Goal: Answer question/provide support: Share knowledge or assist other users

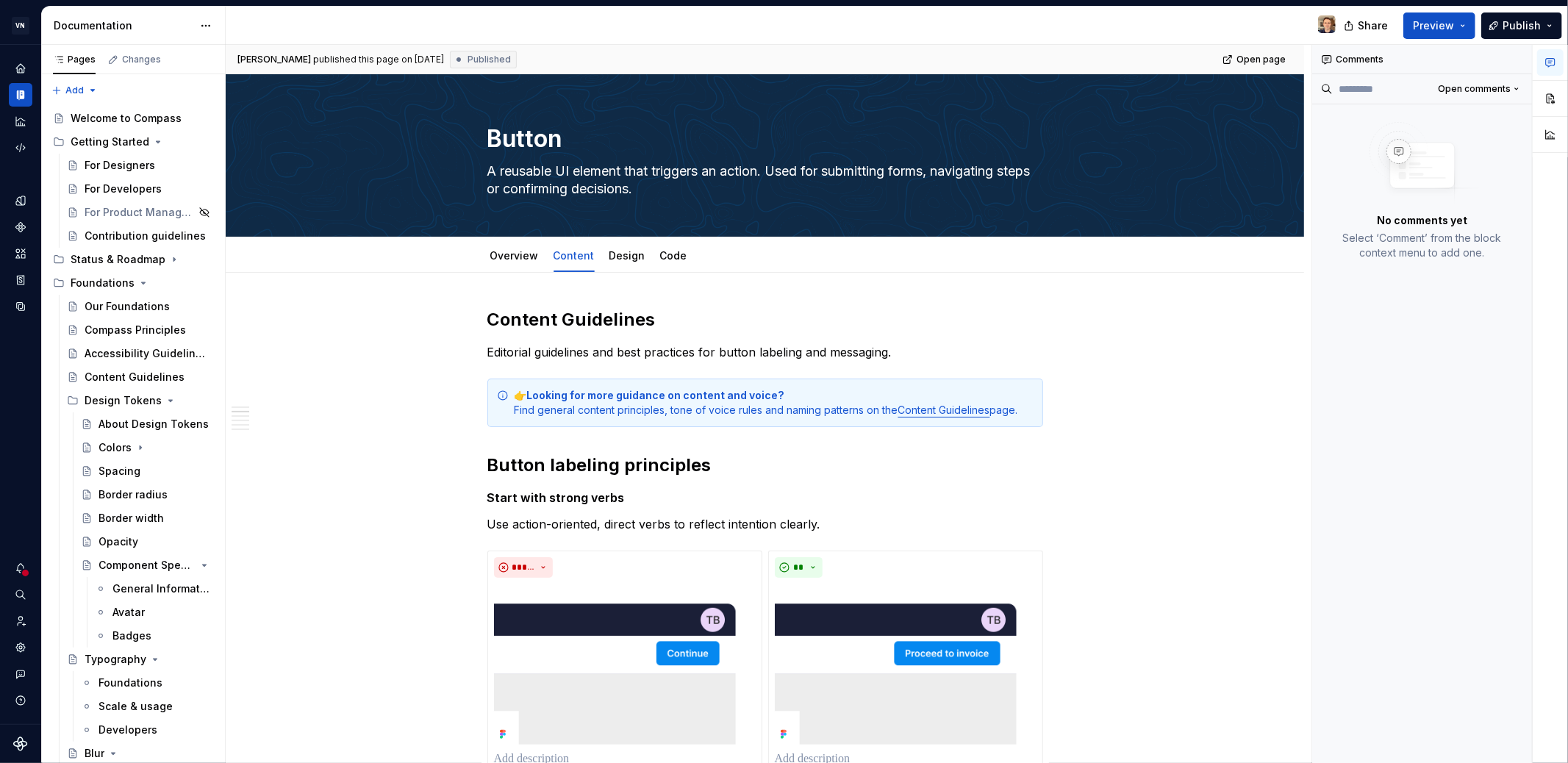
scroll to position [328, 0]
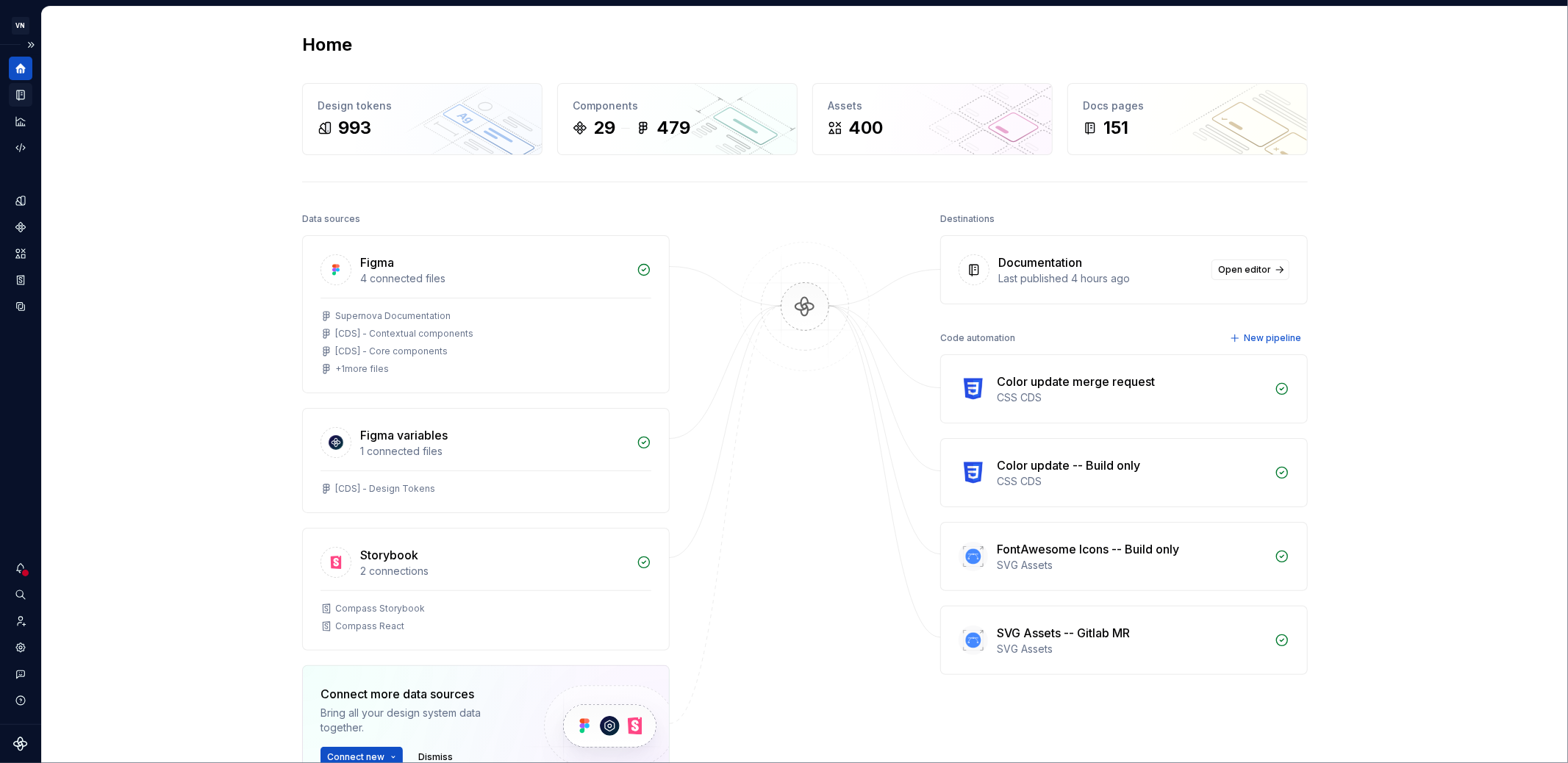
click at [16, 91] on icon "Documentation" at bounding box center [20, 94] width 13 height 13
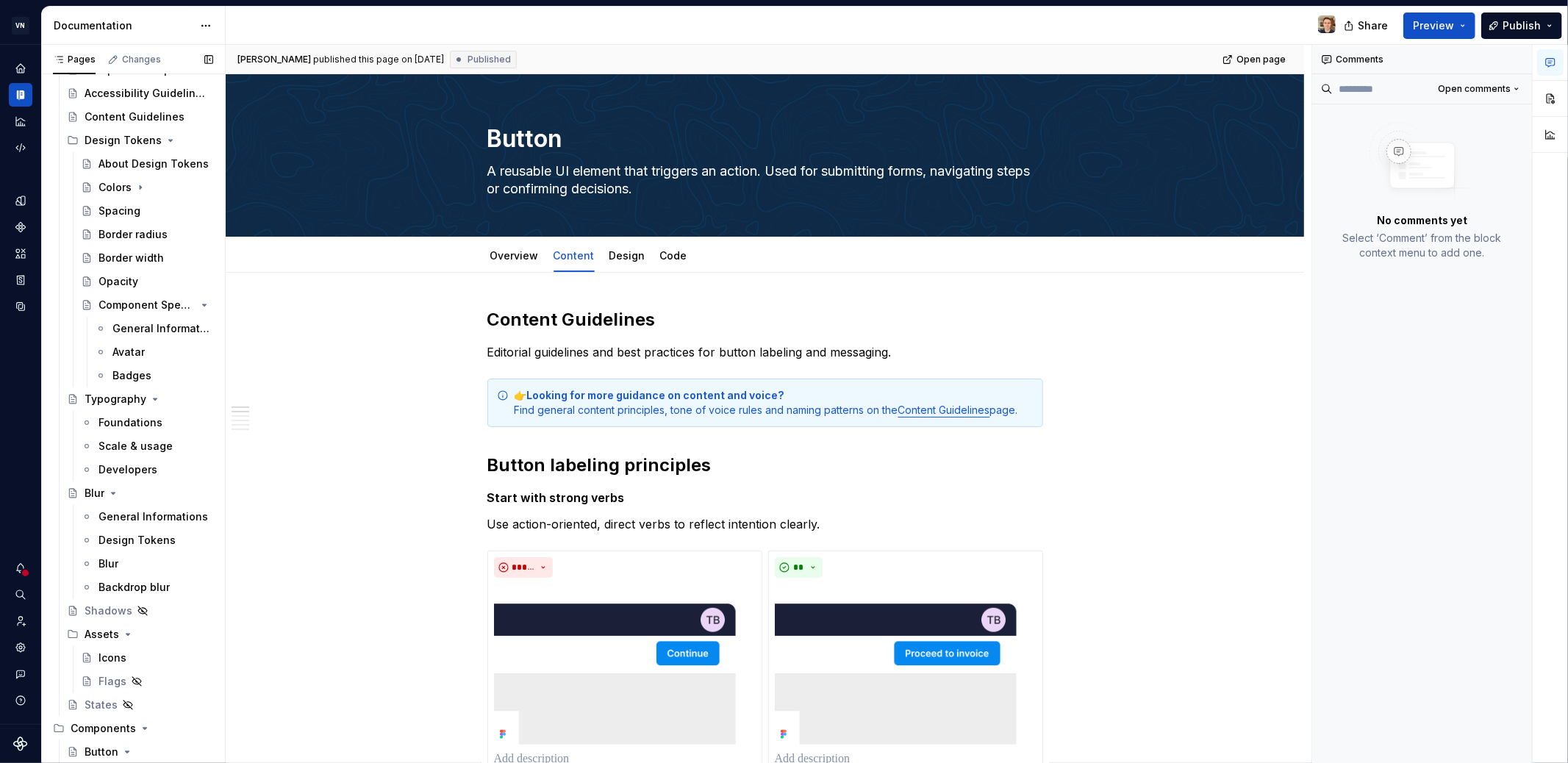
scroll to position [579, 0]
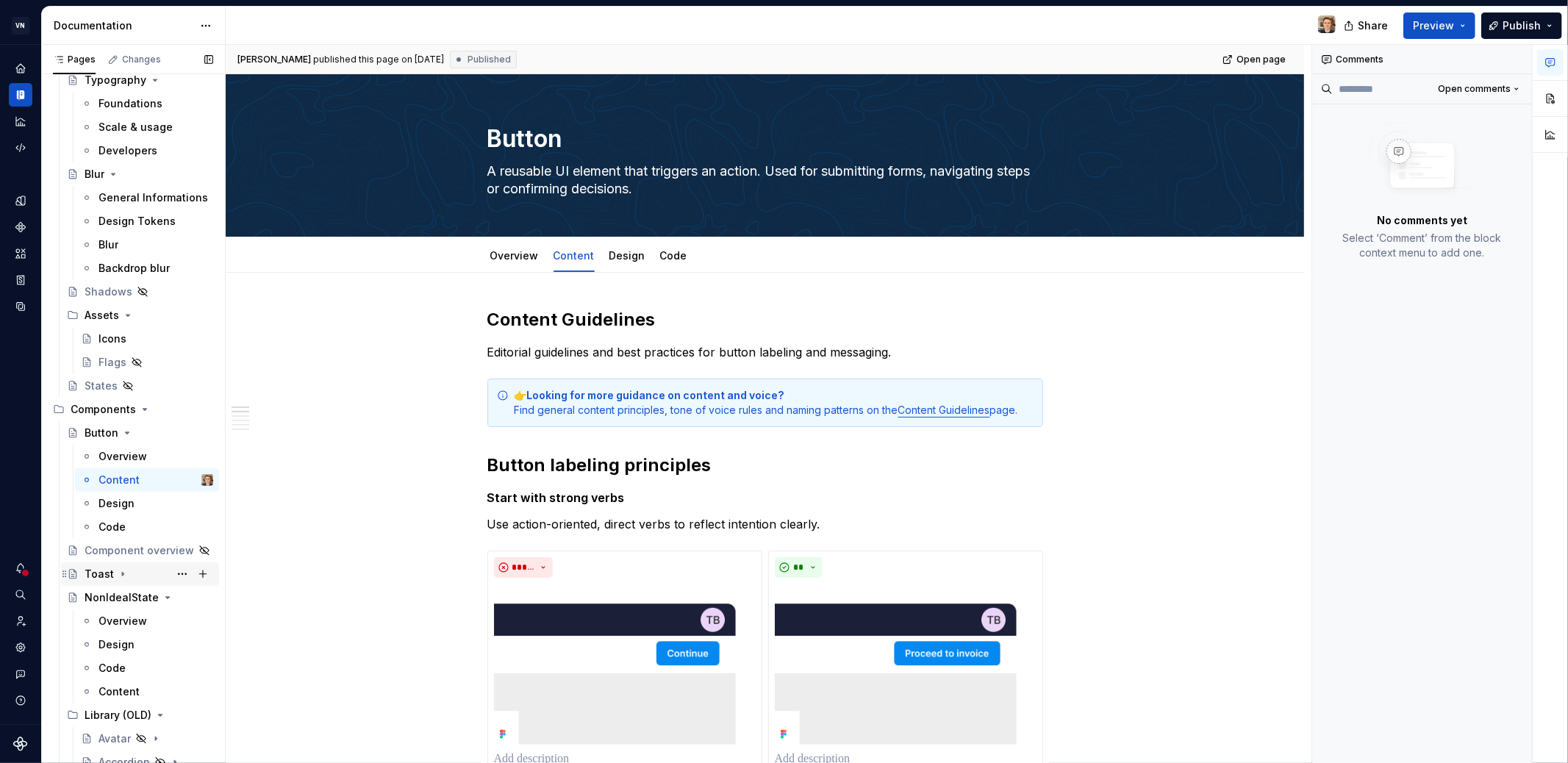
click at [157, 571] on div "Toast" at bounding box center [149, 574] width 128 height 21
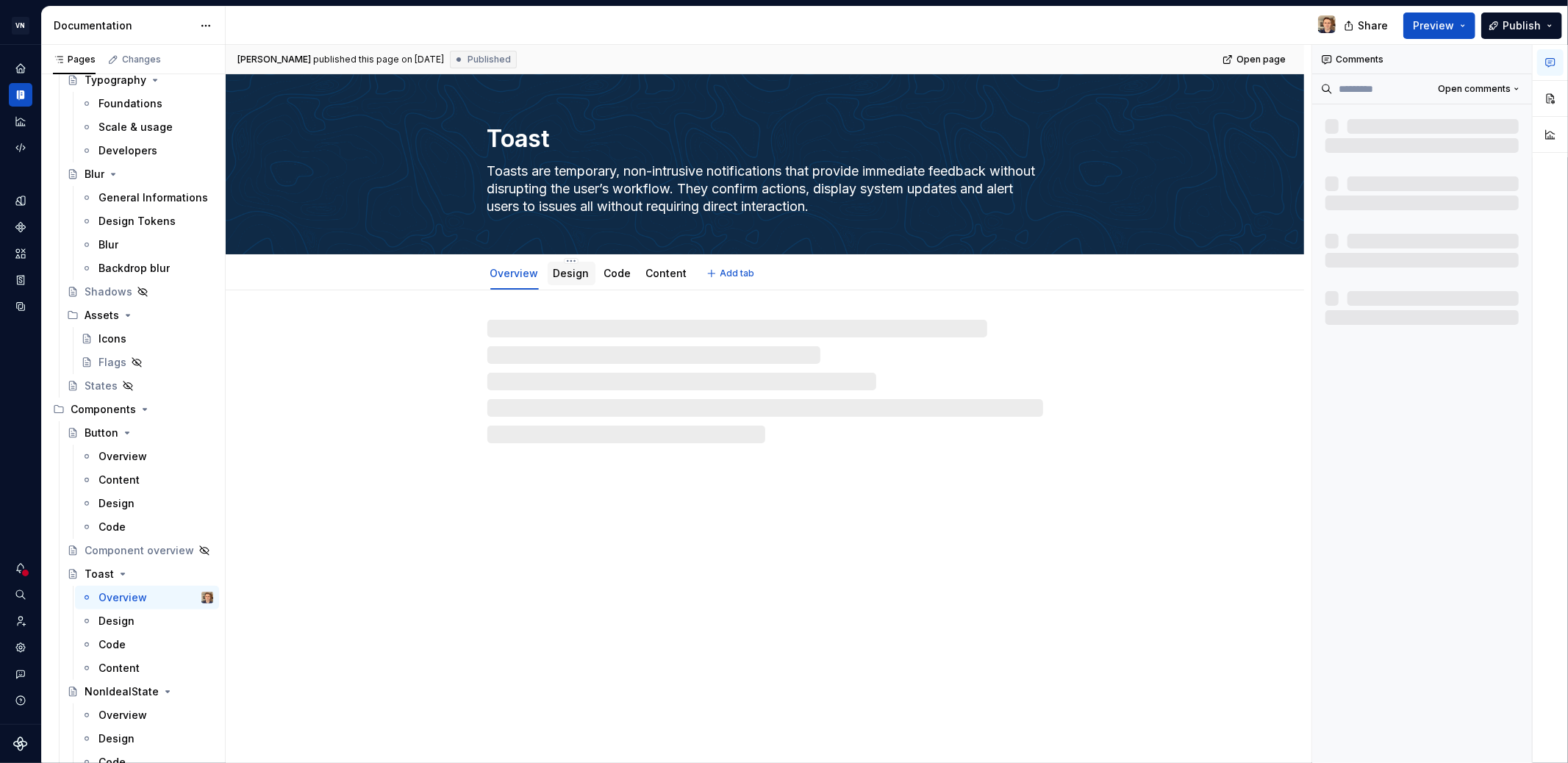
click at [582, 276] on link "Design" at bounding box center [571, 273] width 36 height 13
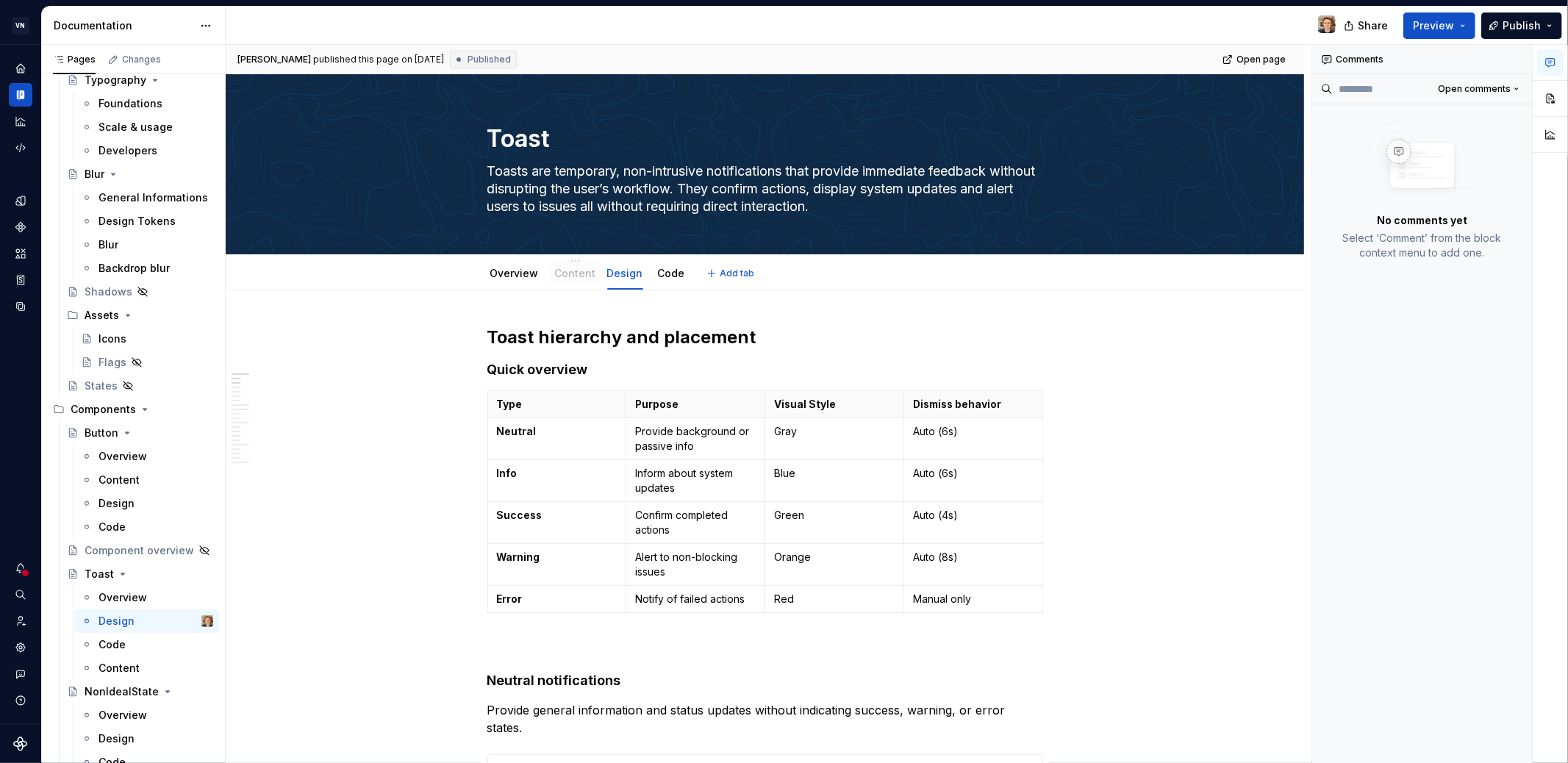
drag, startPoint x: 660, startPoint y: 279, endPoint x: 569, endPoint y: 281, distance: 91.0
click at [569, 281] on div "Content" at bounding box center [576, 273] width 53 height 24
click at [517, 276] on link "Overview" at bounding box center [514, 273] width 48 height 13
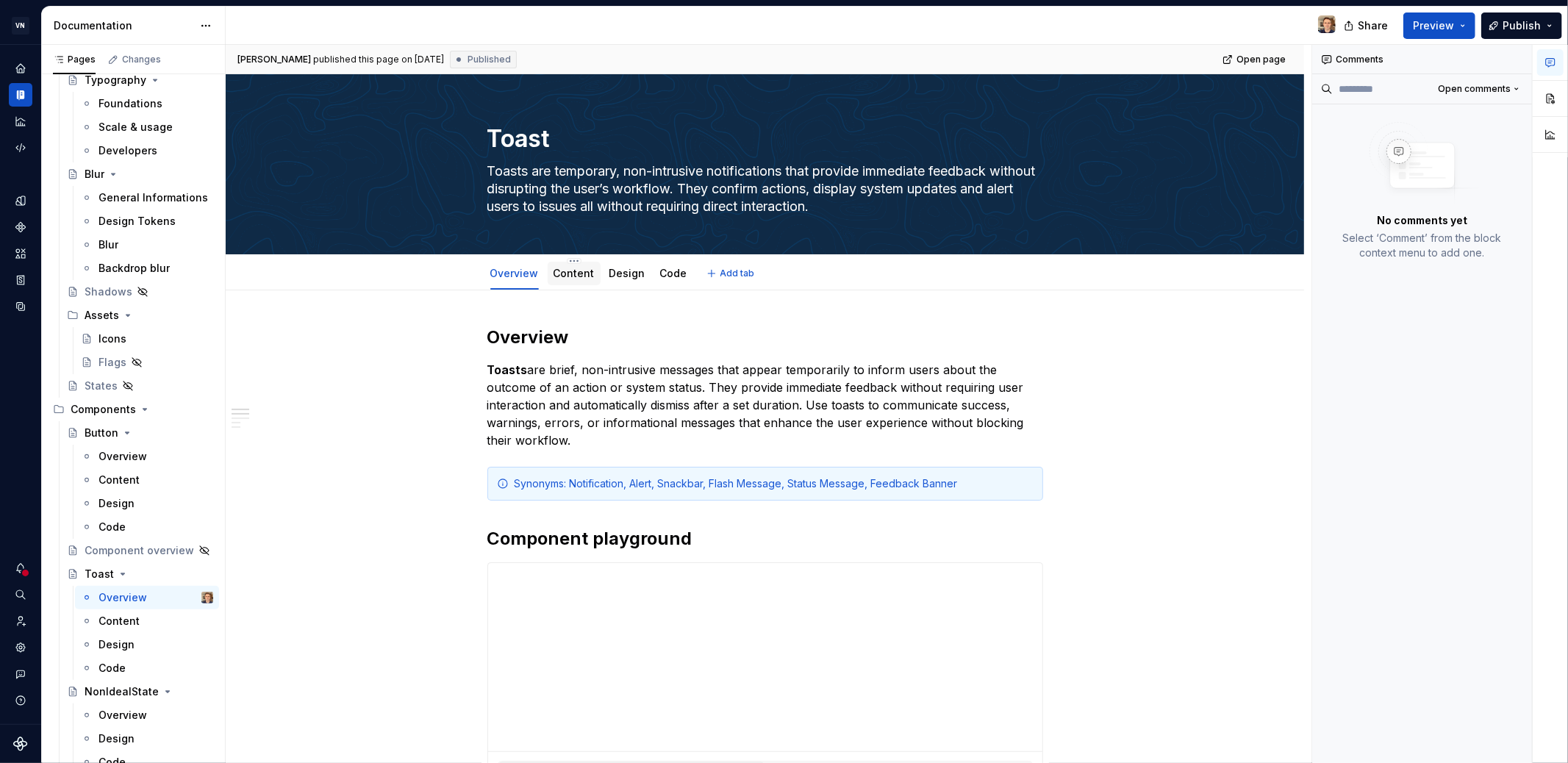
click at [578, 273] on link "Content" at bounding box center [574, 273] width 41 height 13
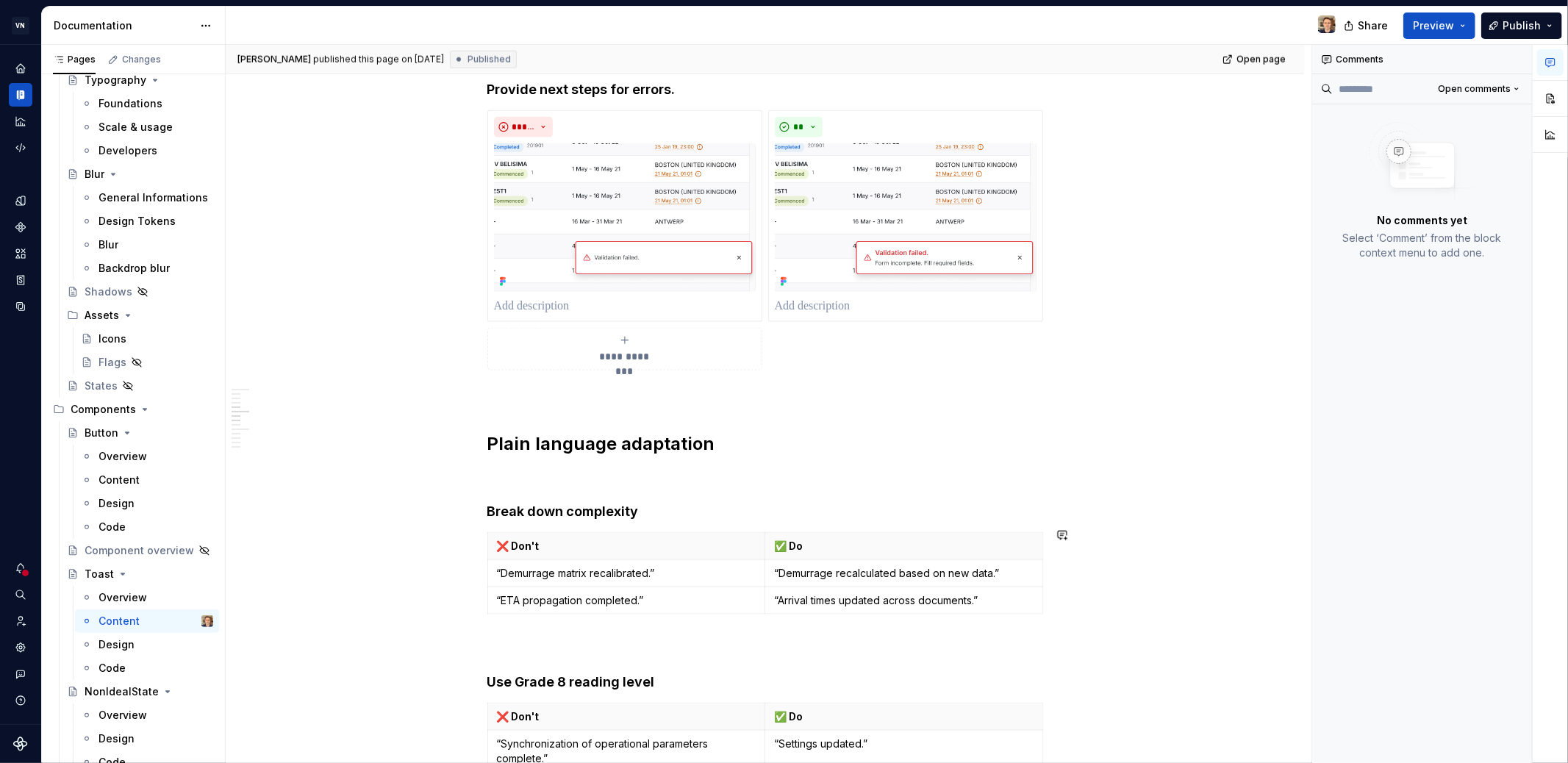
scroll to position [1091, 0]
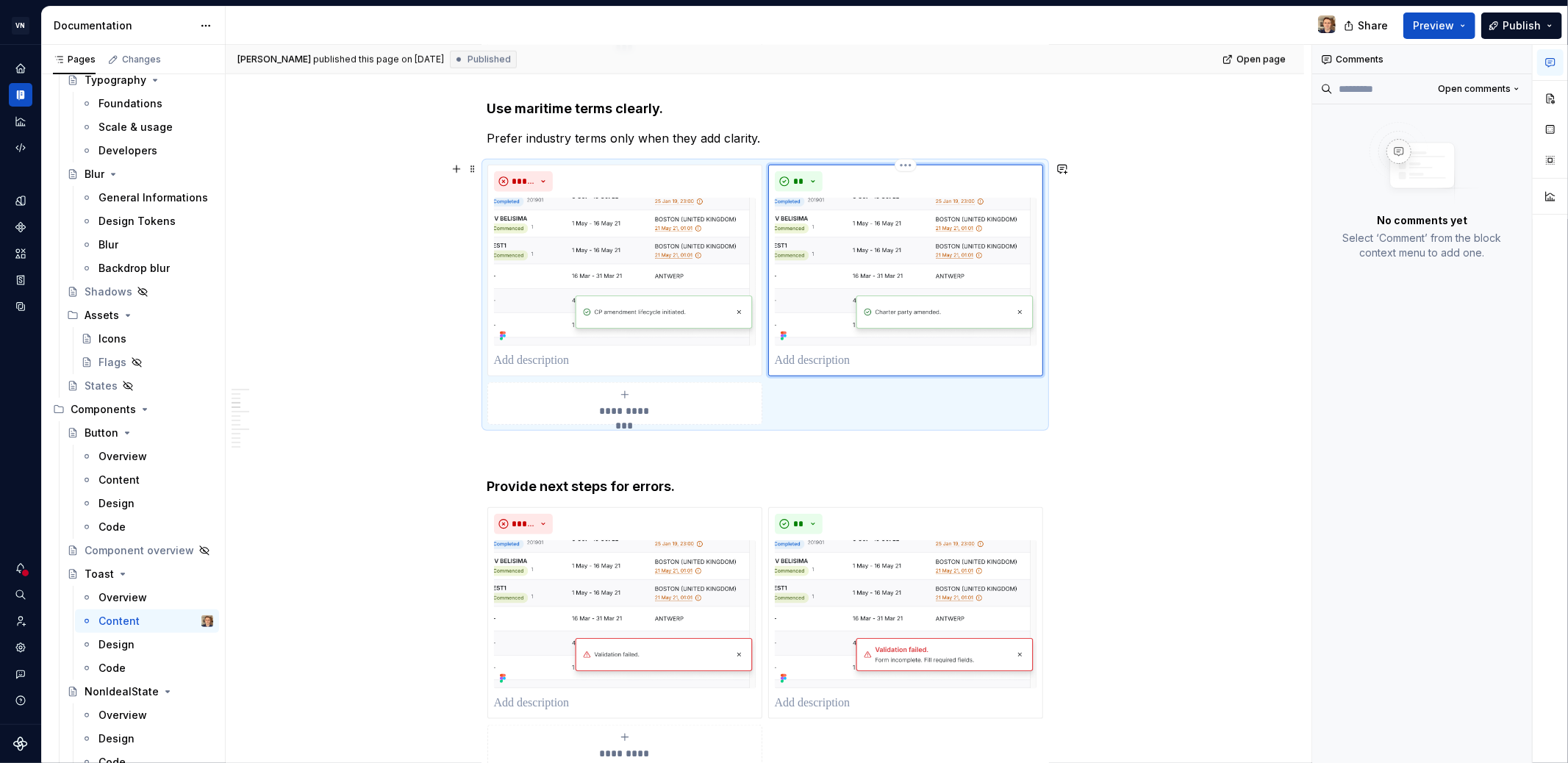
click at [942, 216] on img at bounding box center [905, 272] width 261 height 149
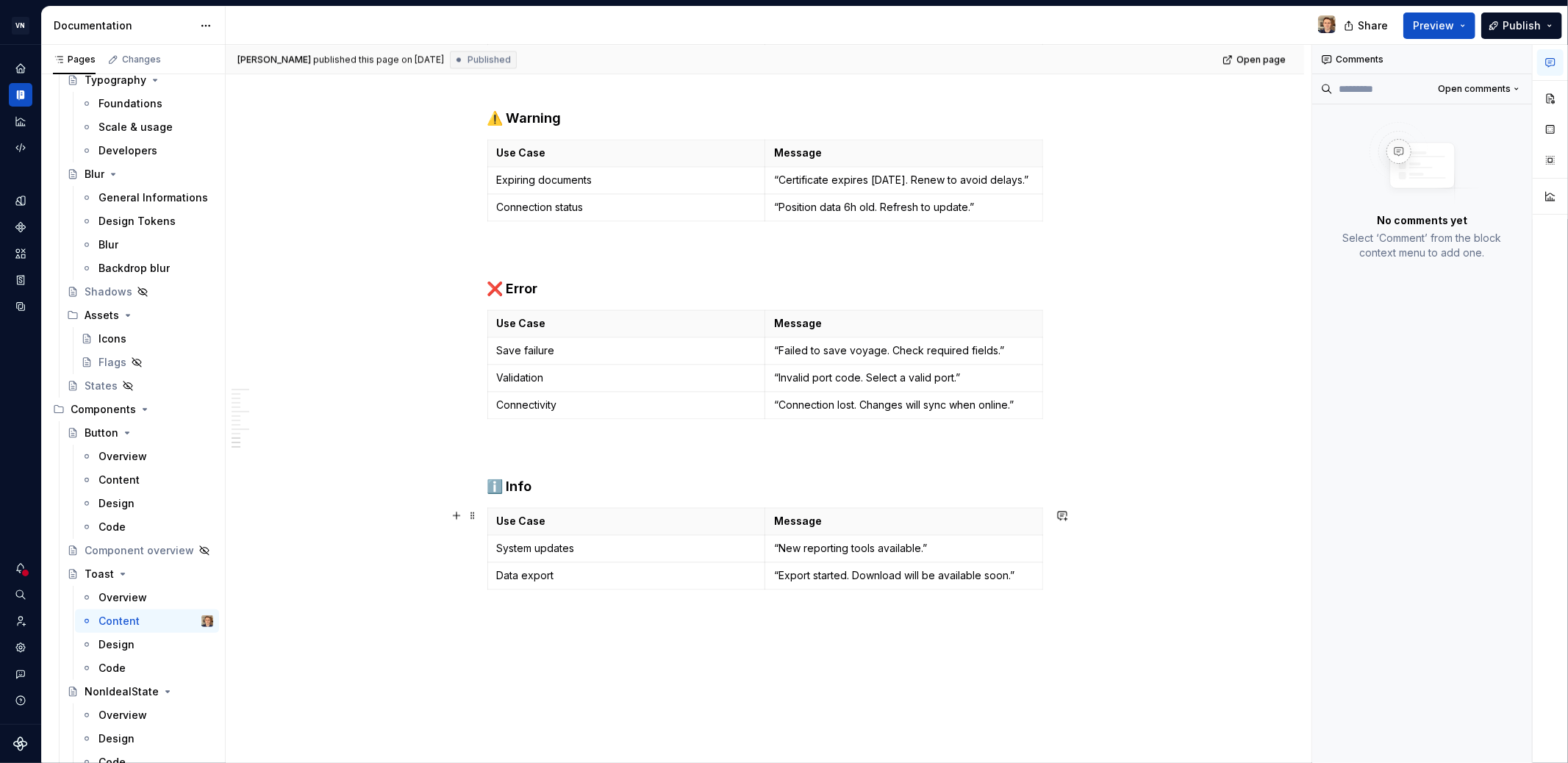
scroll to position [2768, 0]
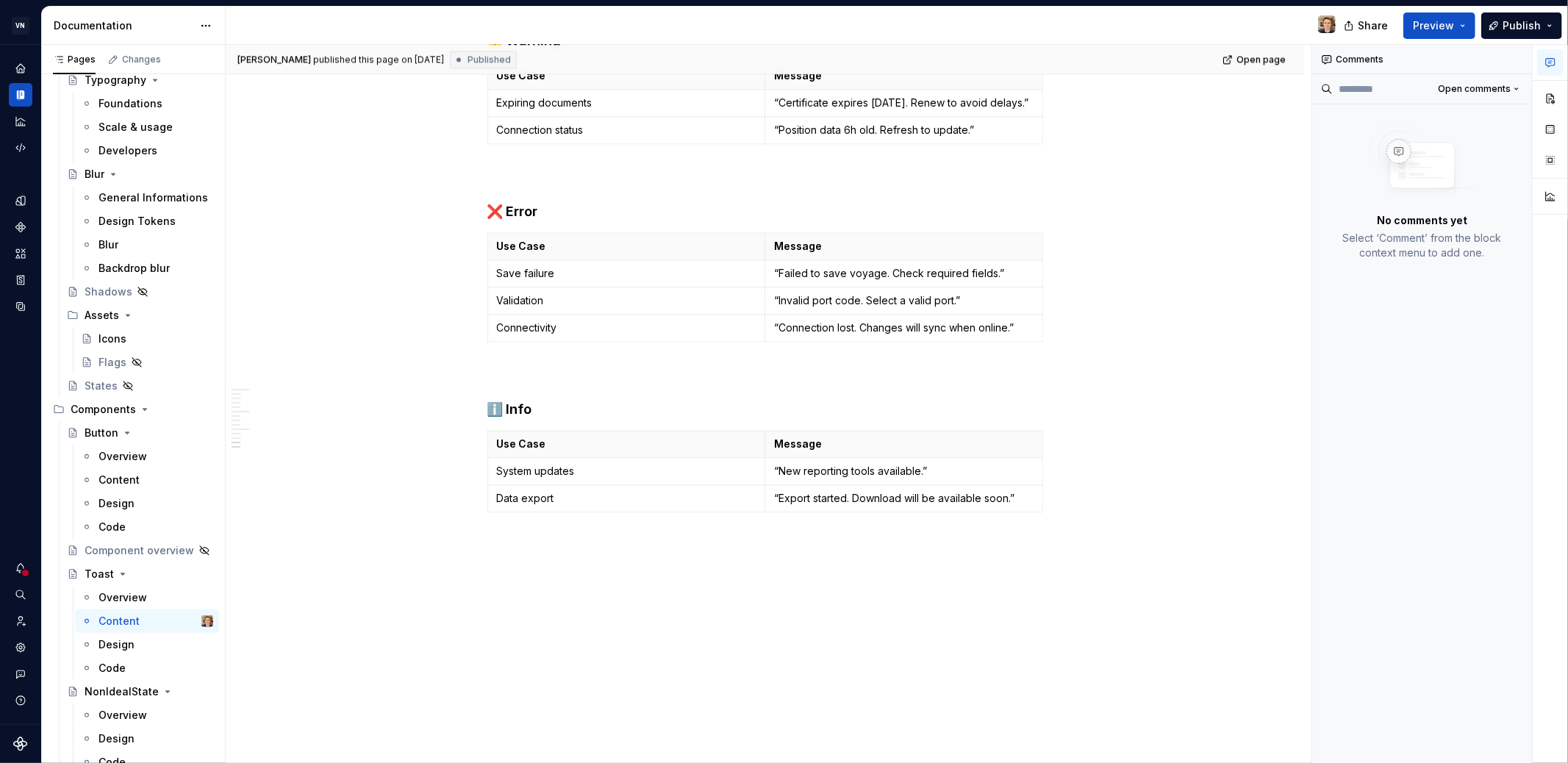
drag, startPoint x: 157, startPoint y: 649, endPoint x: 349, endPoint y: 603, distance: 197.4
click at [157, 648] on div "Design" at bounding box center [156, 644] width 114 height 15
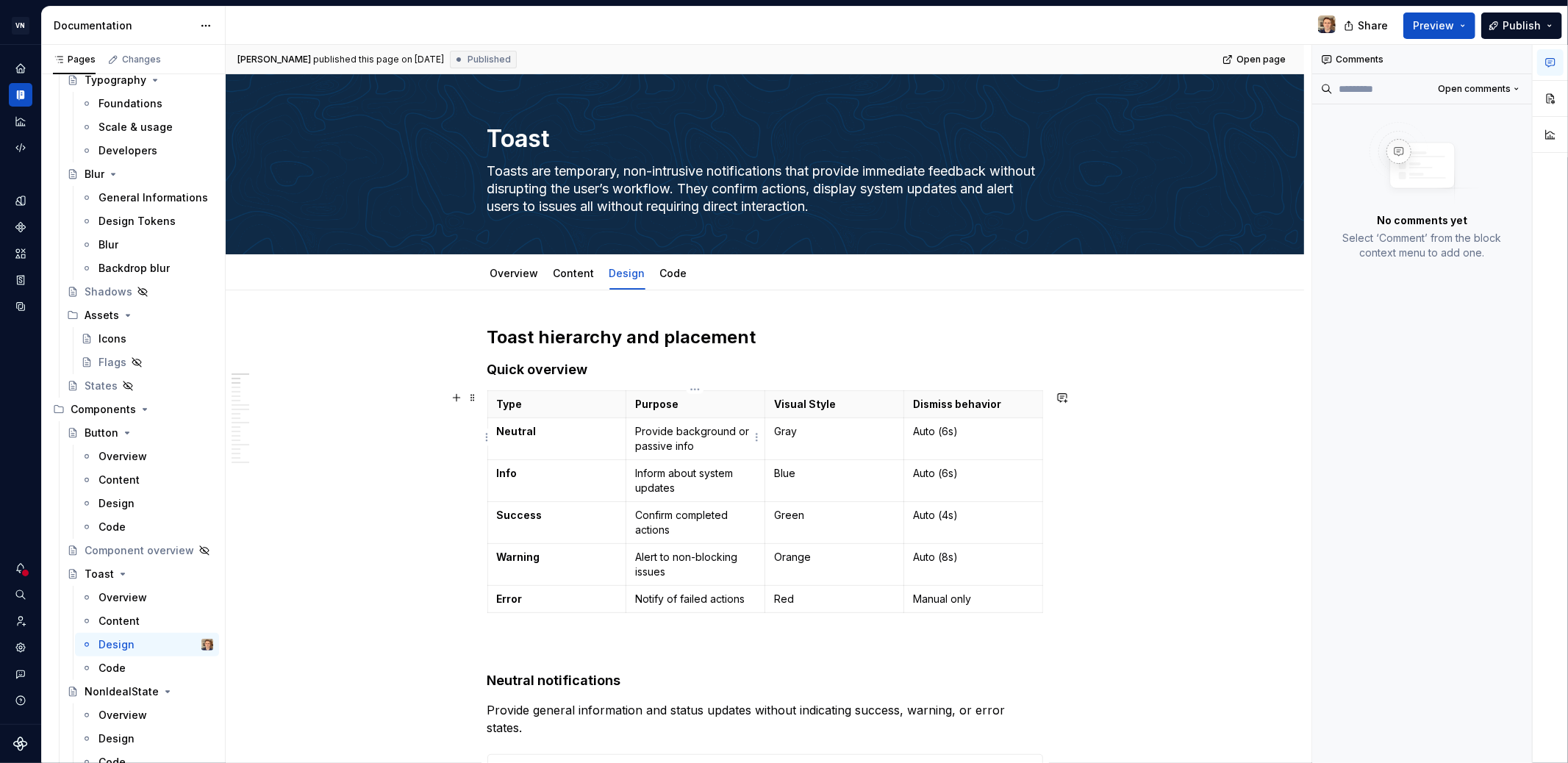
click at [709, 428] on p "Provide background or passive info" at bounding box center [695, 439] width 120 height 30
type textarea "*"
click at [709, 428] on p "Provide background or passive info" at bounding box center [695, 439] width 120 height 30
click at [691, 405] on button "button" at bounding box center [687, 404] width 21 height 21
click at [830, 432] on span "[PERSON_NAME]" at bounding box center [866, 425] width 84 height 15
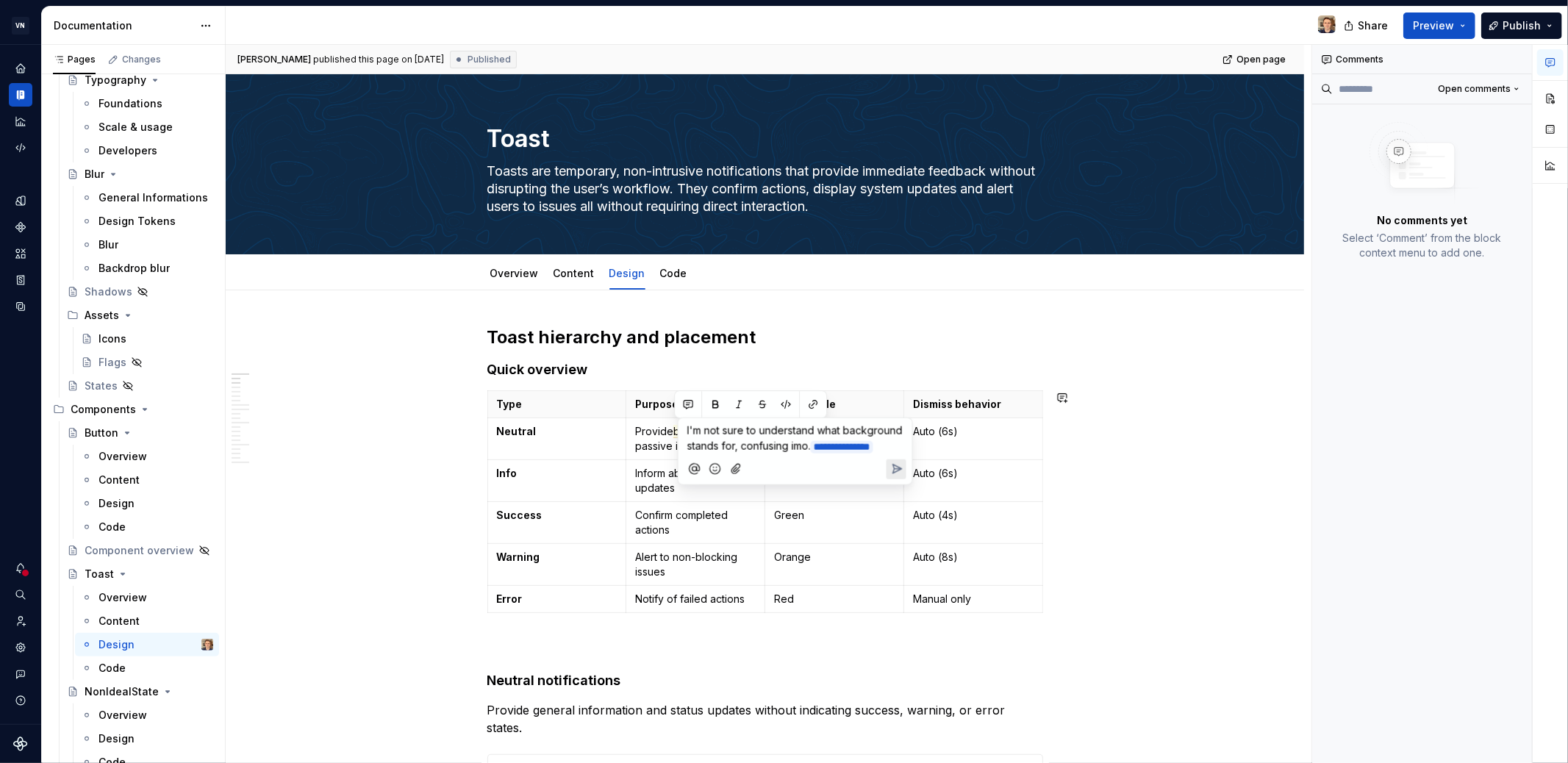
click at [743, 447] on span "I'm not sure to understand what background stands for, confusing imo." at bounding box center [796, 438] width 218 height 28
click at [895, 489] on button "Send" at bounding box center [896, 485] width 20 height 20
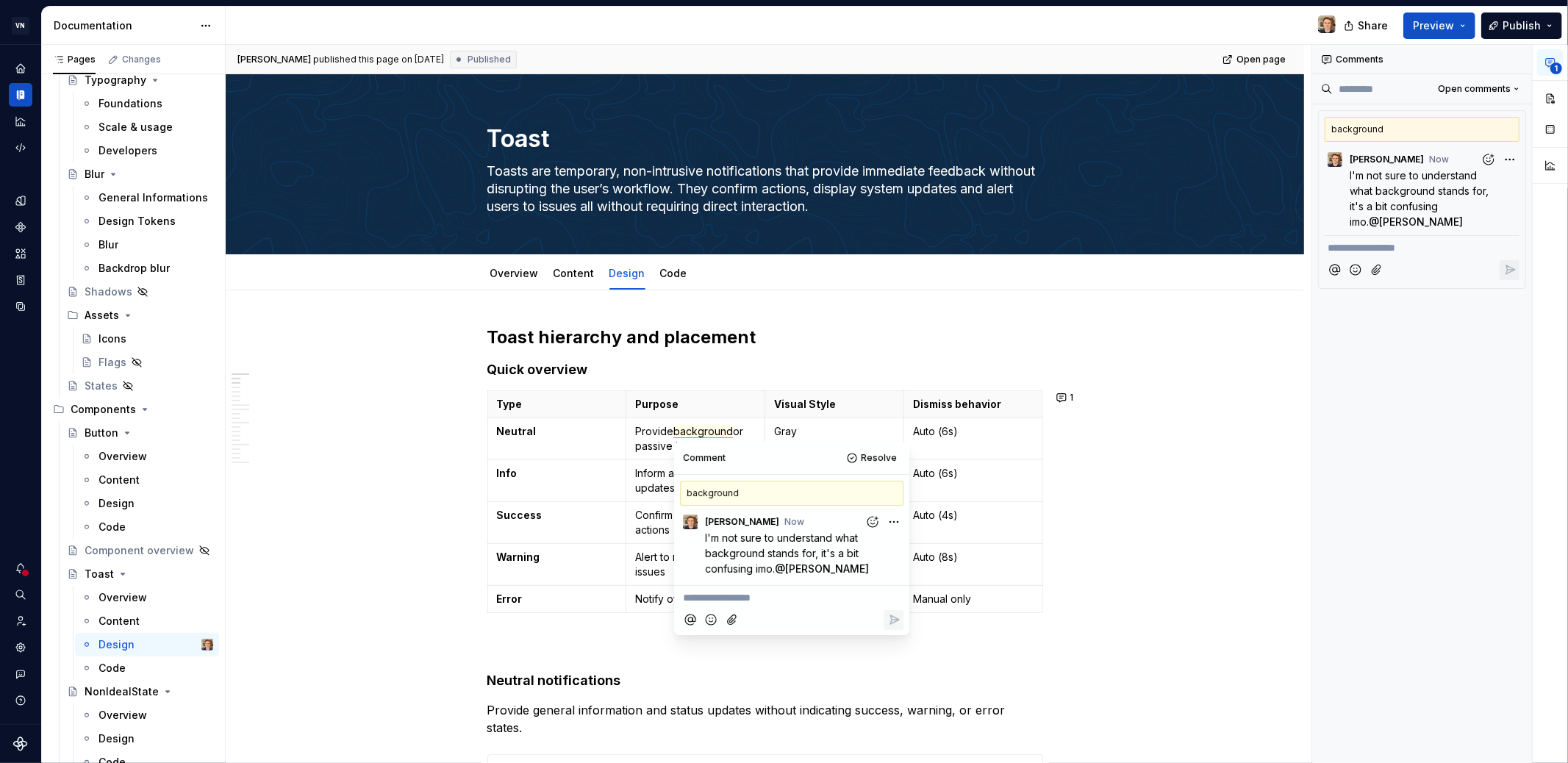
type textarea "*"
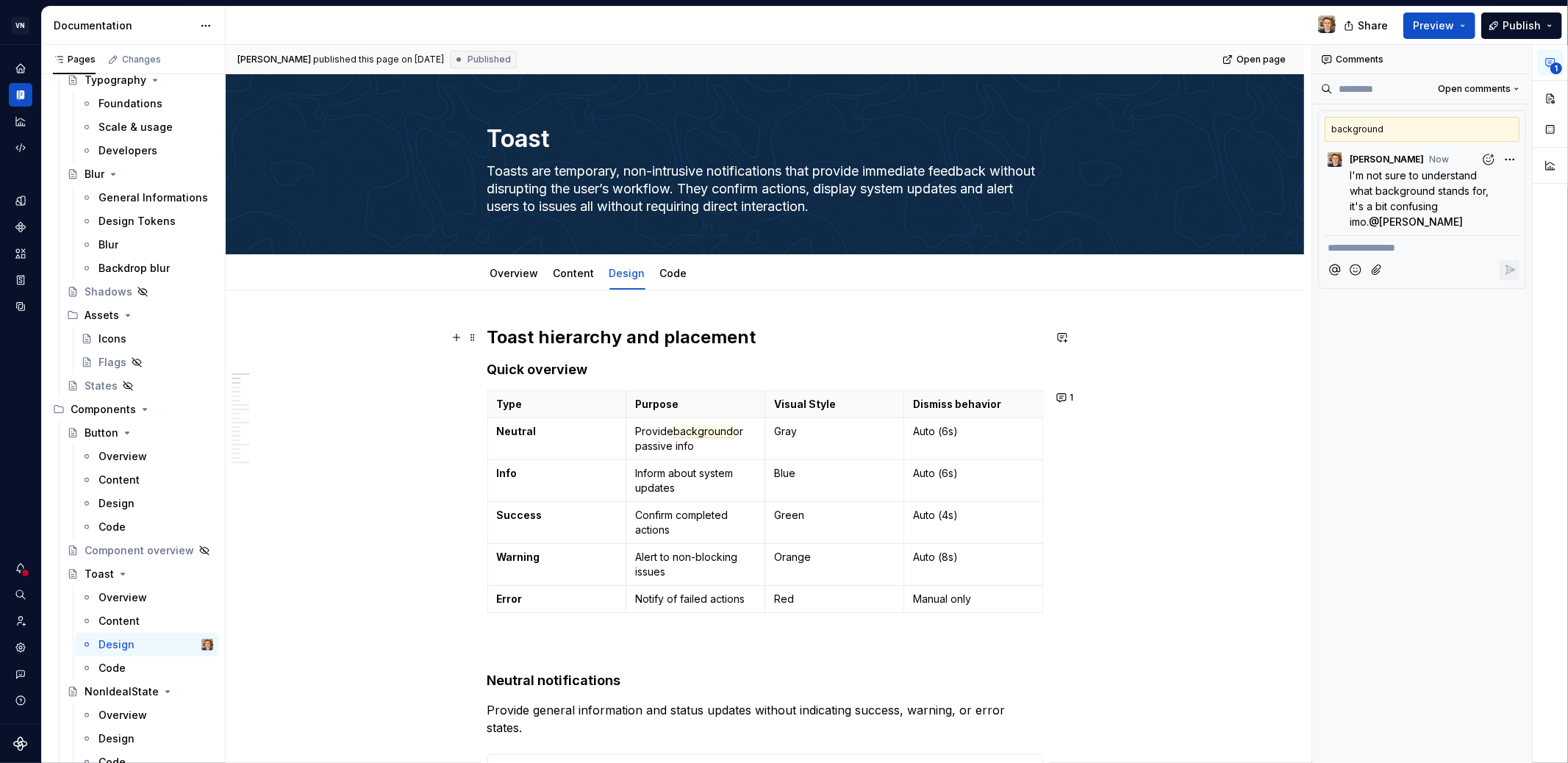
click at [1041, 345] on h2 "Toast hierarchy and placement" at bounding box center [765, 337] width 556 height 24
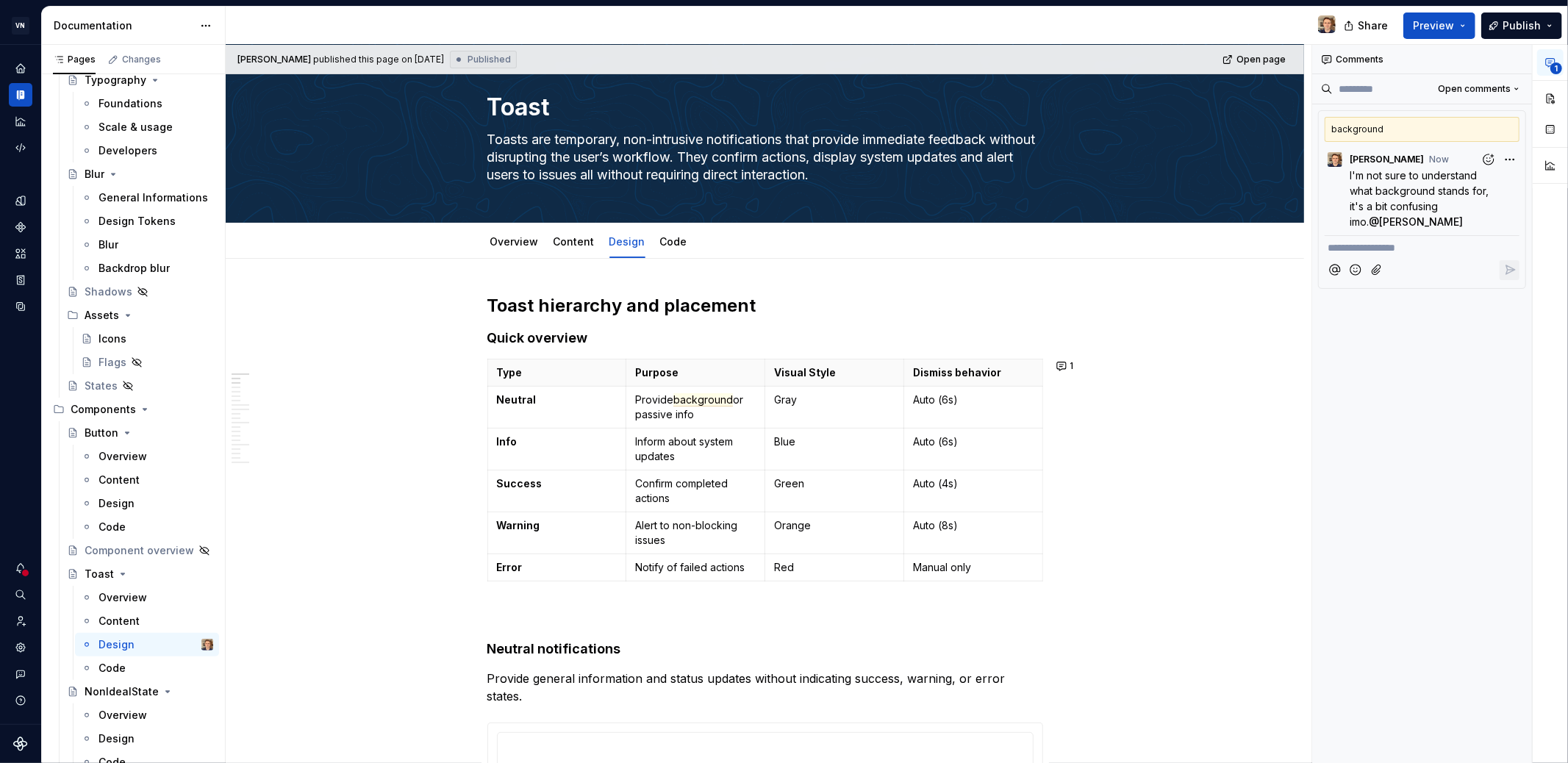
scroll to position [160, 0]
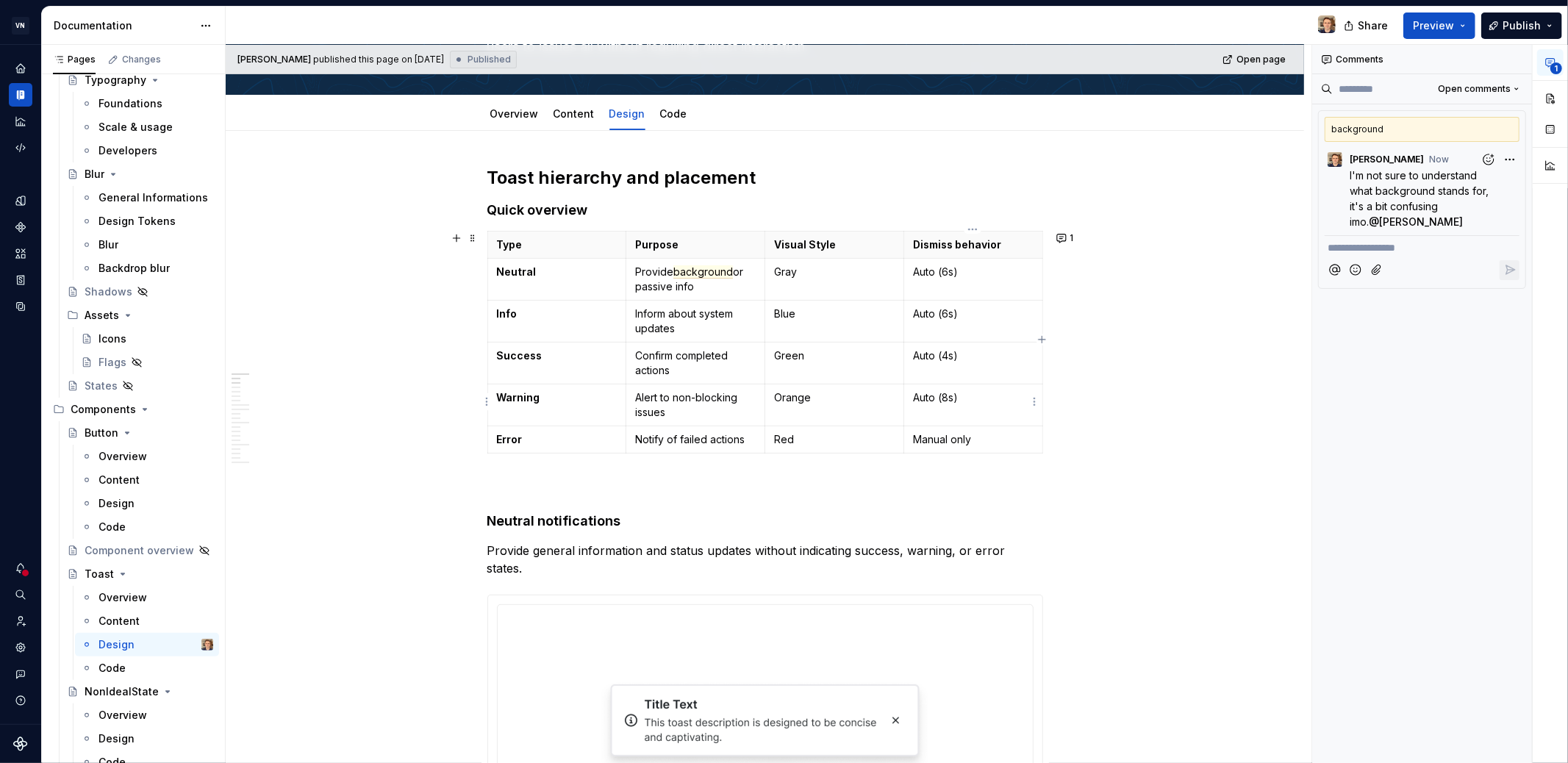
click at [992, 397] on p "Auto (8s)" at bounding box center [973, 397] width 120 height 15
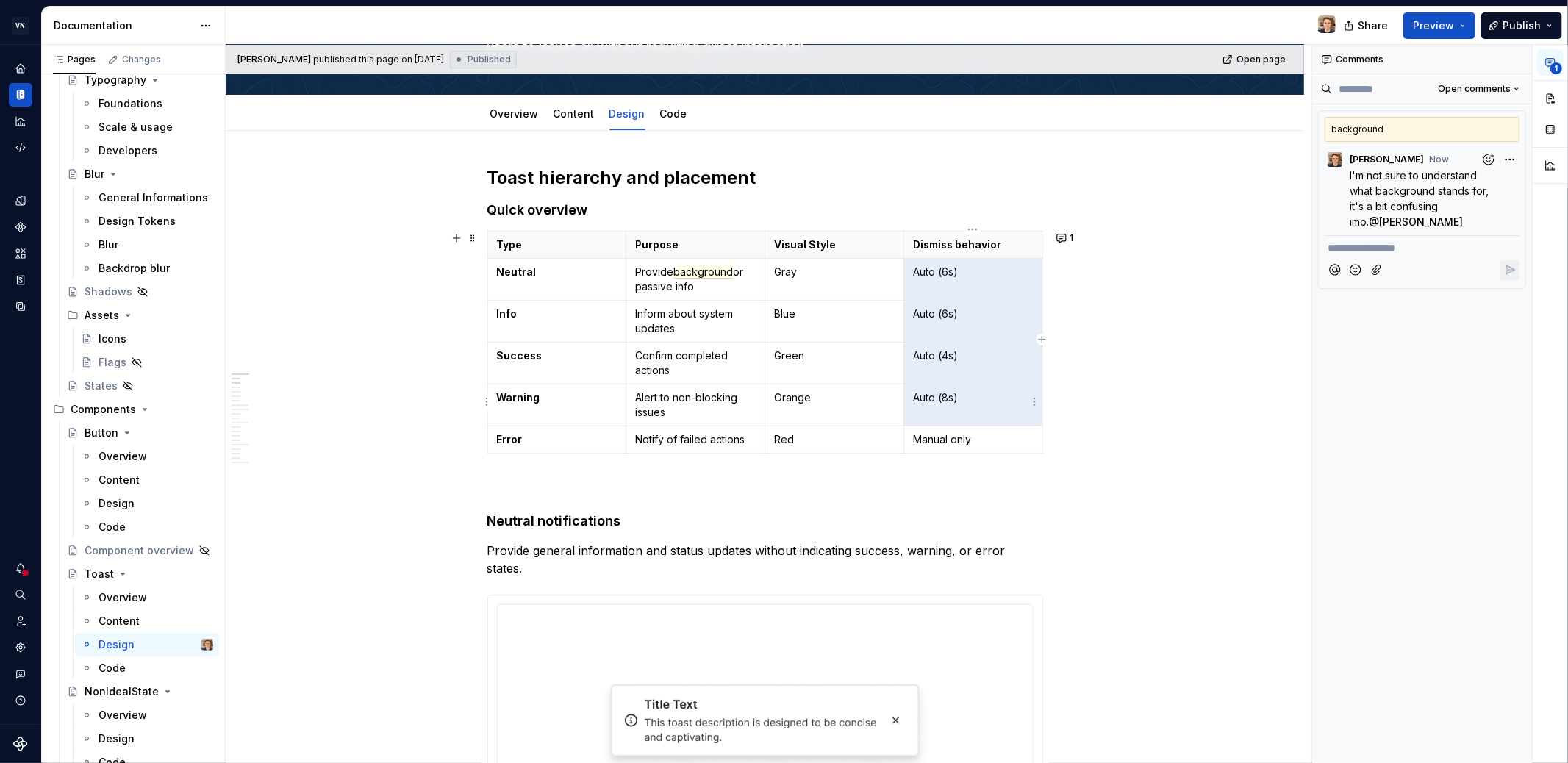
drag, startPoint x: 913, startPoint y: 269, endPoint x: 987, endPoint y: 391, distance: 142.7
click at [987, 391] on tbody "Type Purpose Visual Style Dismiss behavior Neutral Provide background or passiv…" at bounding box center [764, 342] width 555 height 222
click at [964, 394] on p "Auto (8s)" at bounding box center [973, 397] width 120 height 15
drag, startPoint x: 962, startPoint y: 395, endPoint x: 917, endPoint y: 280, distance: 123.5
click at [917, 280] on tbody "Type Purpose Visual Style Dismiss behavior Neutral Provide background or passiv…" at bounding box center [764, 342] width 555 height 222
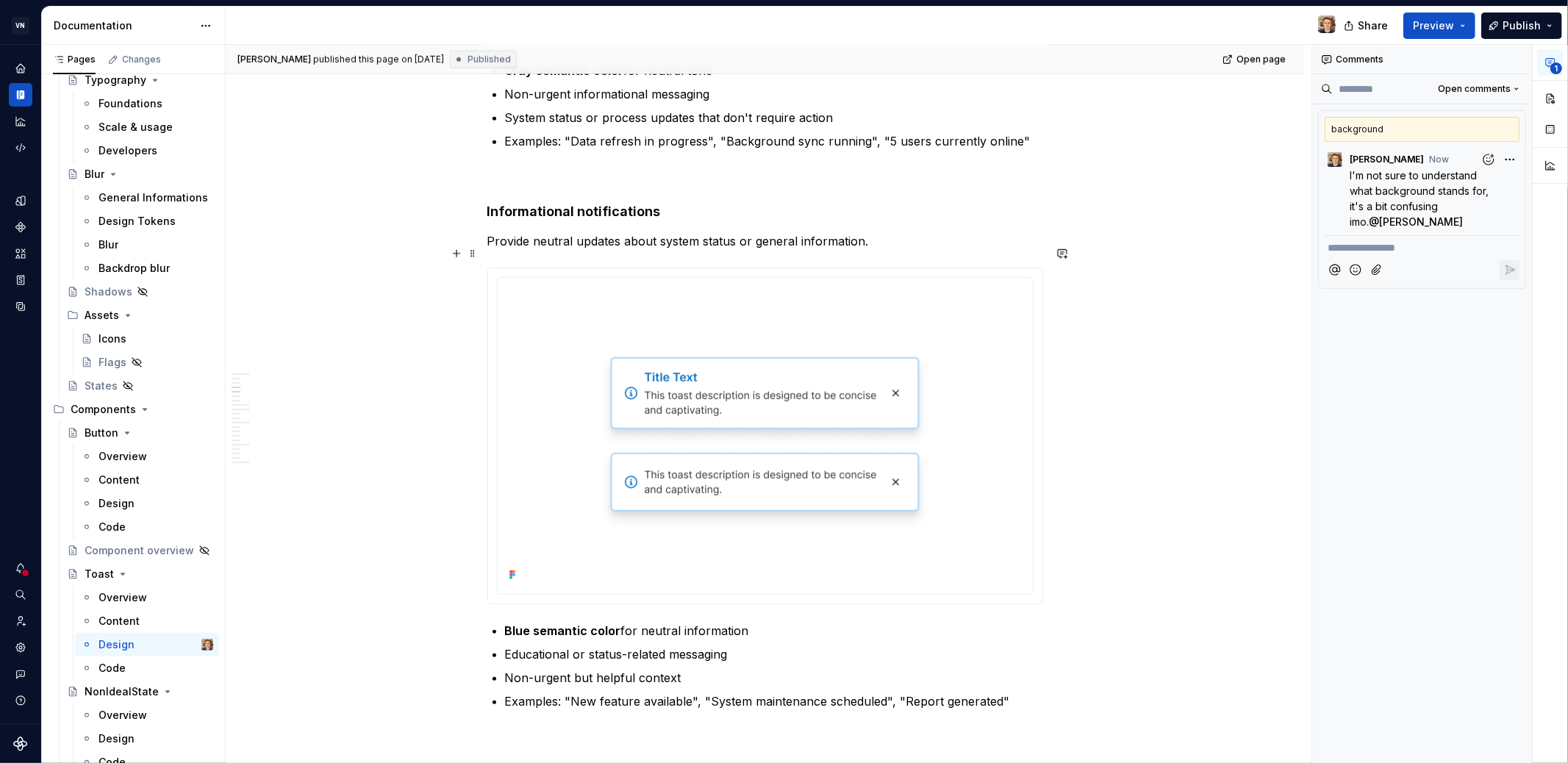
scroll to position [1095, 0]
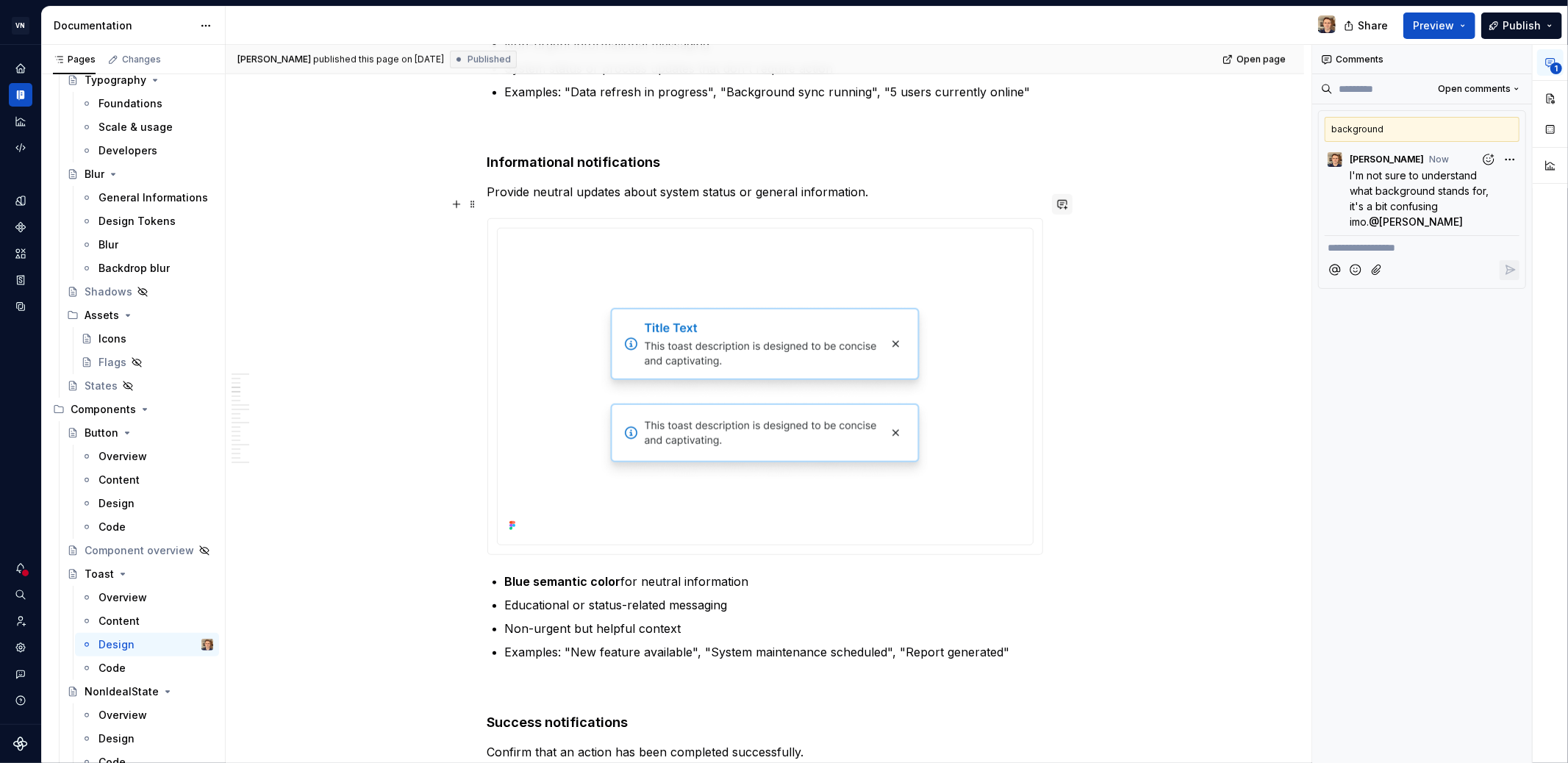
click at [1061, 203] on button "button" at bounding box center [1062, 204] width 21 height 21
click at [867, 211] on span "Matt Convente" at bounding box center [895, 209] width 84 height 15
click at [1015, 242] on span "why haven't we used bg colors again ? I'm not sure to remeber" at bounding box center [954, 239] width 215 height 30
drag, startPoint x: 934, startPoint y: 243, endPoint x: 983, endPoint y: 245, distance: 49.0
click at [983, 245] on span "why haven't we used bg colors again ? I'm not sure to remember" at bounding box center [954, 239] width 215 height 30
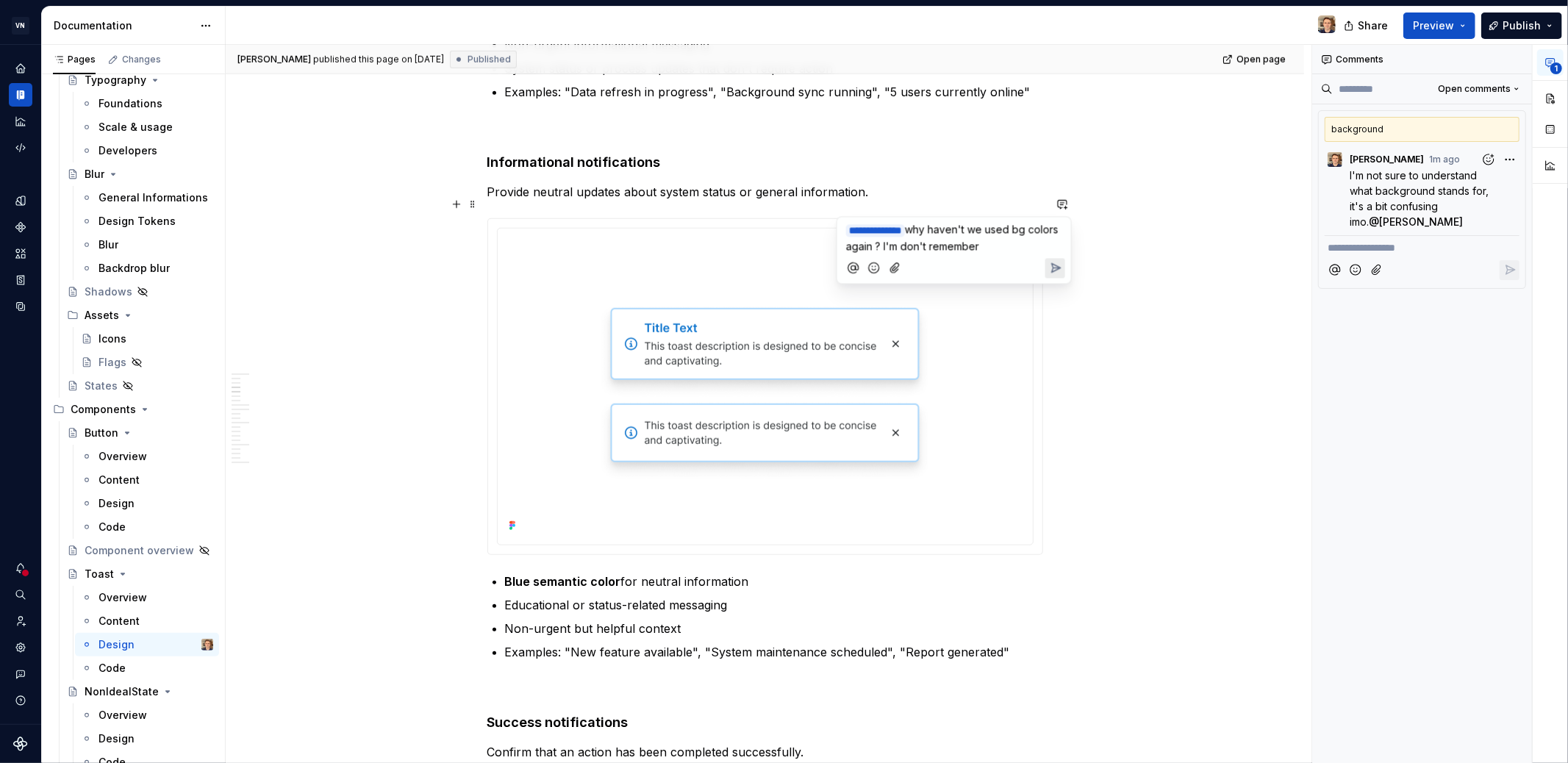
click at [1054, 265] on icon "Send" at bounding box center [1055, 267] width 9 height 9
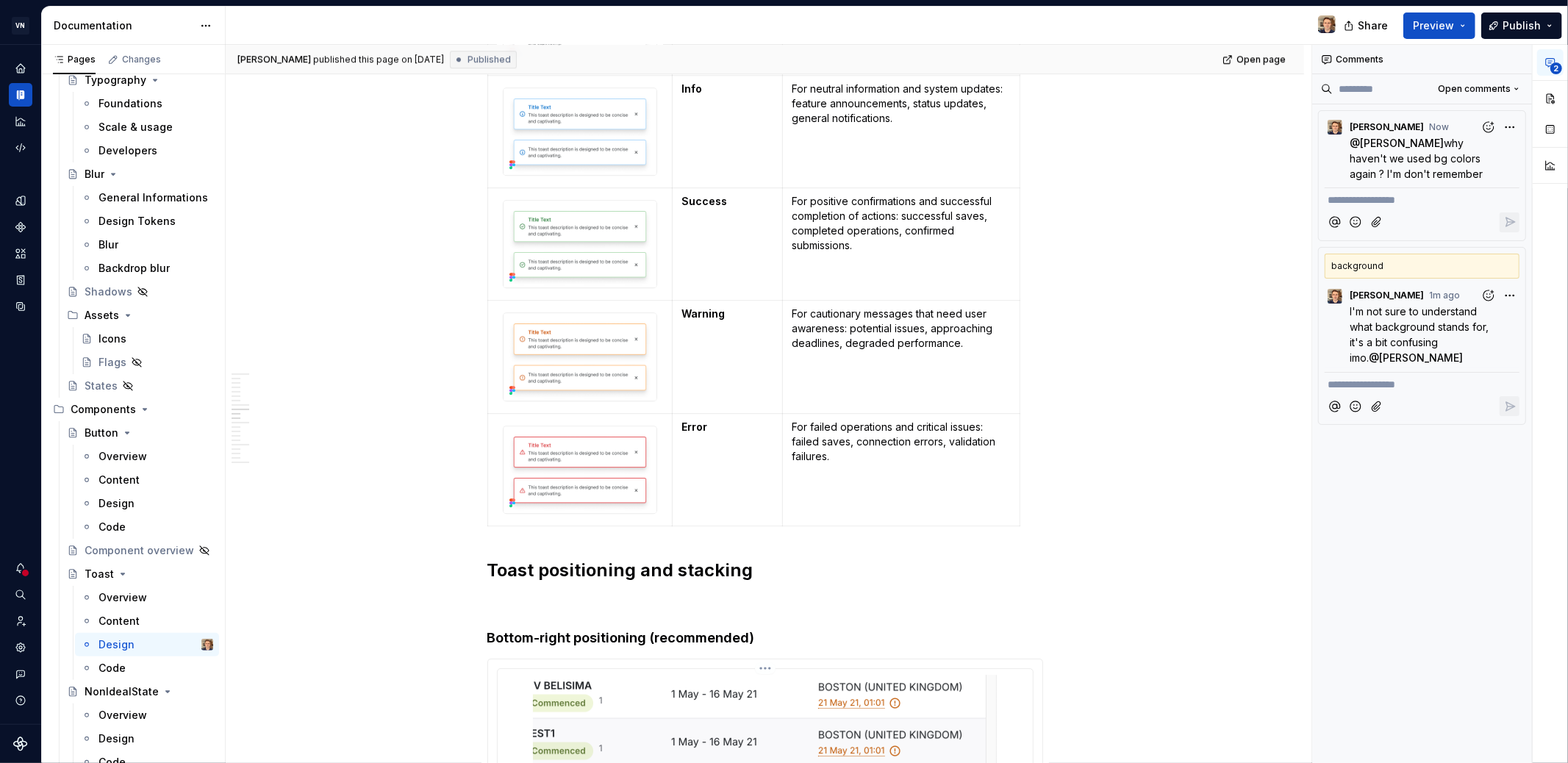
scroll to position [3901, 0]
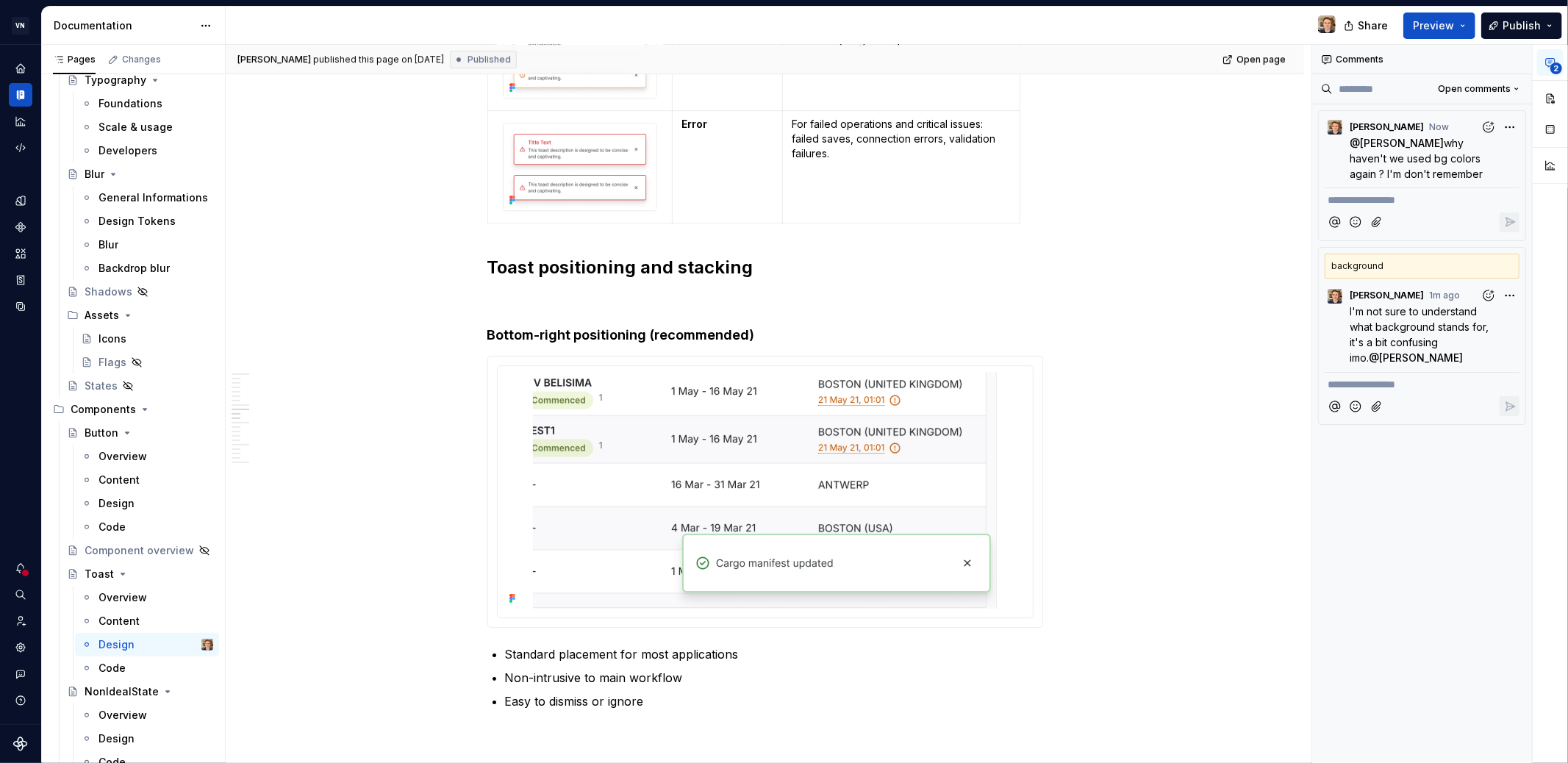
click at [958, 255] on h2 "Toast positioning and stacking" at bounding box center [765, 267] width 556 height 24
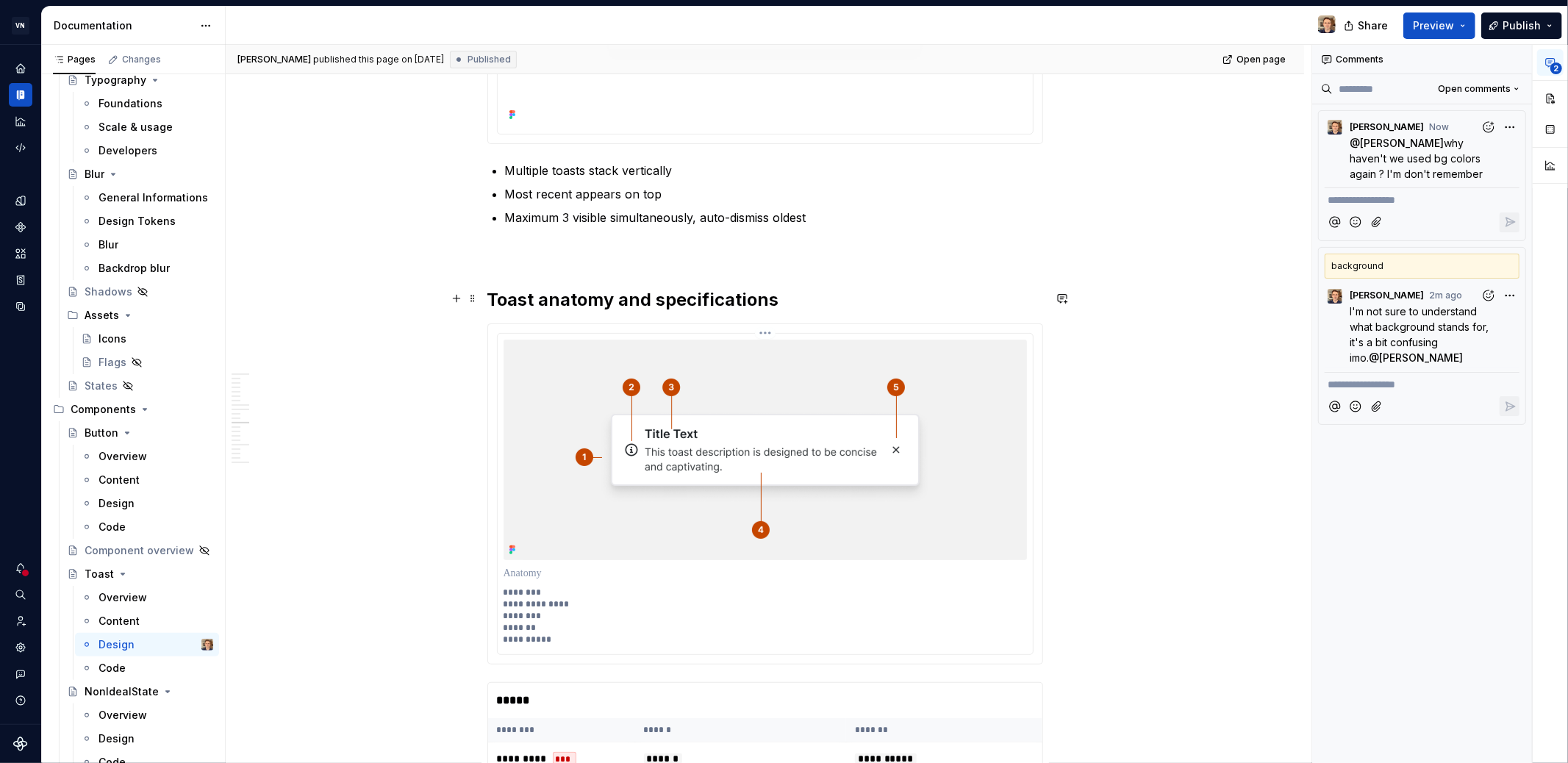
scroll to position [5007, 0]
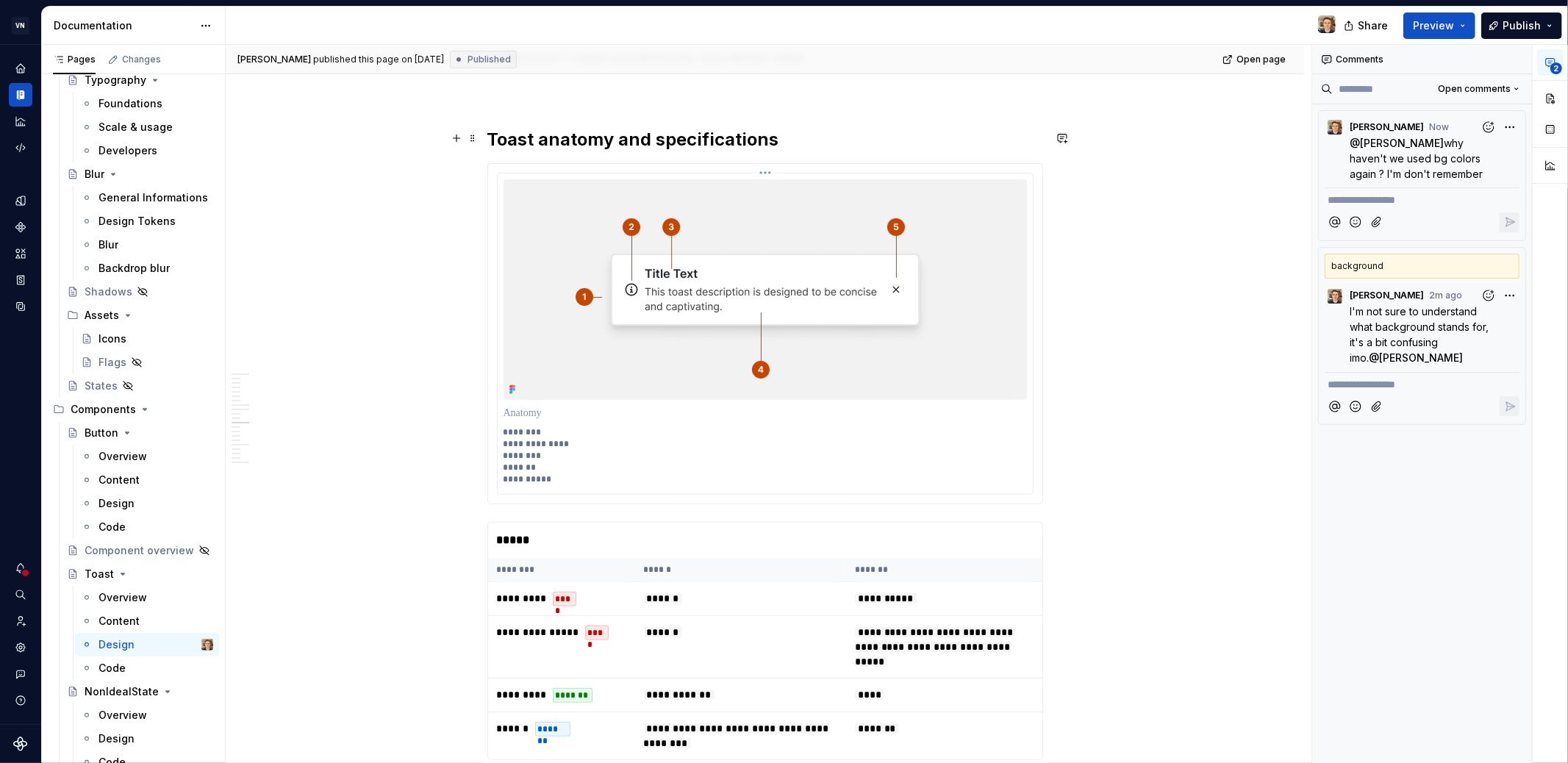
click at [513, 426] on p "**********" at bounding box center [766, 455] width 525 height 59
click at [513, 405] on p at bounding box center [765, 412] width 524 height 15
drag, startPoint x: 503, startPoint y: 377, endPoint x: 537, endPoint y: 451, distance: 81.4
click at [538, 451] on div "**********" at bounding box center [765, 333] width 535 height 320
click at [531, 448] on p "**********" at bounding box center [766, 455] width 525 height 59
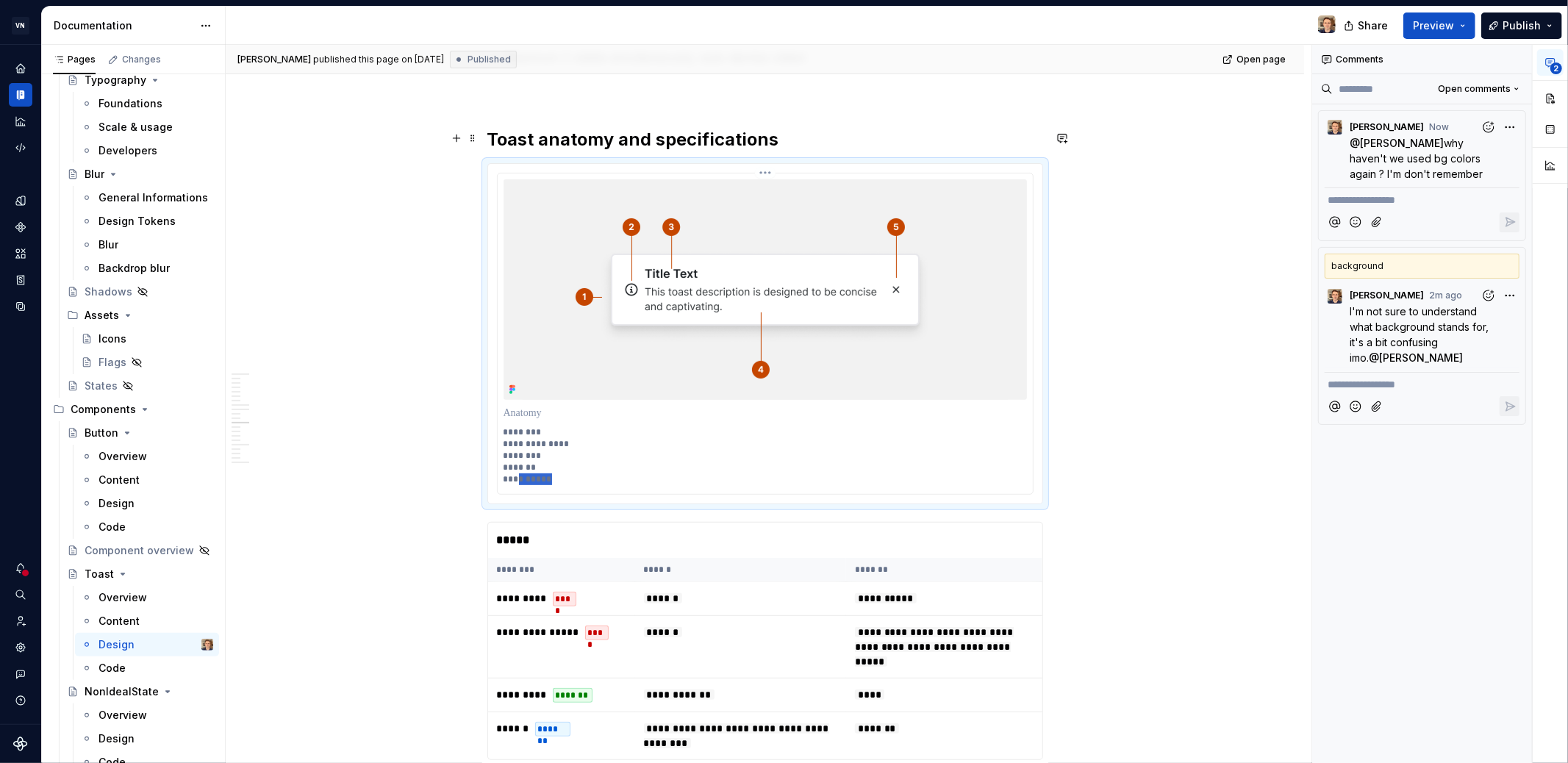
click at [531, 448] on p "**********" at bounding box center [766, 455] width 525 height 59
click at [716, 426] on p "**********" at bounding box center [766, 455] width 525 height 59
click at [472, 137] on span at bounding box center [472, 138] width 12 height 21
click at [407, 291] on div "Kristina Gudim published this page on July 29, 2025 Published Open page Toast T…" at bounding box center [768, 403] width 1086 height 719
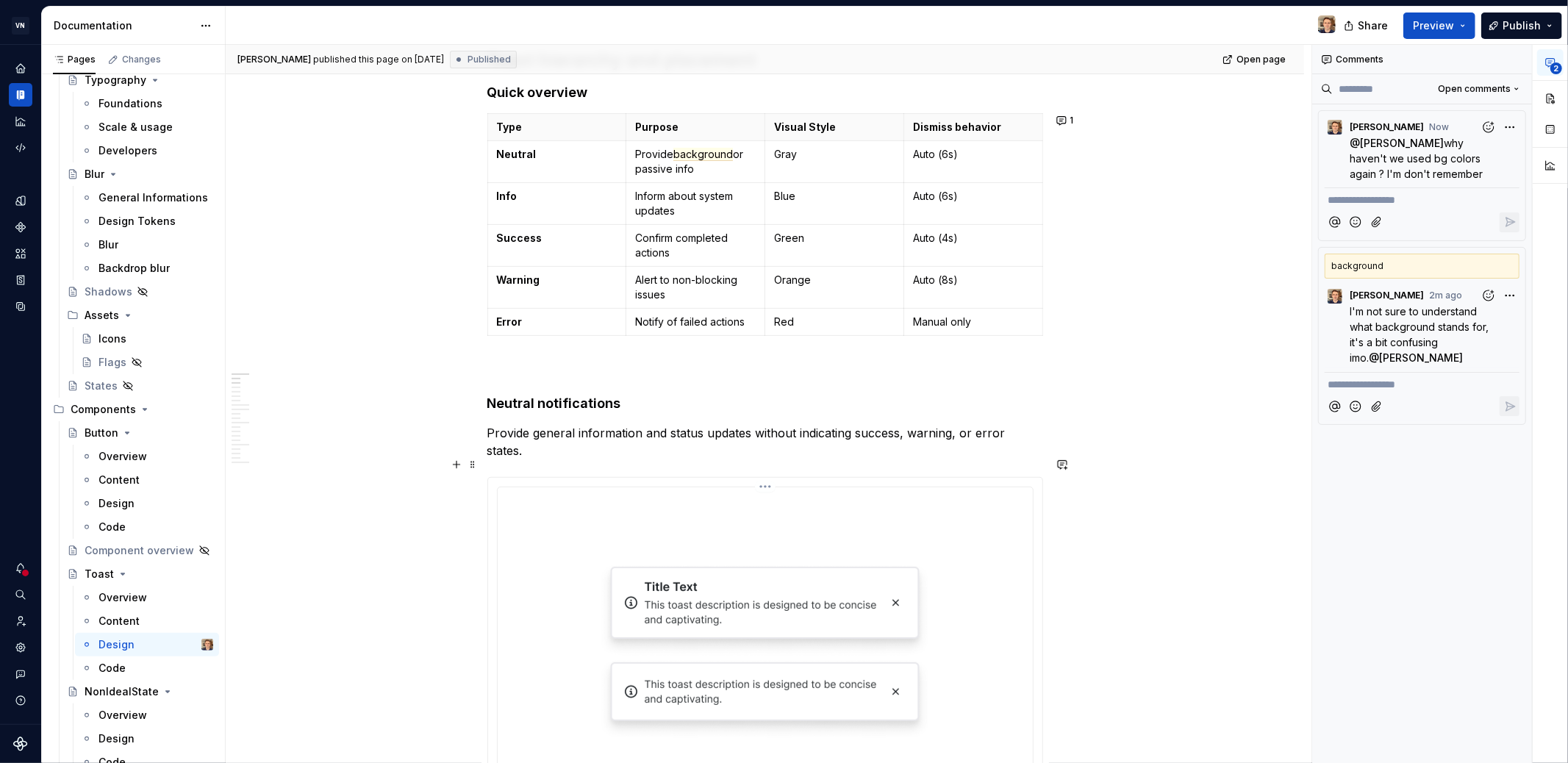
scroll to position [660, 0]
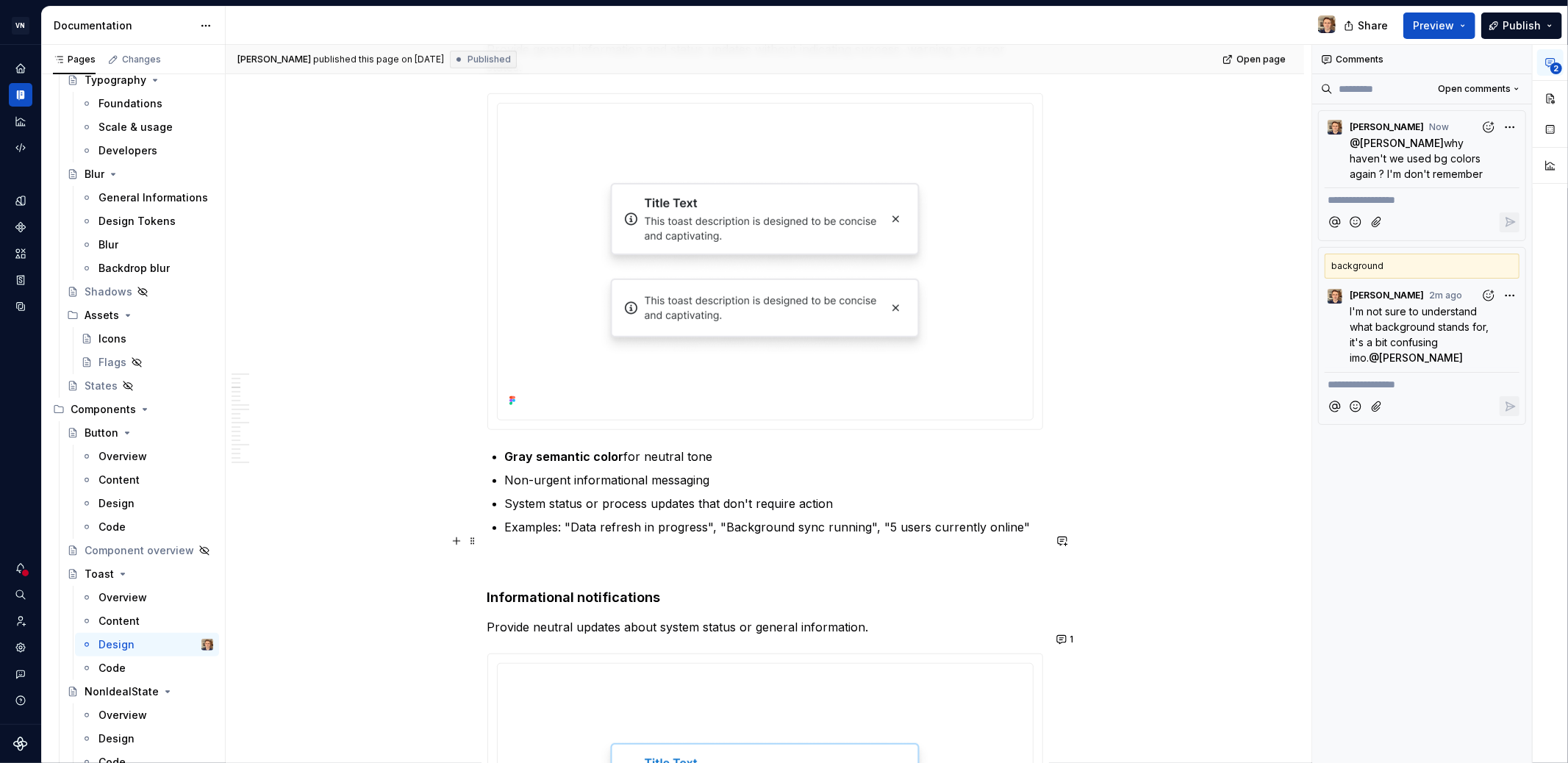
click at [509, 553] on p at bounding box center [765, 562] width 556 height 18
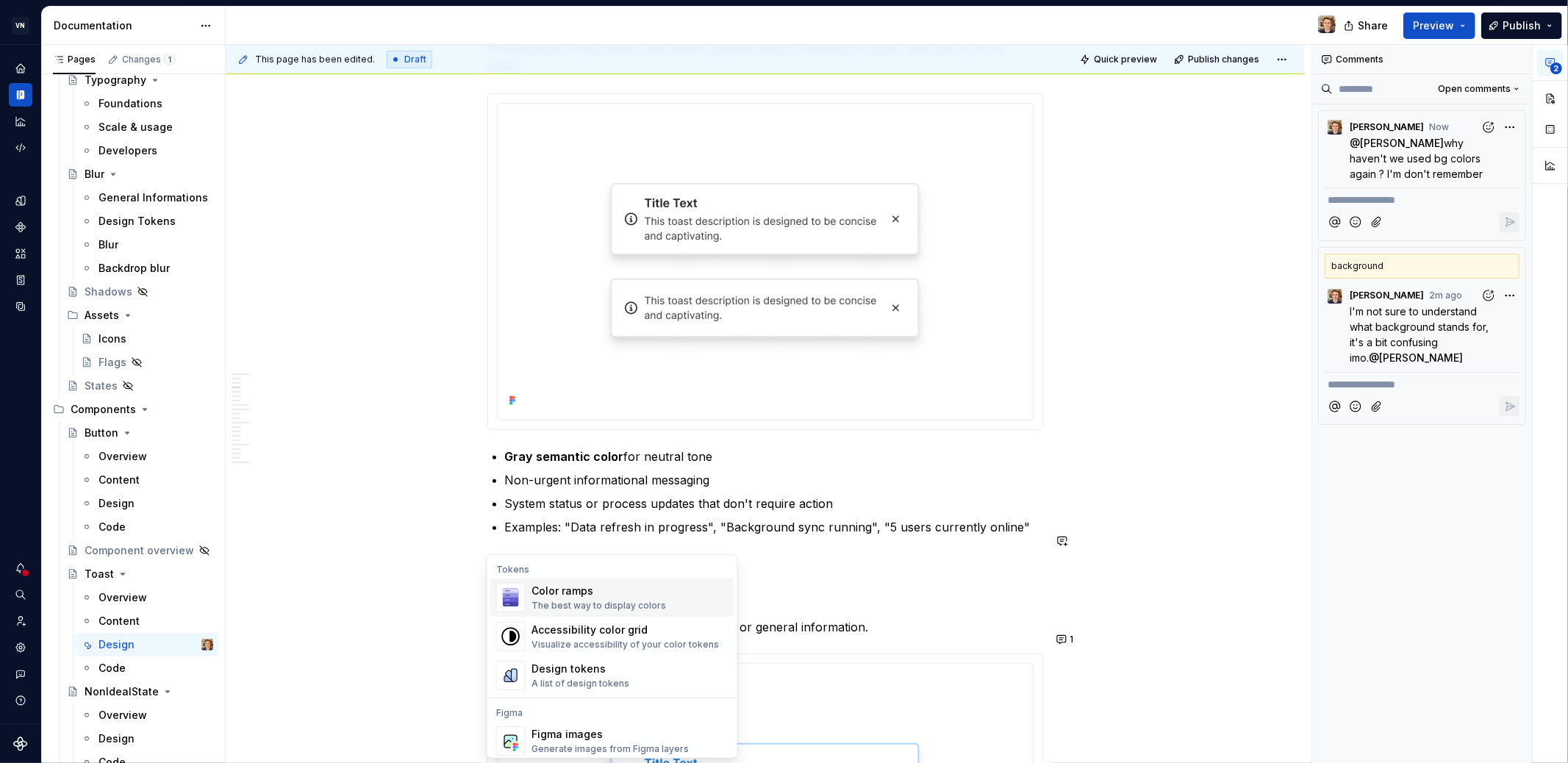
type textarea "*"
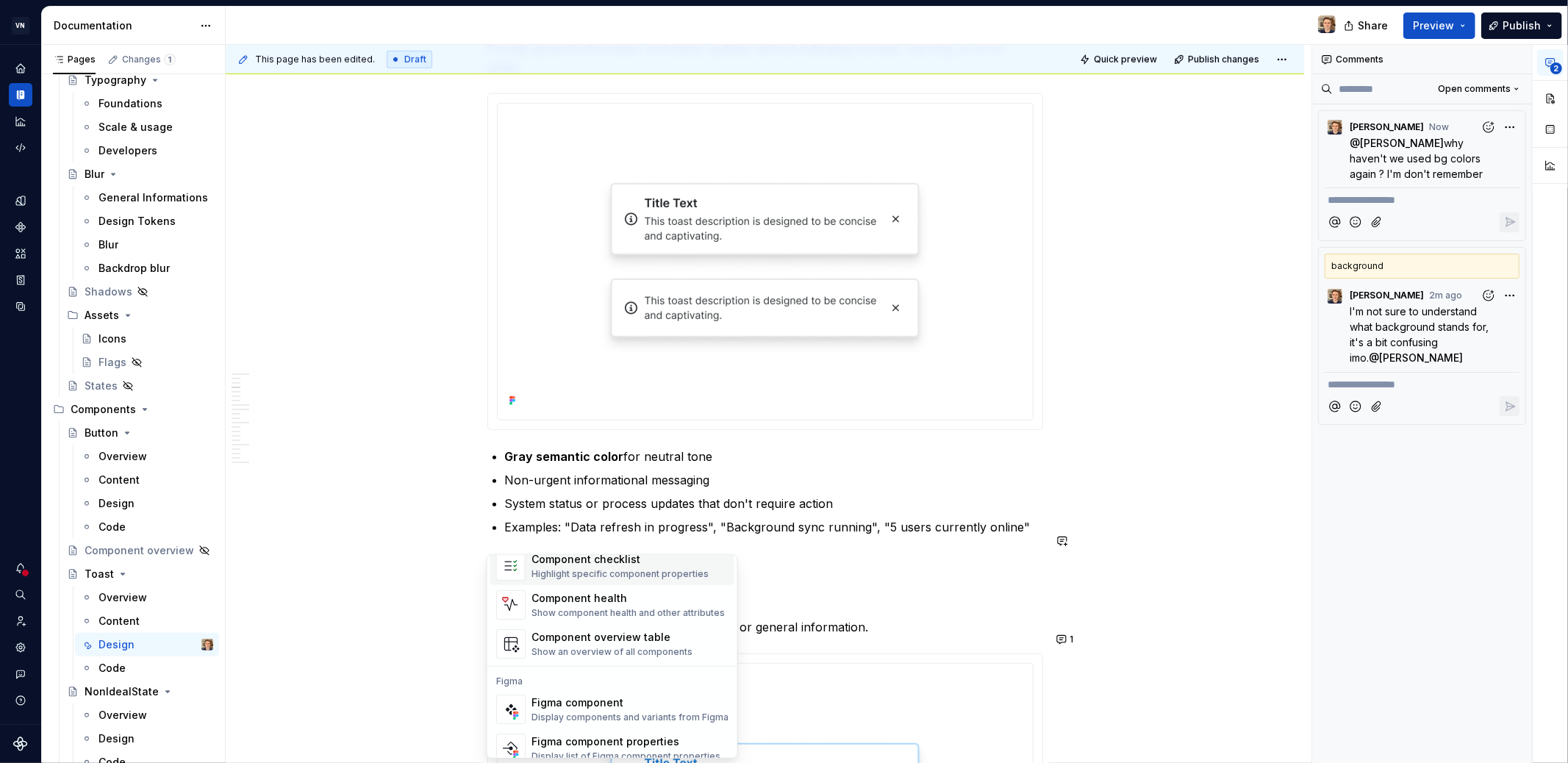
scroll to position [43, 0]
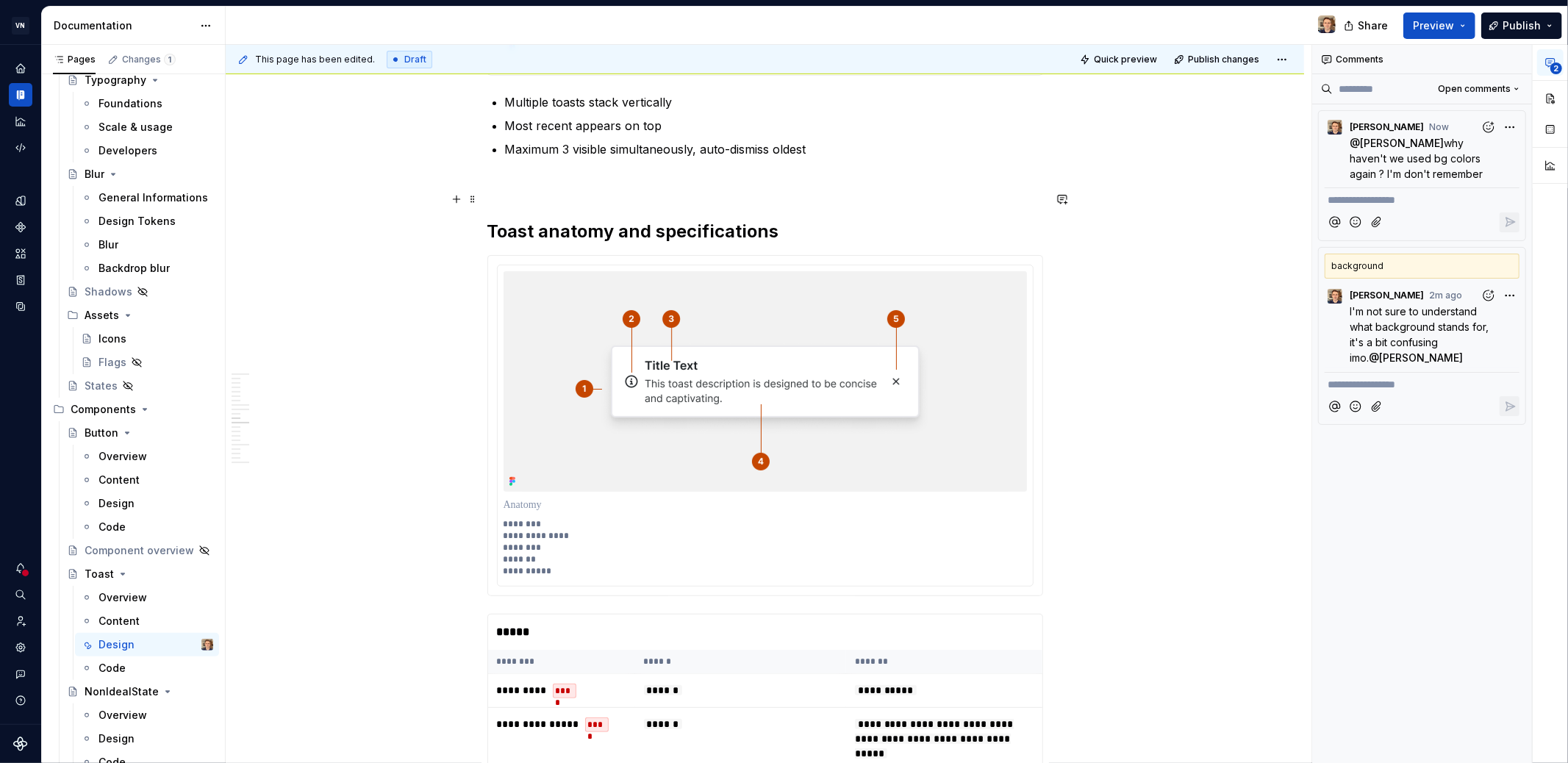
scroll to position [5006, 0]
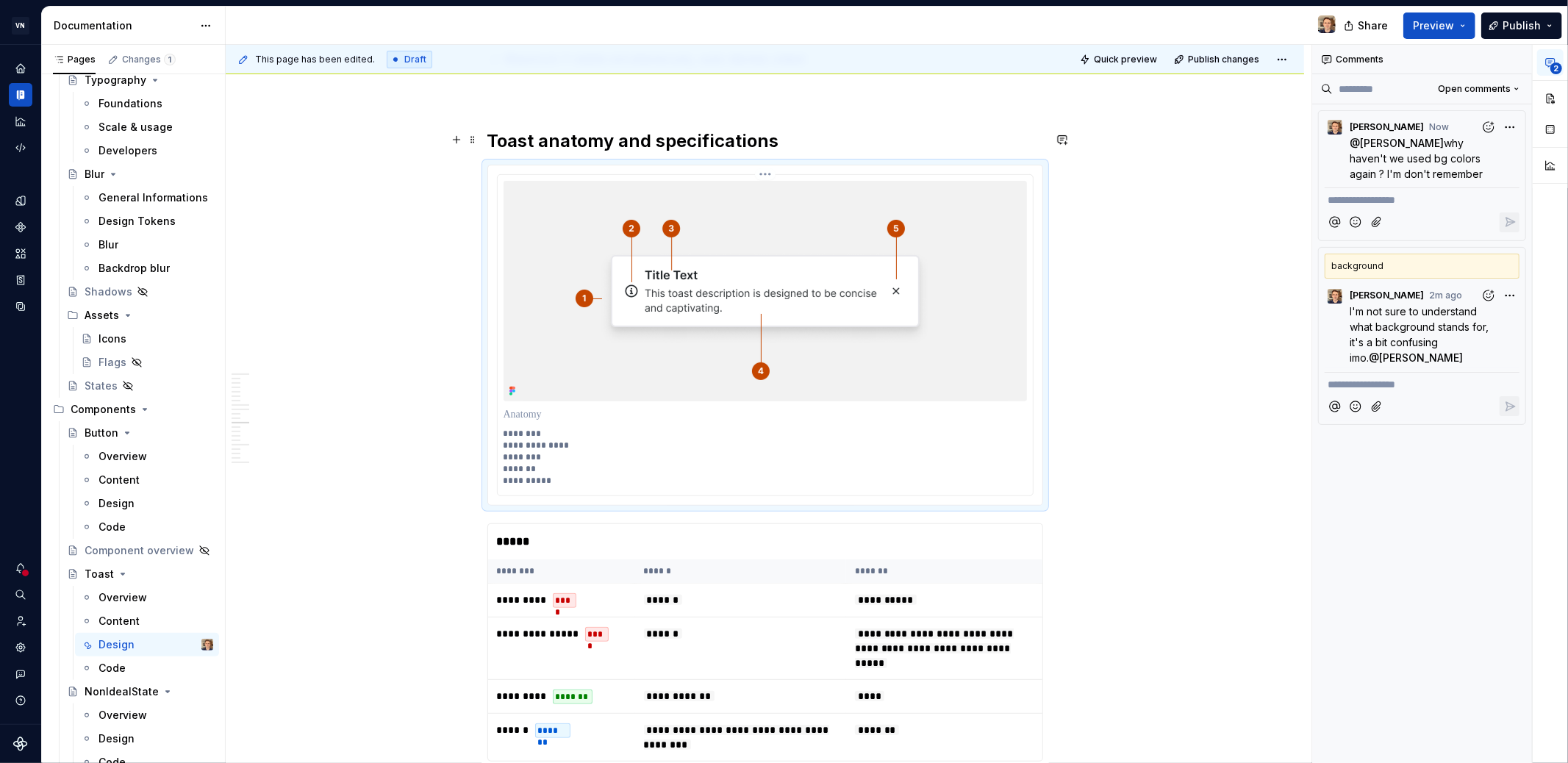
click at [758, 339] on img at bounding box center [765, 291] width 485 height 221
click at [591, 266] on img at bounding box center [765, 291] width 485 height 221
click at [605, 337] on img at bounding box center [765, 291] width 485 height 221
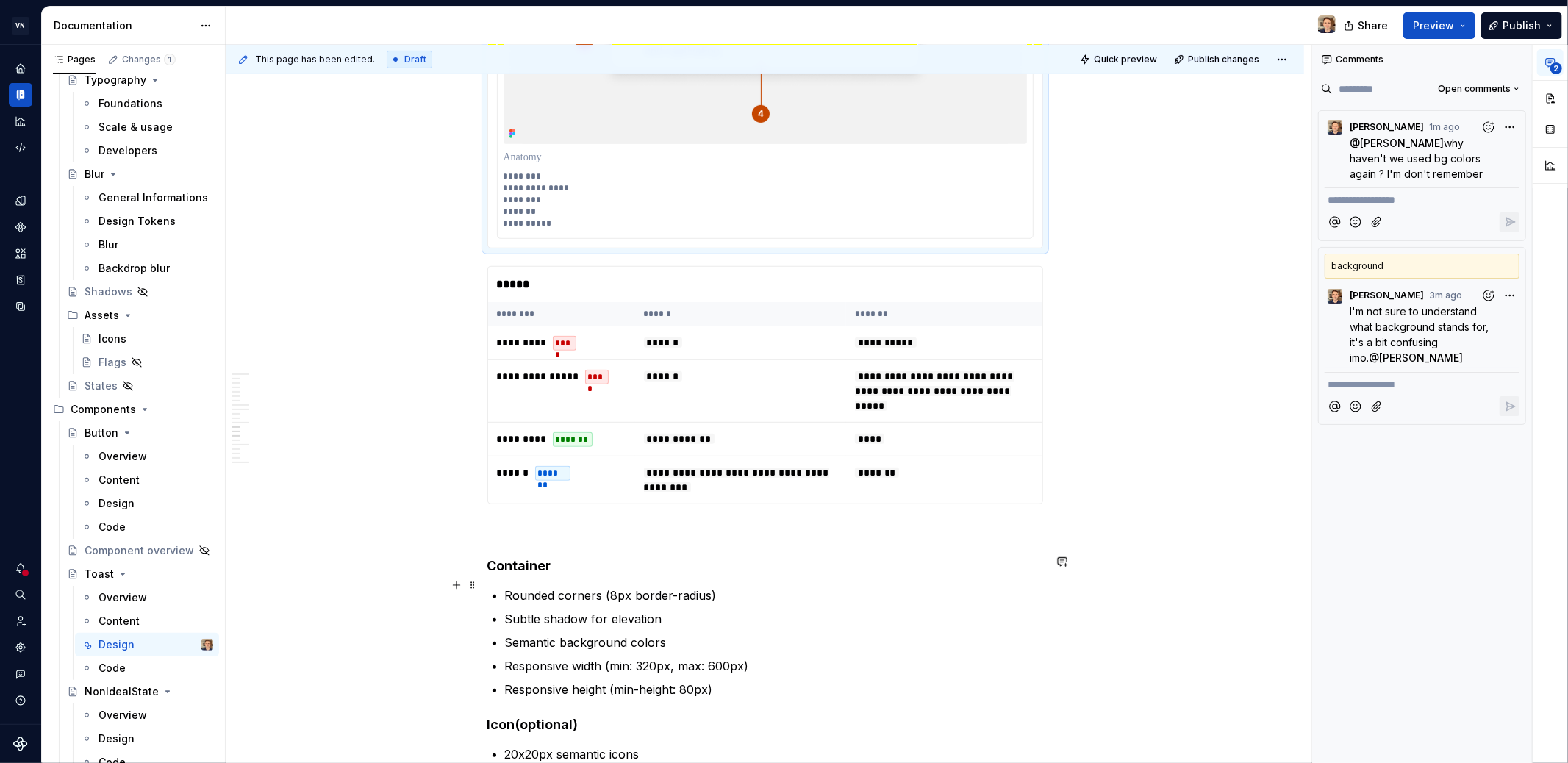
scroll to position [5442, 0]
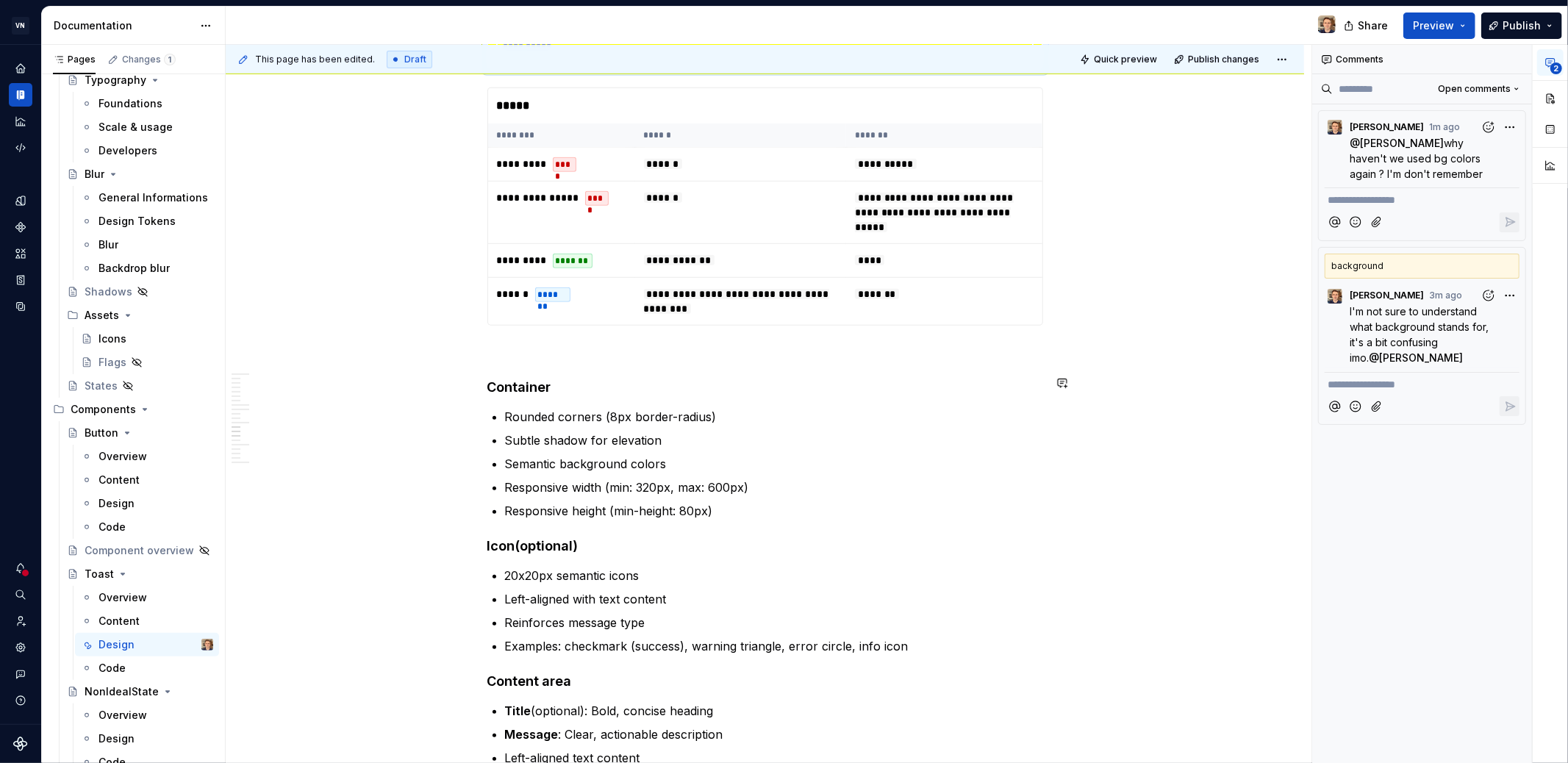
type textarea "*"
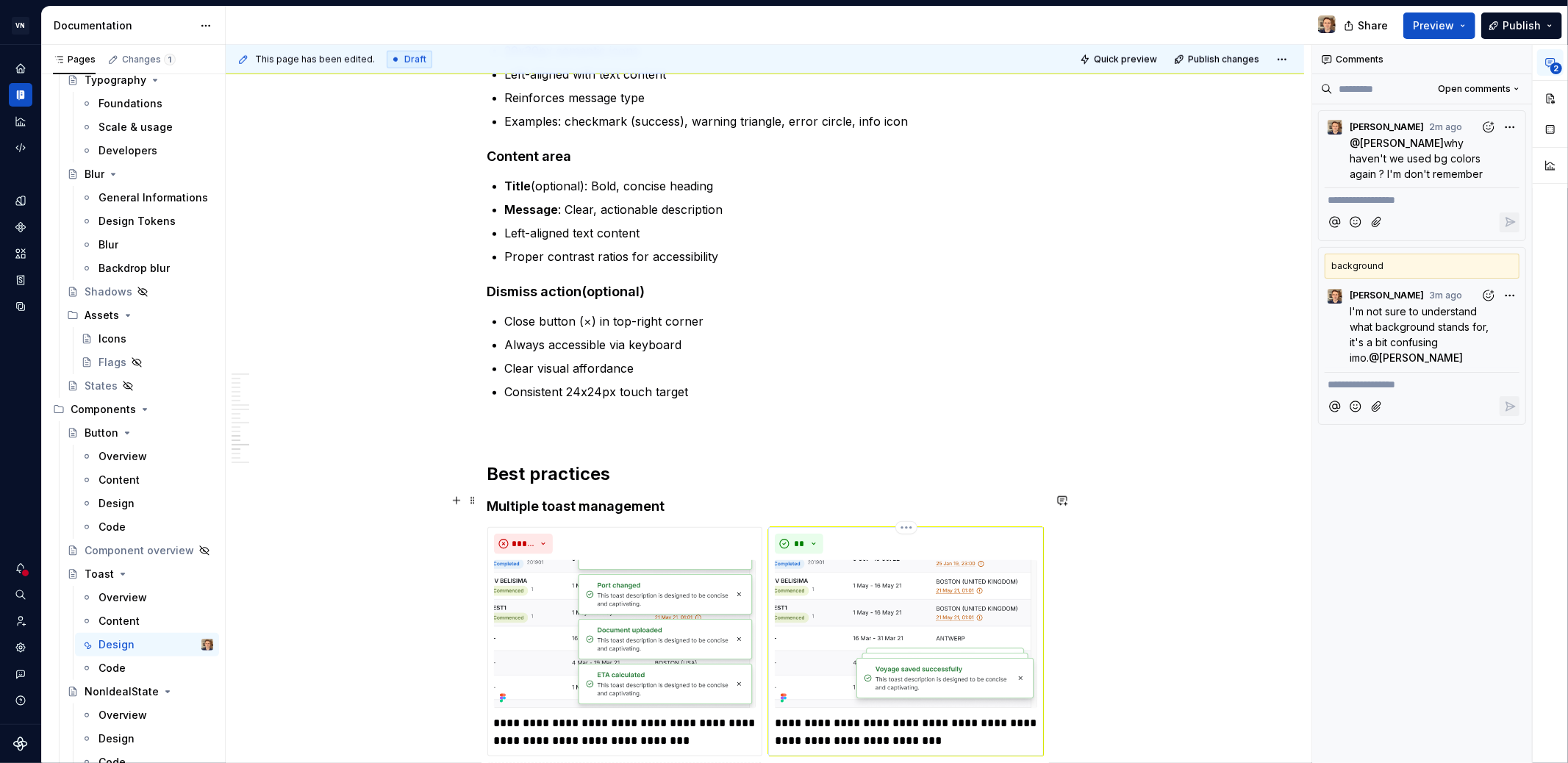
scroll to position [5667, 0]
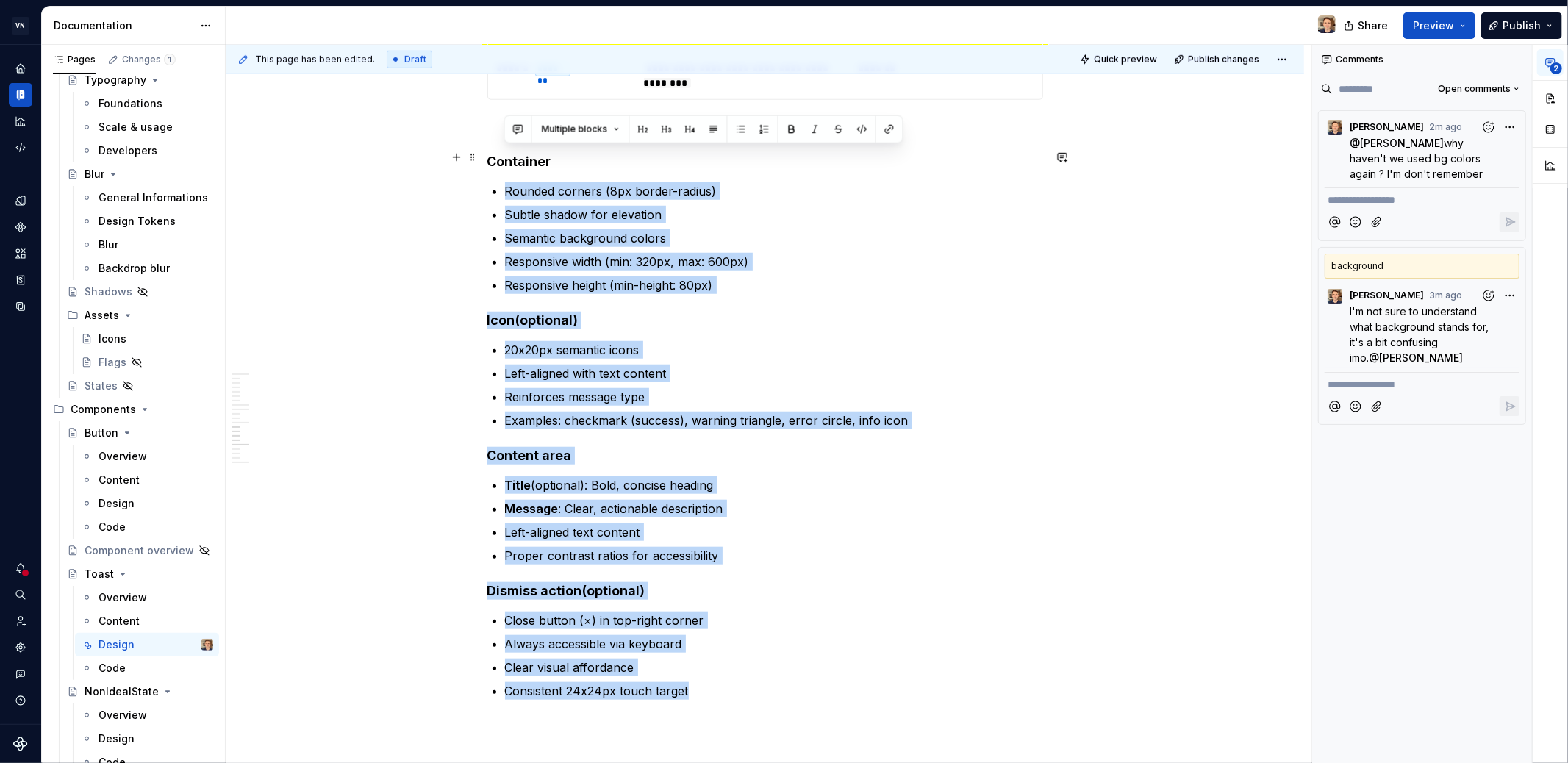
drag, startPoint x: 738, startPoint y: 656, endPoint x: 391, endPoint y: 171, distance: 596.4
click at [609, 510] on ul "Title (optional): Bold, concise heading Message : Clear, actionable description…" at bounding box center [774, 520] width 538 height 88
drag, startPoint x: 489, startPoint y: 125, endPoint x: 893, endPoint y: 199, distance: 410.7
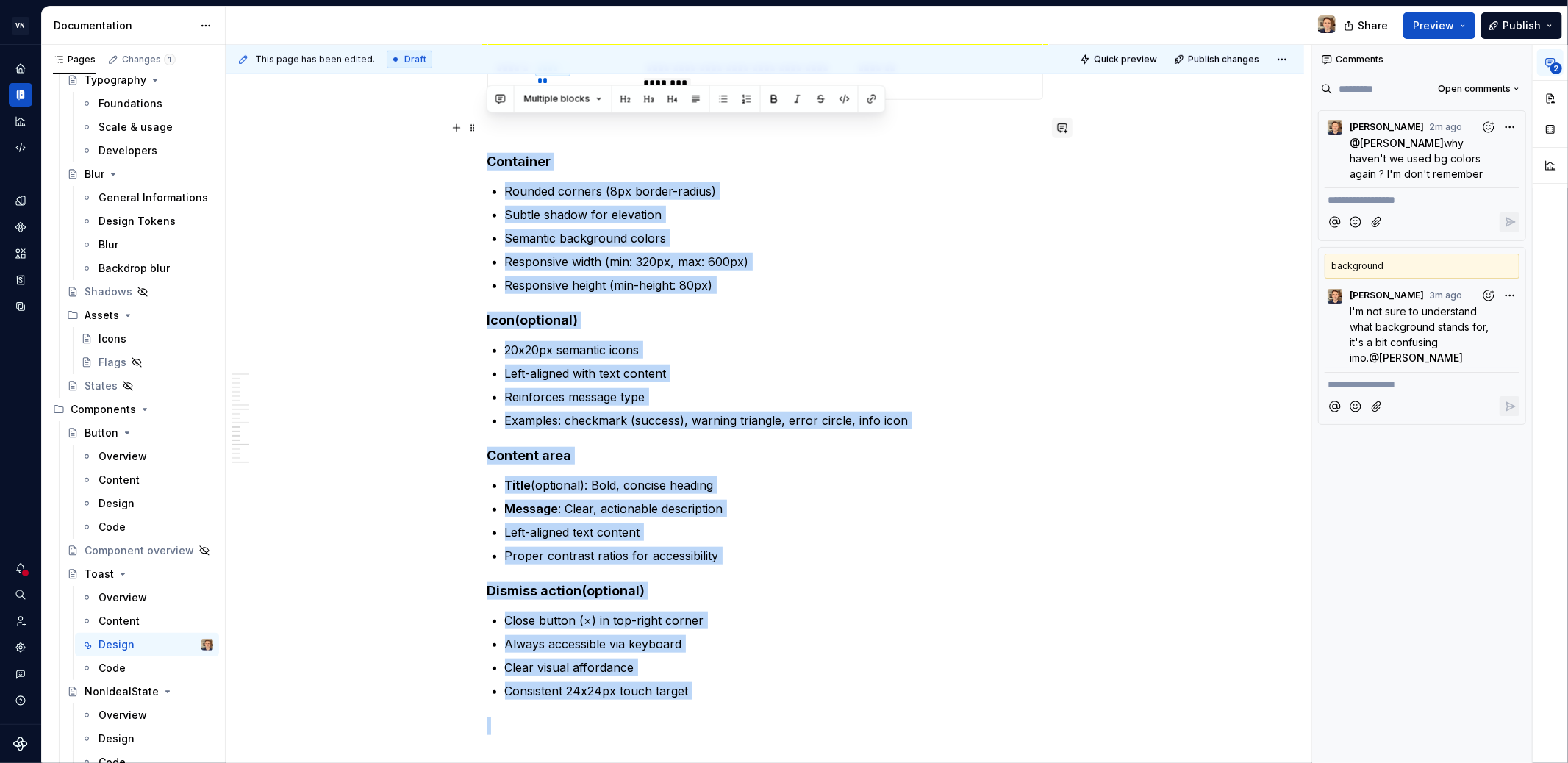
click at [1066, 128] on button "button" at bounding box center [1062, 127] width 21 height 21
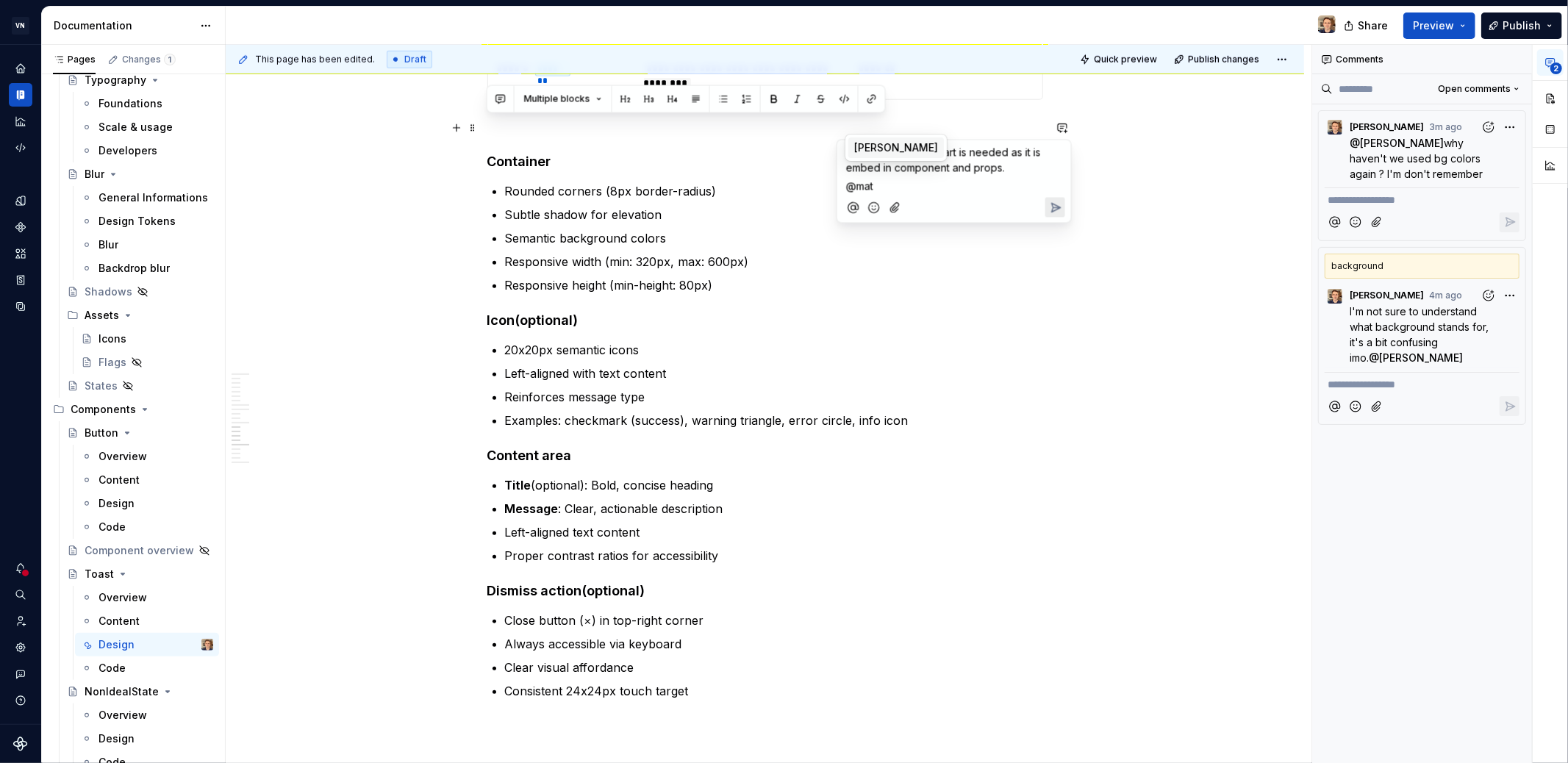
click at [916, 150] on span "Matt Convente" at bounding box center [895, 147] width 84 height 15
click at [956, 163] on span "[PERSON_NAME]" at bounding box center [953, 163] width 84 height 15
click at [1052, 169] on p "**********" at bounding box center [954, 170] width 216 height 49
click at [1067, 166] on div "**********" at bounding box center [954, 181] width 236 height 85
click at [998, 168] on span "I don't know if this part is needed as it is embed in component and props." at bounding box center [945, 160] width 198 height 28
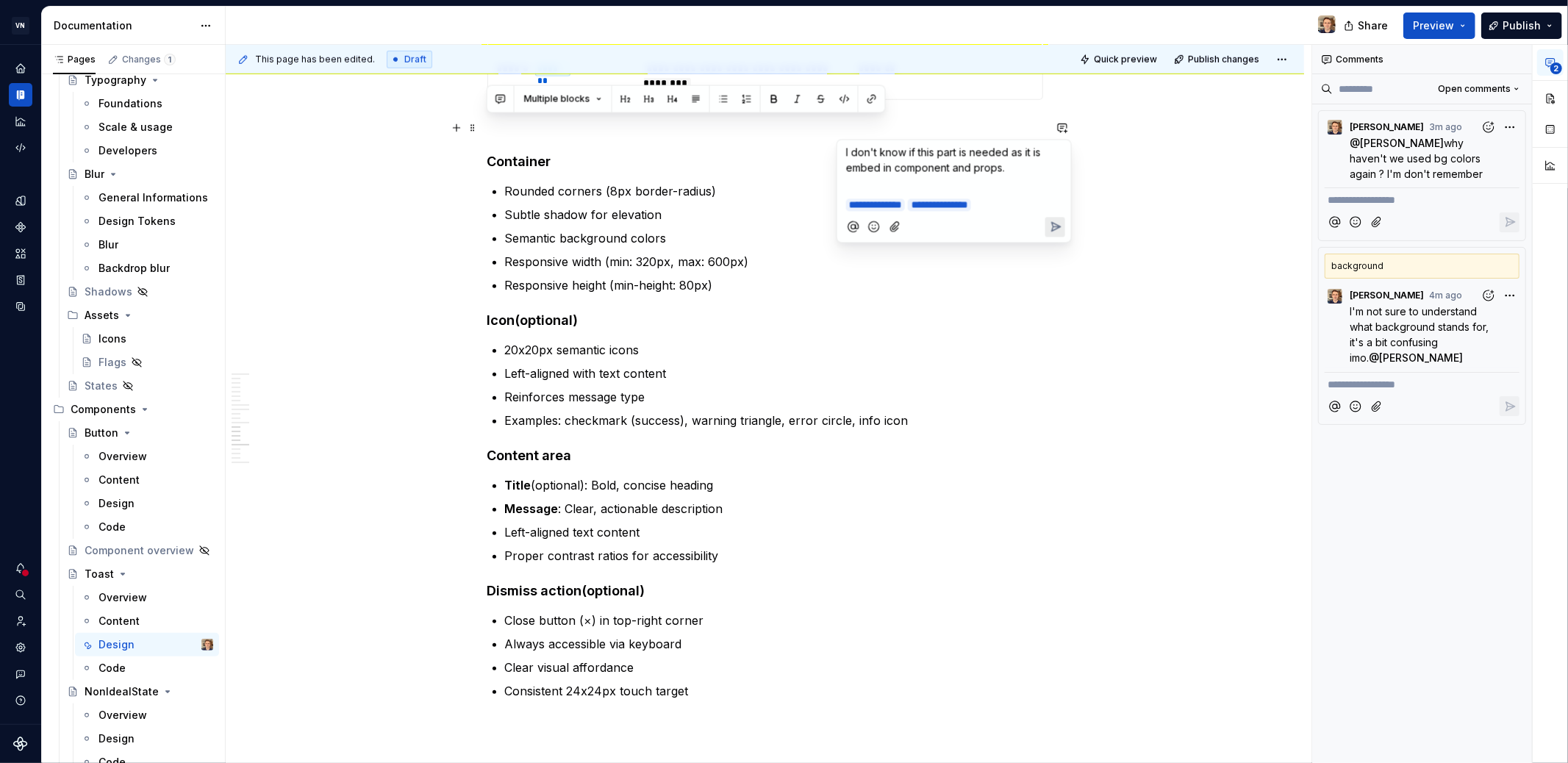
scroll to position [5646, 0]
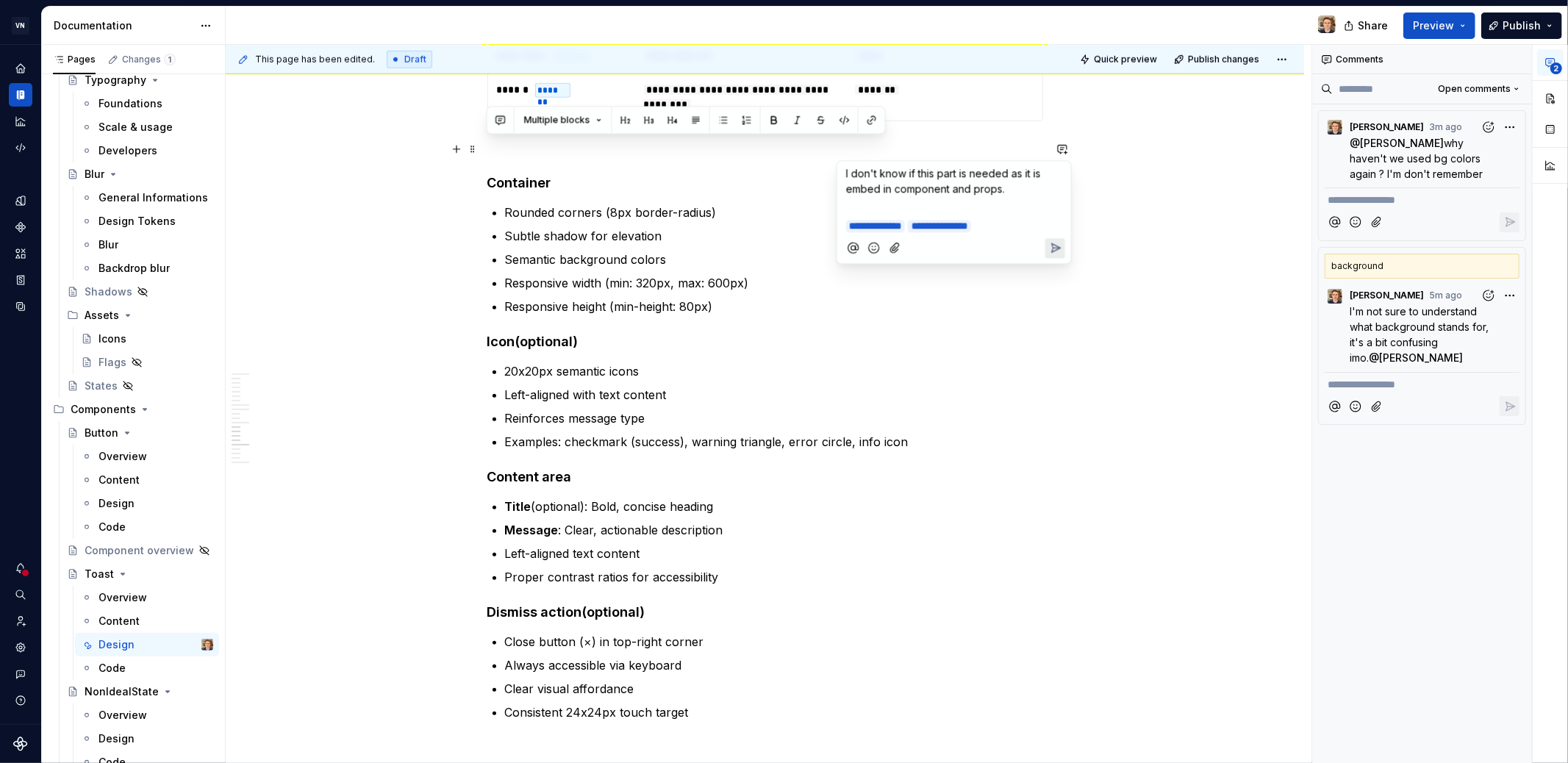
click at [625, 203] on ul "Rounded corners (8px border-radius) Subtle shadow for elevation Semantic backgr…" at bounding box center [774, 258] width 538 height 111
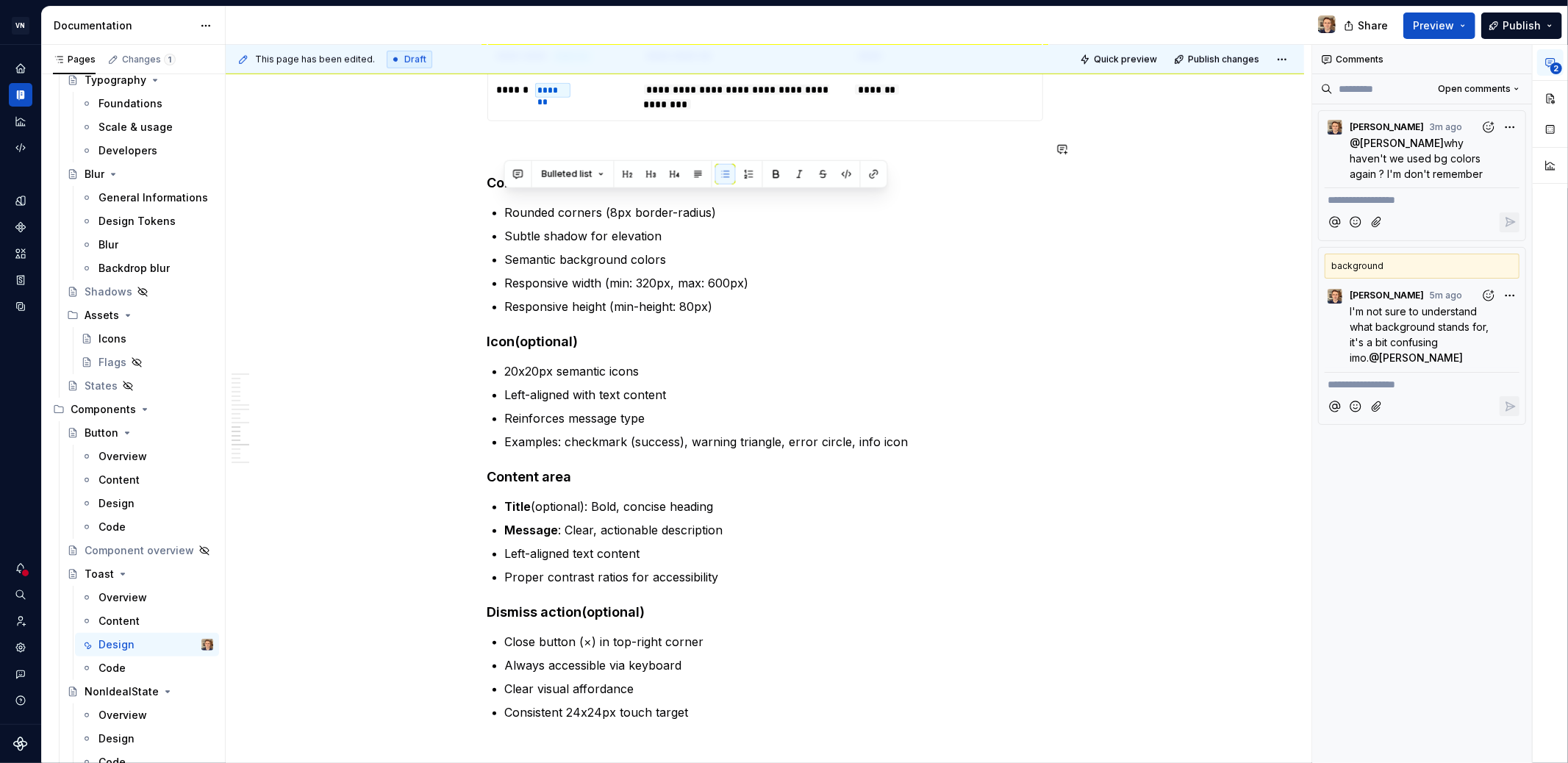
click at [625, 186] on div "Bulleted list" at bounding box center [695, 174] width 384 height 28
click at [726, 212] on ul "Rounded corners (8px border-radius) Subtle shadow for elevation Semantic backgr…" at bounding box center [774, 258] width 538 height 111
click at [541, 203] on p "Rounded corners (8px border-radius)" at bounding box center [774, 212] width 538 height 18
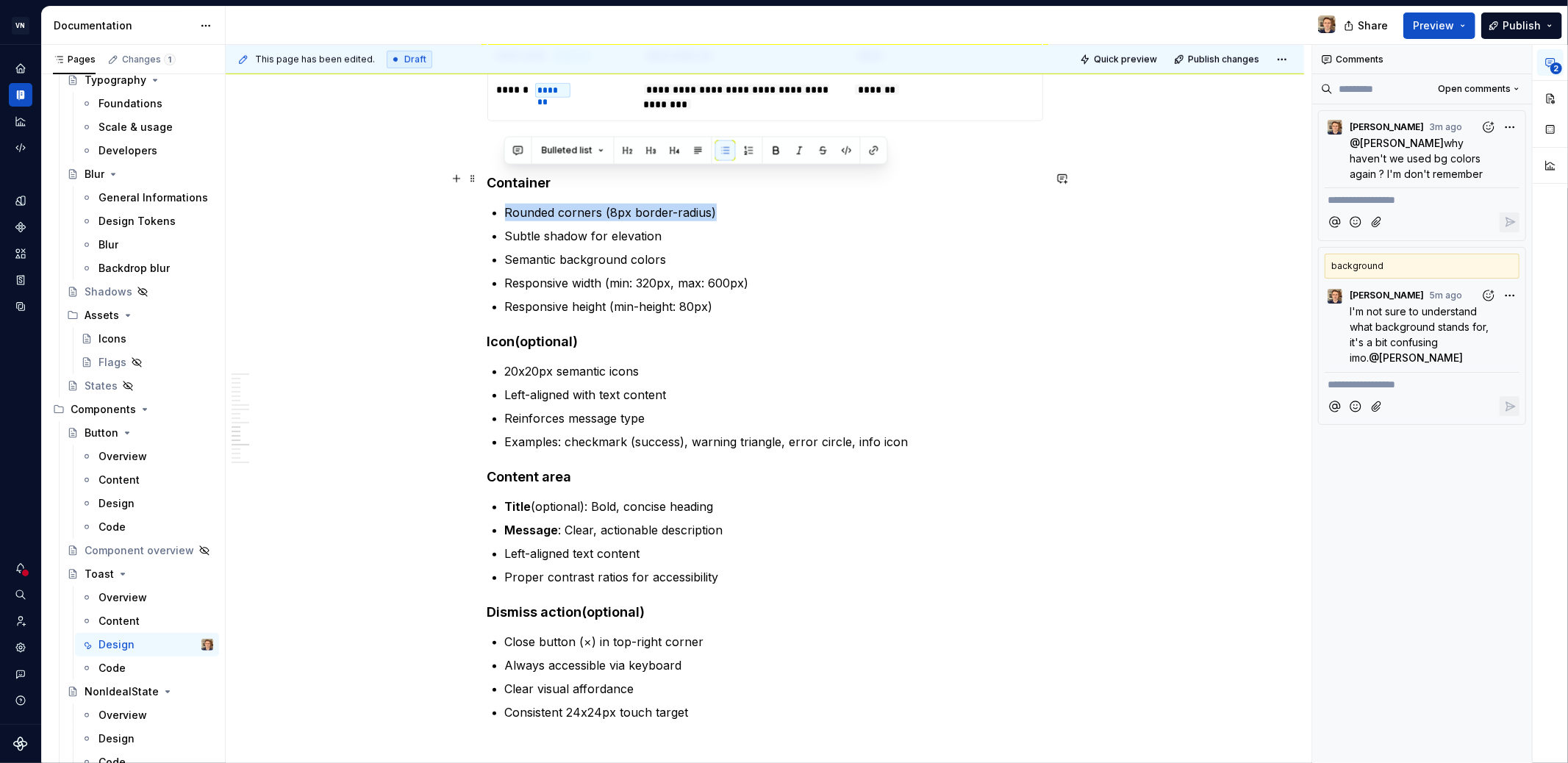
click at [541, 203] on p "Rounded corners (8px border-radius)" at bounding box center [774, 212] width 538 height 18
click at [513, 149] on button "button" at bounding box center [518, 150] width 21 height 21
drag, startPoint x: 532, startPoint y: 173, endPoint x: 524, endPoint y: 174, distance: 8.1
click at [524, 174] on span "THis is not right" at bounding box center [554, 175] width 75 height 13
click at [737, 198] on div "This is not right" at bounding box center [624, 187] width 234 height 48
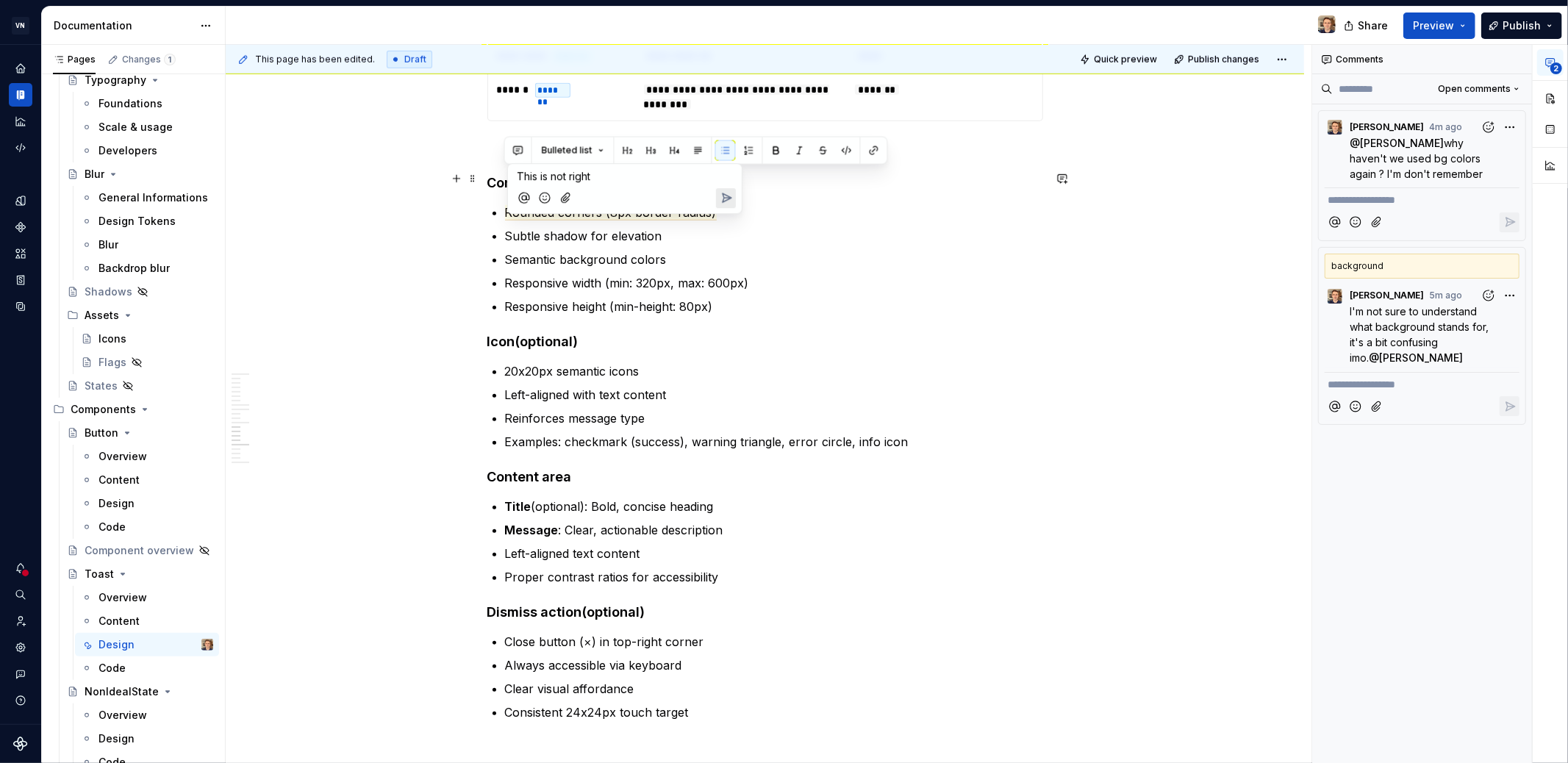
click at [619, 179] on p "This is not right" at bounding box center [624, 176] width 216 height 16
click at [600, 177] on span "This is not right - imx-radius-defaut" at bounding box center [602, 175] width 170 height 13
drag, startPoint x: 604, startPoint y: 175, endPoint x: 729, endPoint y: 189, distance: 125.8
click at [729, 189] on div "This is not right > imx-radius-defaut" at bounding box center [624, 187] width 222 height 48
click at [848, 148] on button "button" at bounding box center [846, 150] width 21 height 21
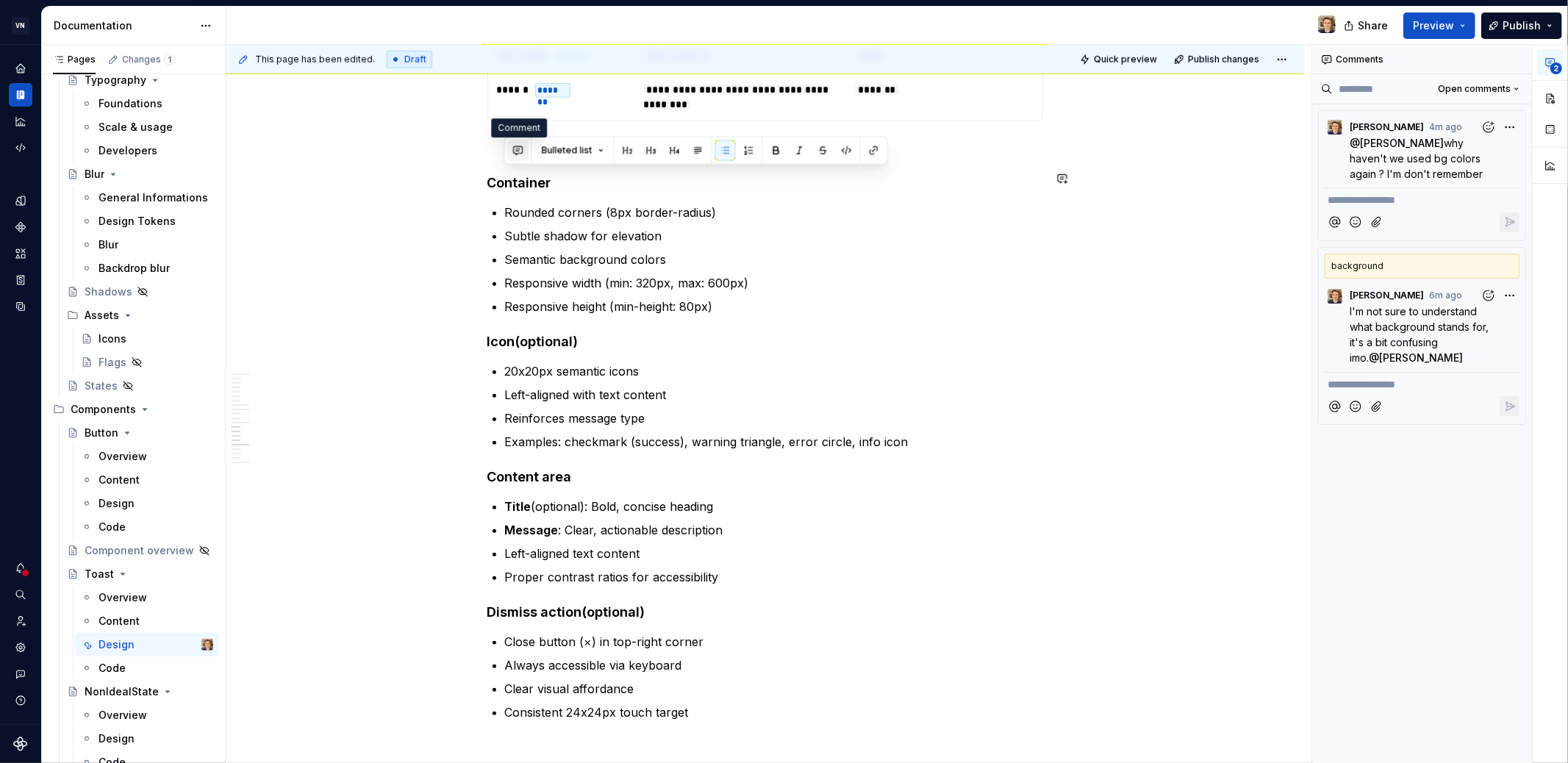
click at [515, 147] on button "button" at bounding box center [518, 150] width 21 height 21
click at [726, 201] on icon "Send" at bounding box center [726, 197] width 15 height 15
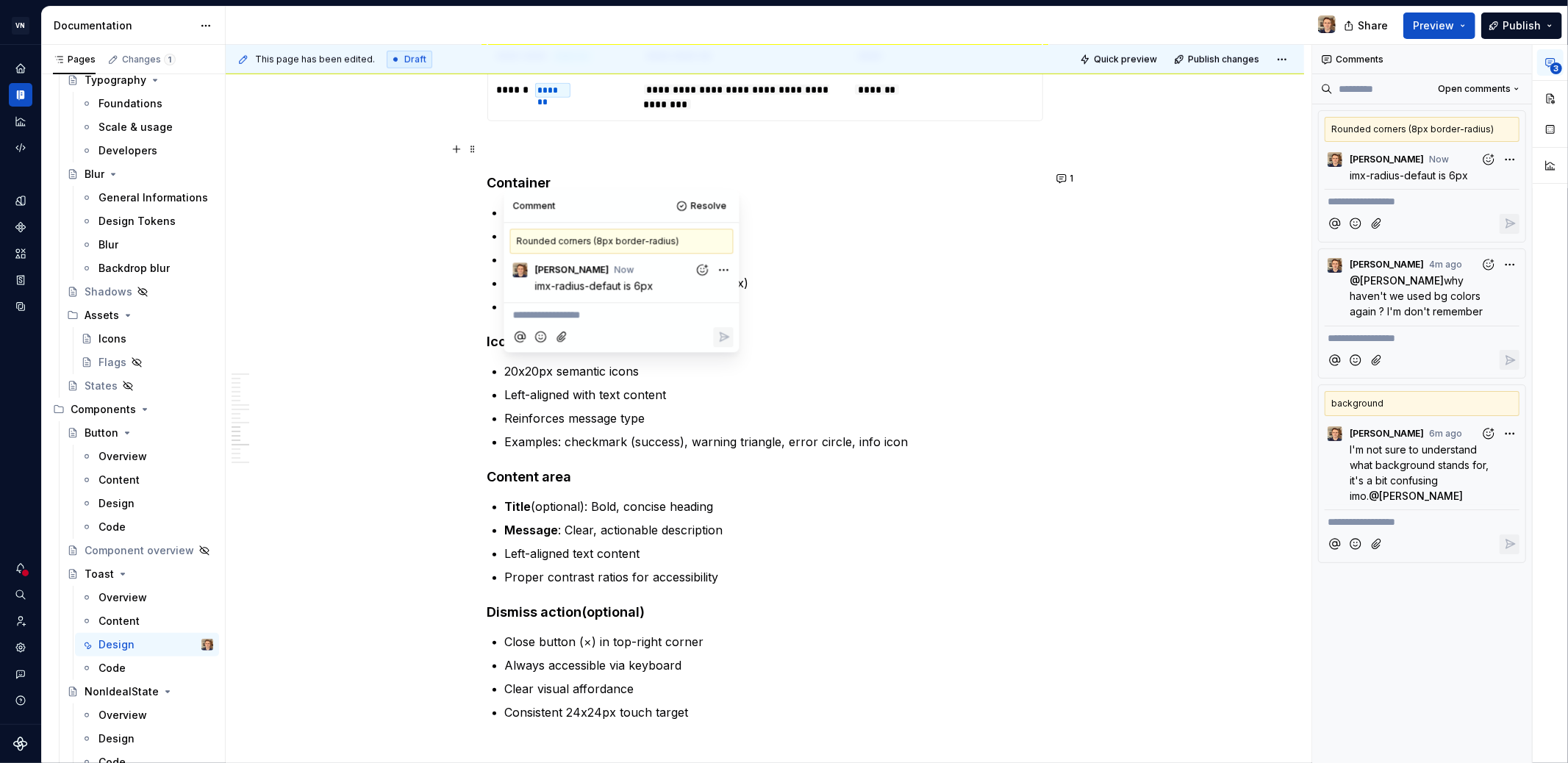
type textarea "*"
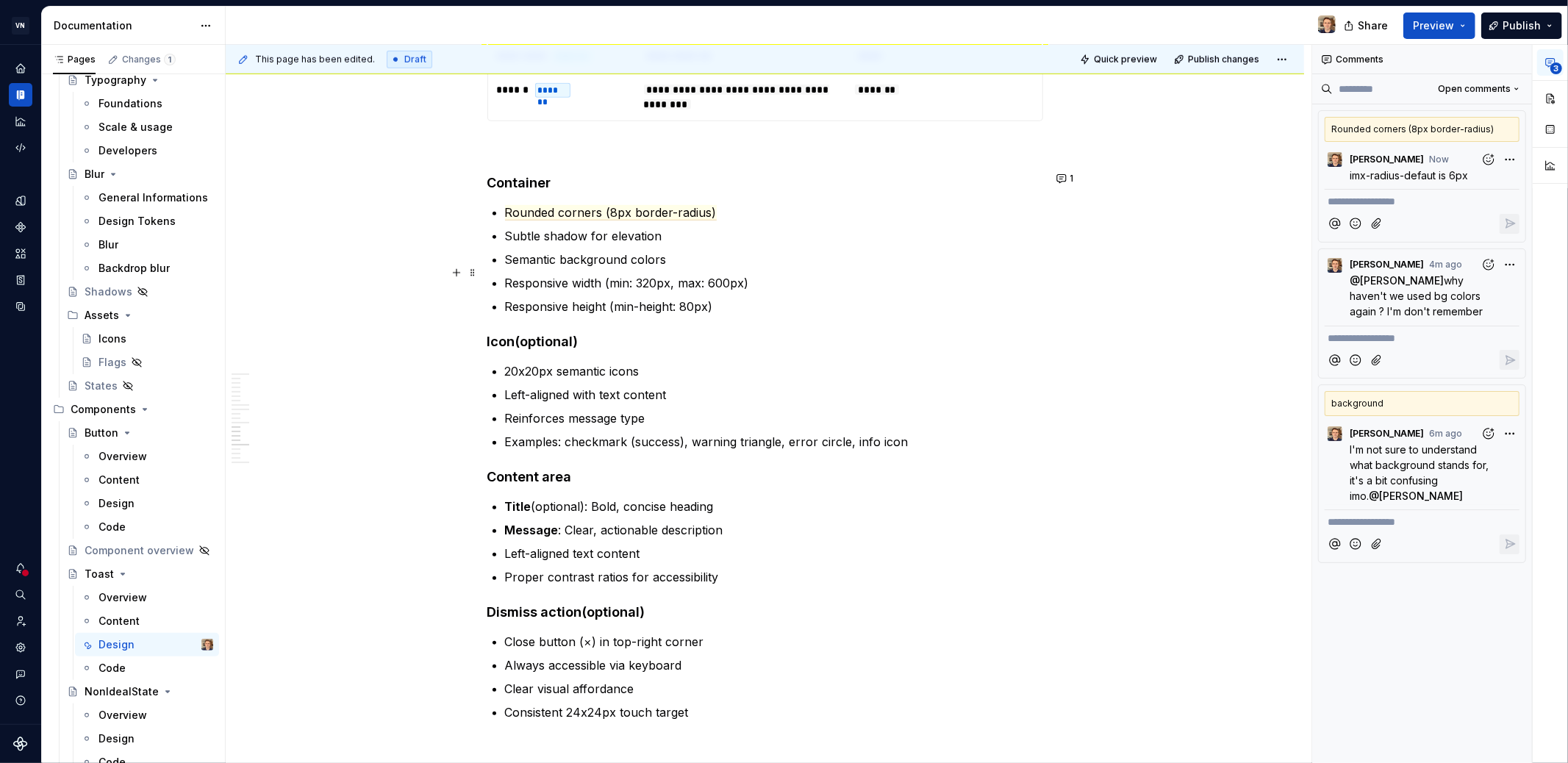
click at [975, 298] on p "Responsive height (min-height: 80px)" at bounding box center [774, 307] width 538 height 18
click at [1021, 174] on h4 "Container" at bounding box center [765, 183] width 556 height 18
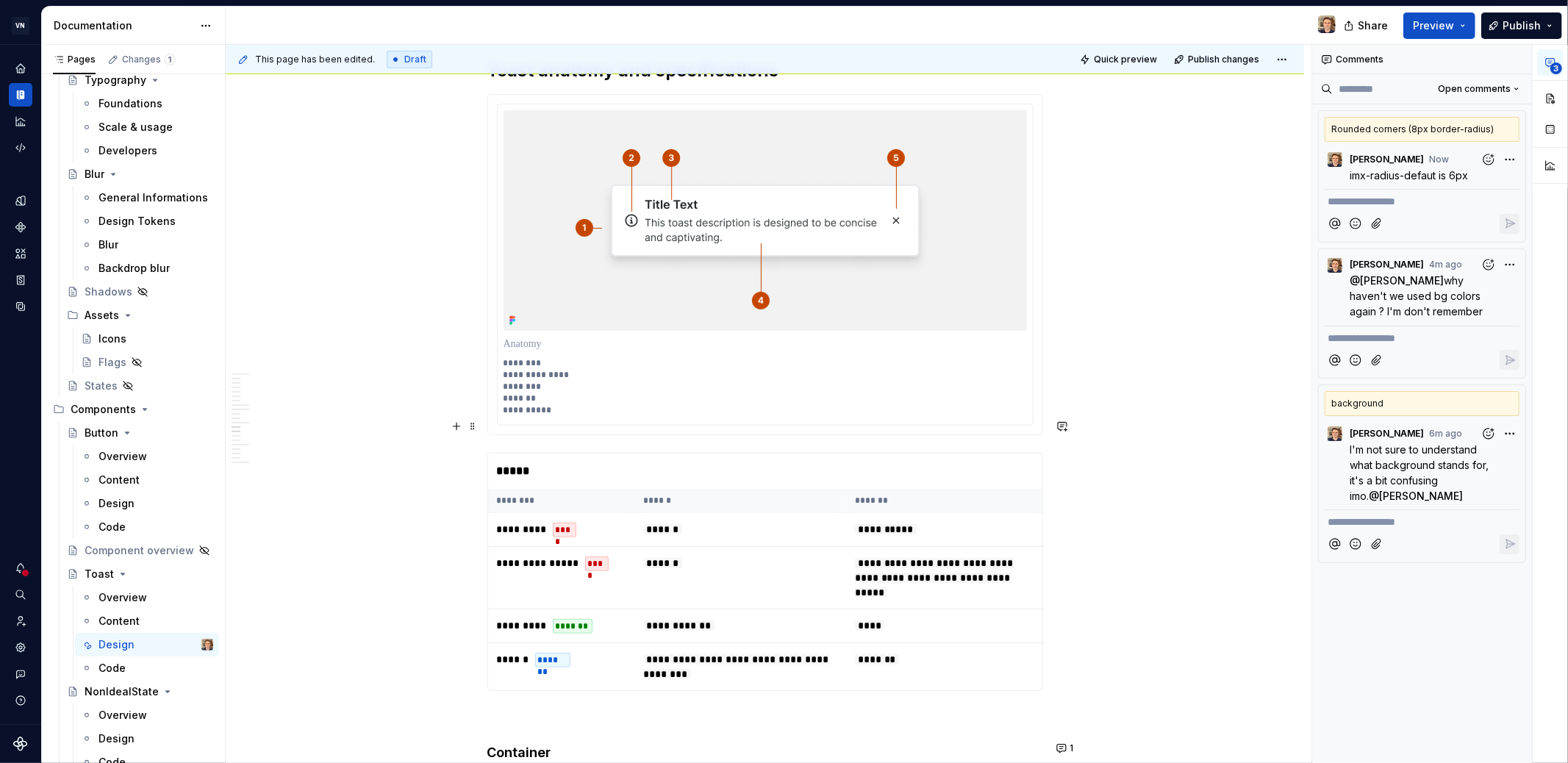
scroll to position [5465, 0]
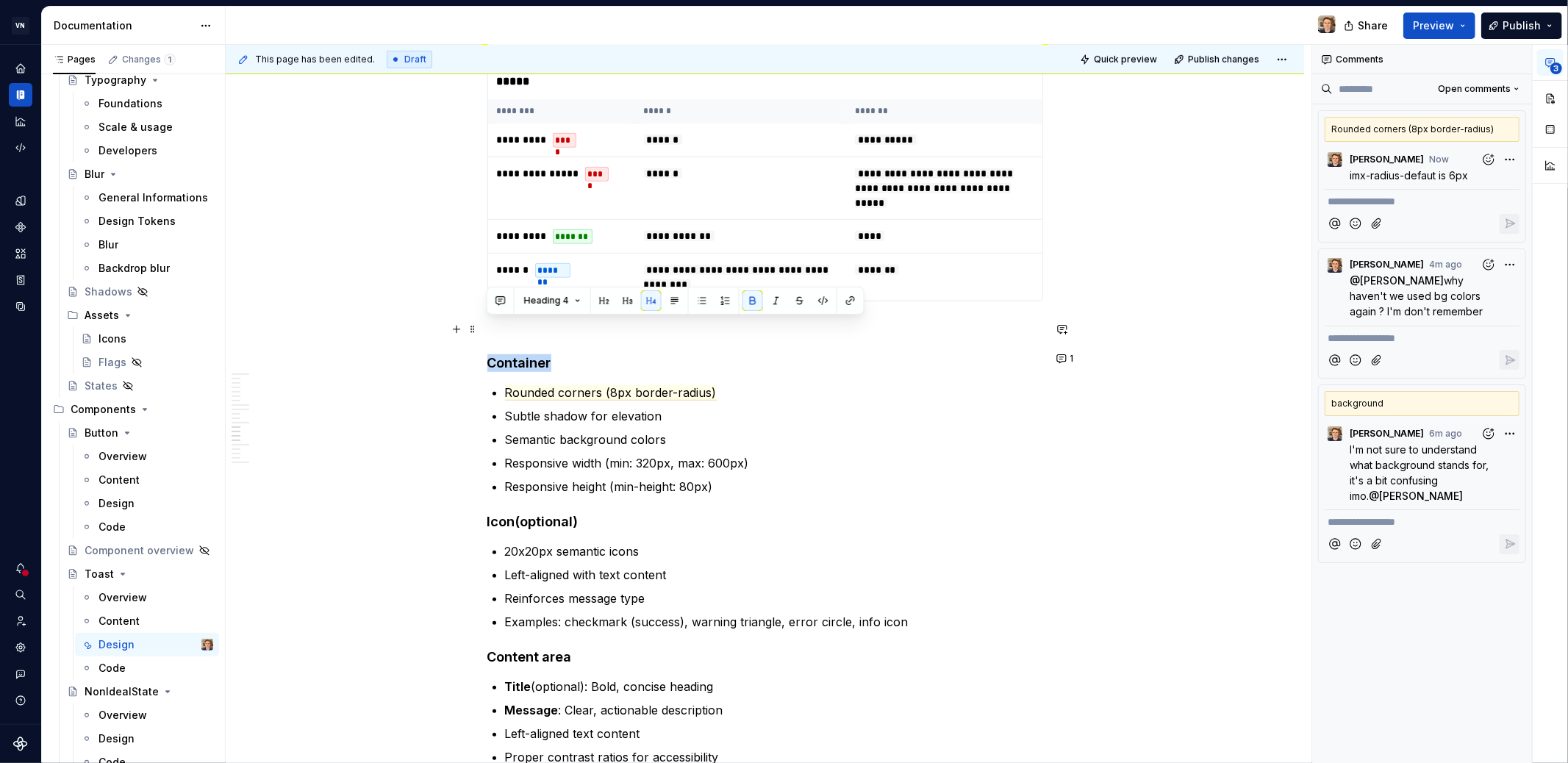
drag, startPoint x: 489, startPoint y: 327, endPoint x: 553, endPoint y: 327, distance: 64.0
click at [553, 354] on h4 "Container" at bounding box center [765, 363] width 556 height 18
click at [1058, 330] on button "button" at bounding box center [1062, 329] width 21 height 21
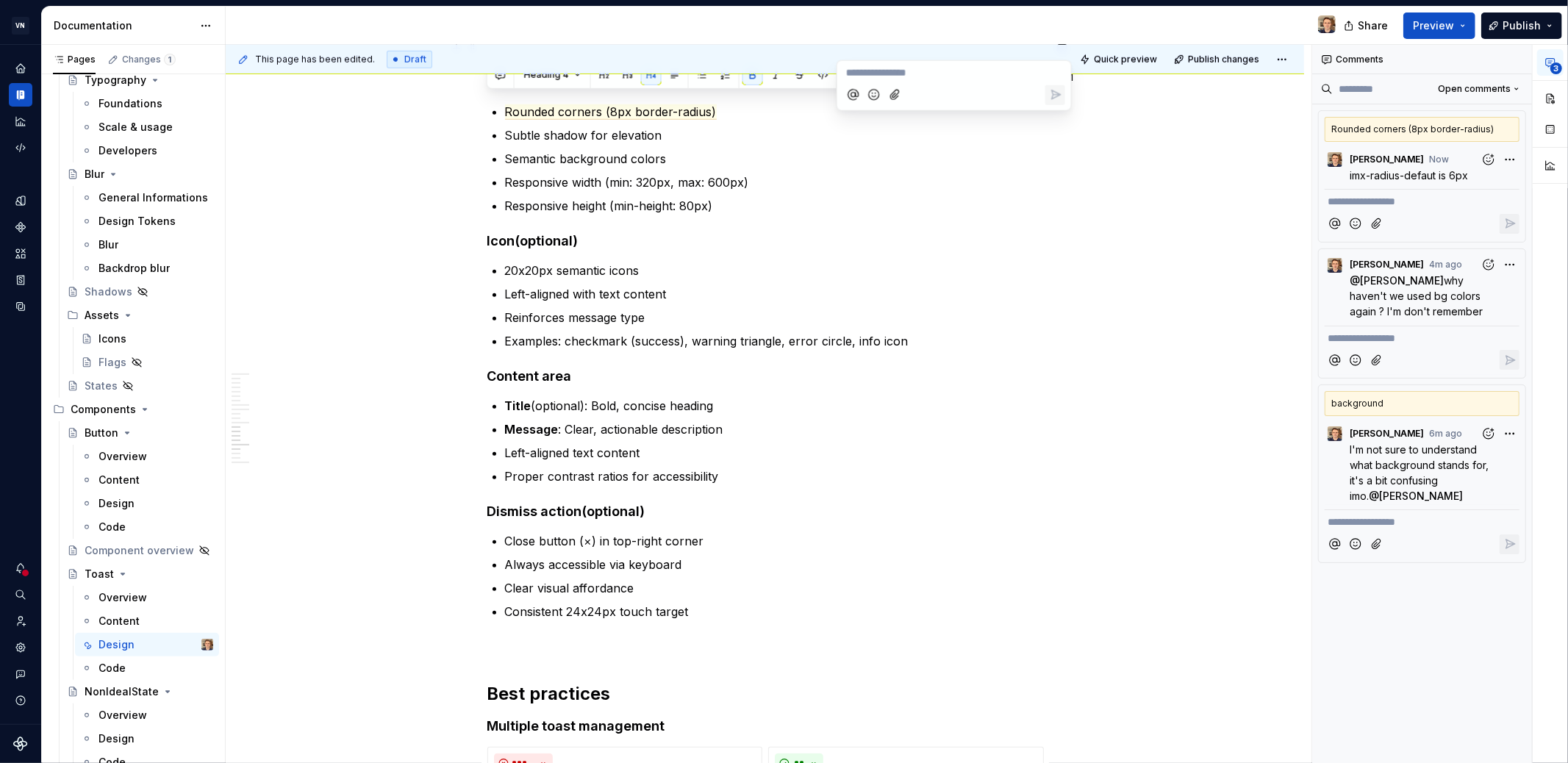
click at [778, 261] on ul "20x20px semantic icons Left-aligned with text content Reinforces message type E…" at bounding box center [774, 305] width 538 height 88
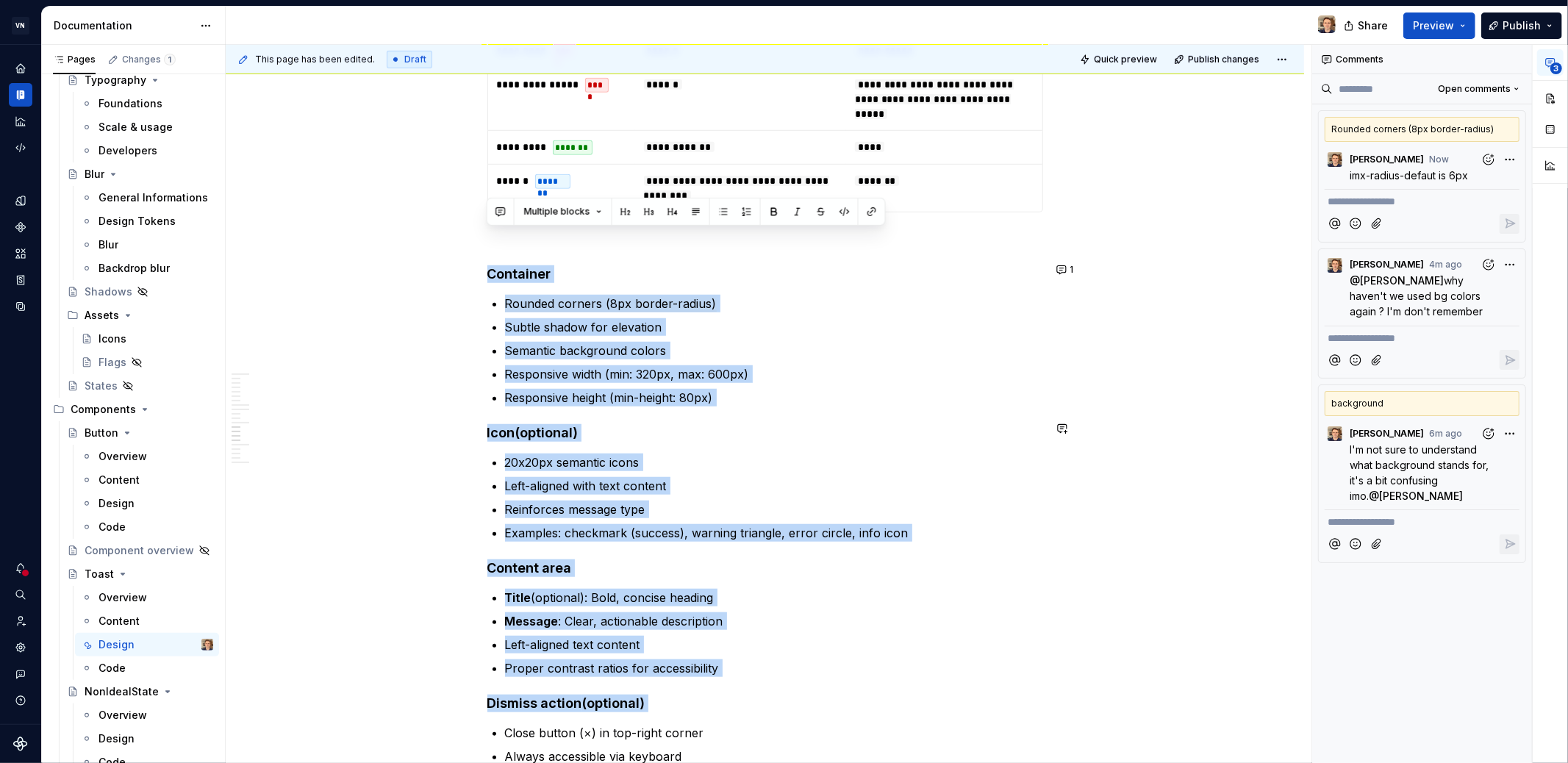
scroll to position [5736, 0]
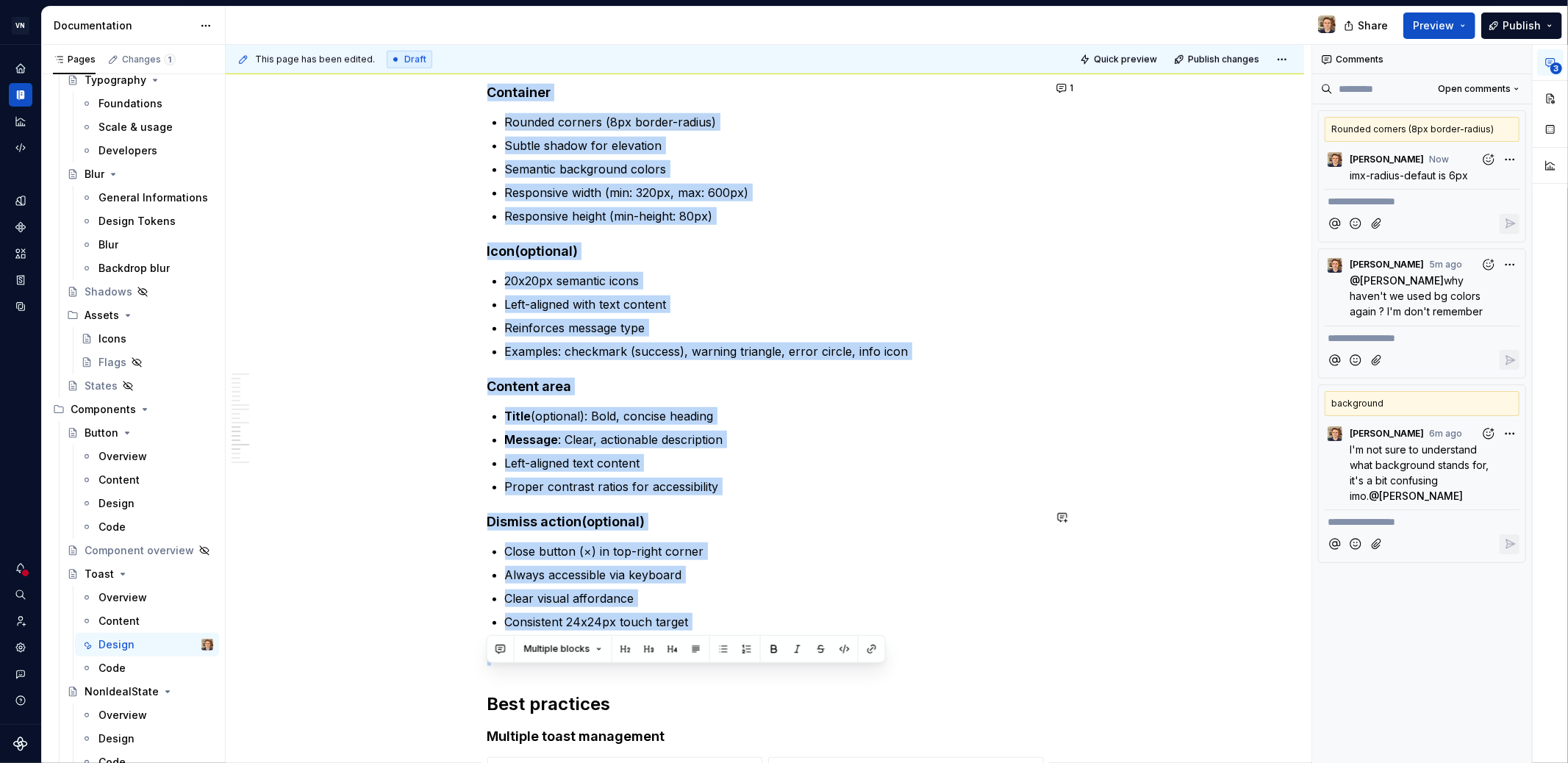
drag, startPoint x: 487, startPoint y: 351, endPoint x: 877, endPoint y: 603, distance: 464.3
click at [1058, 90] on button "1" at bounding box center [1066, 88] width 29 height 21
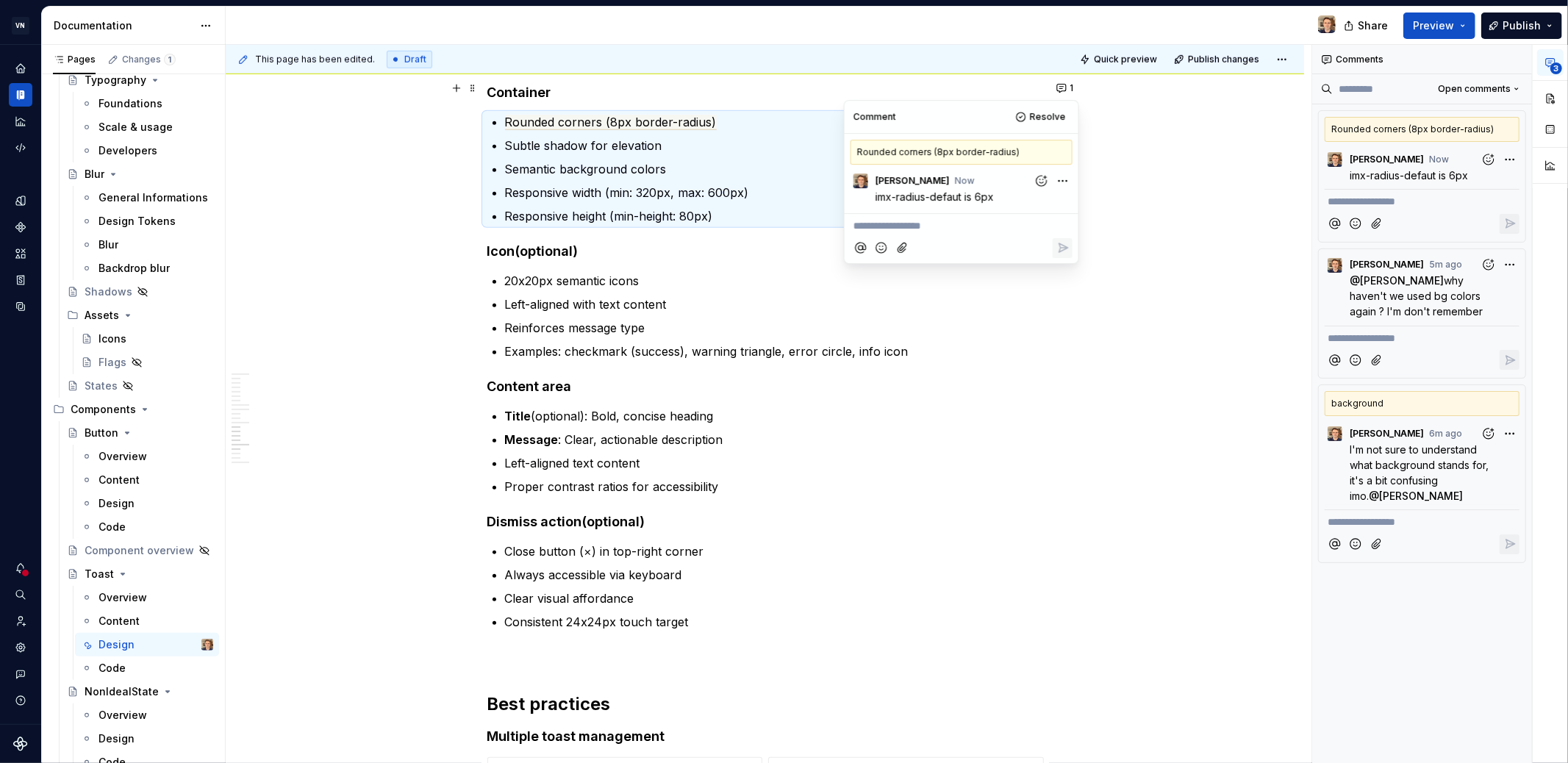
click at [761, 439] on ul "Title (optional): Bold, concise heading Message : Clear, actionable description…" at bounding box center [774, 451] width 538 height 88
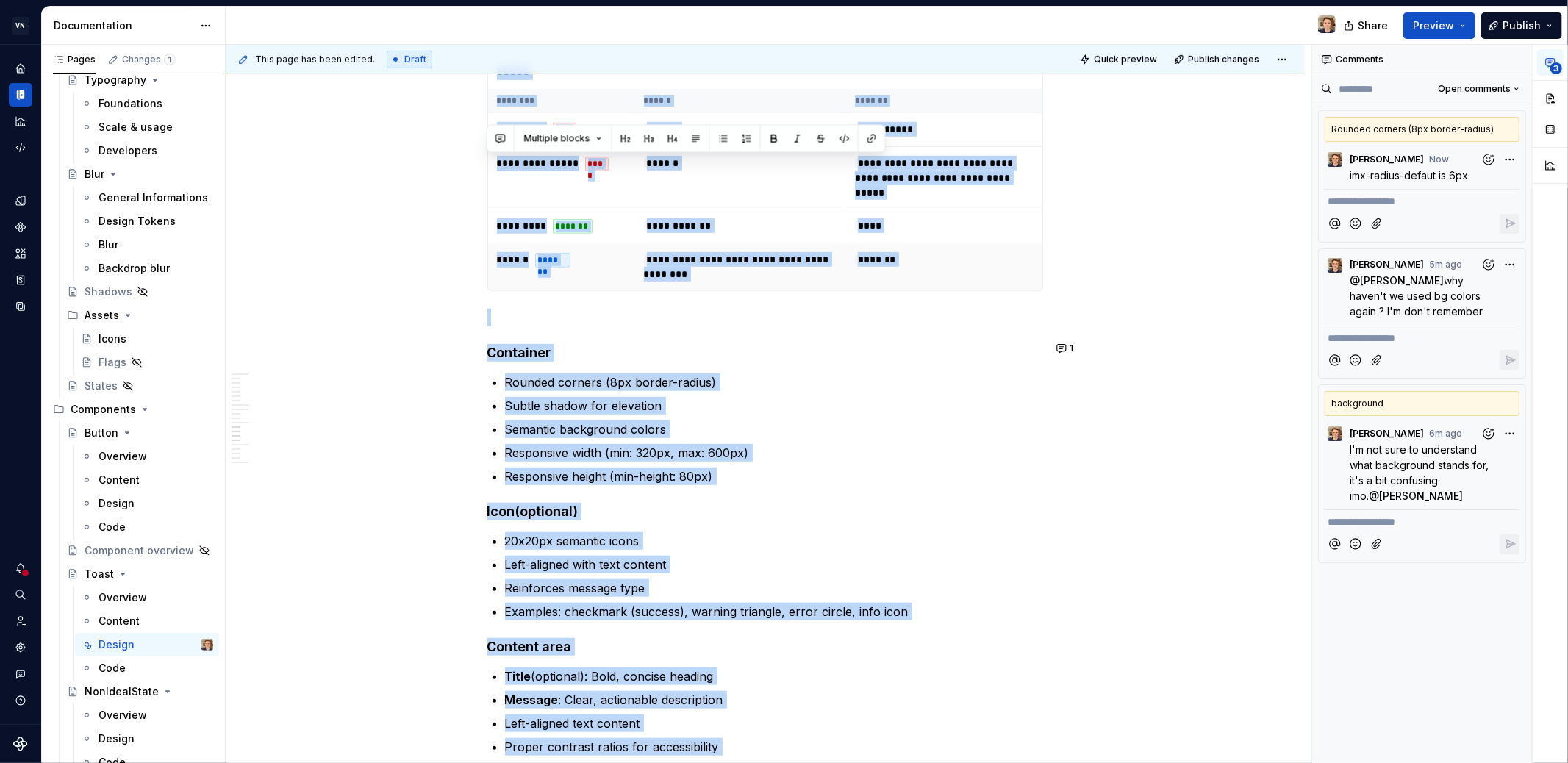
scroll to position [5463, 0]
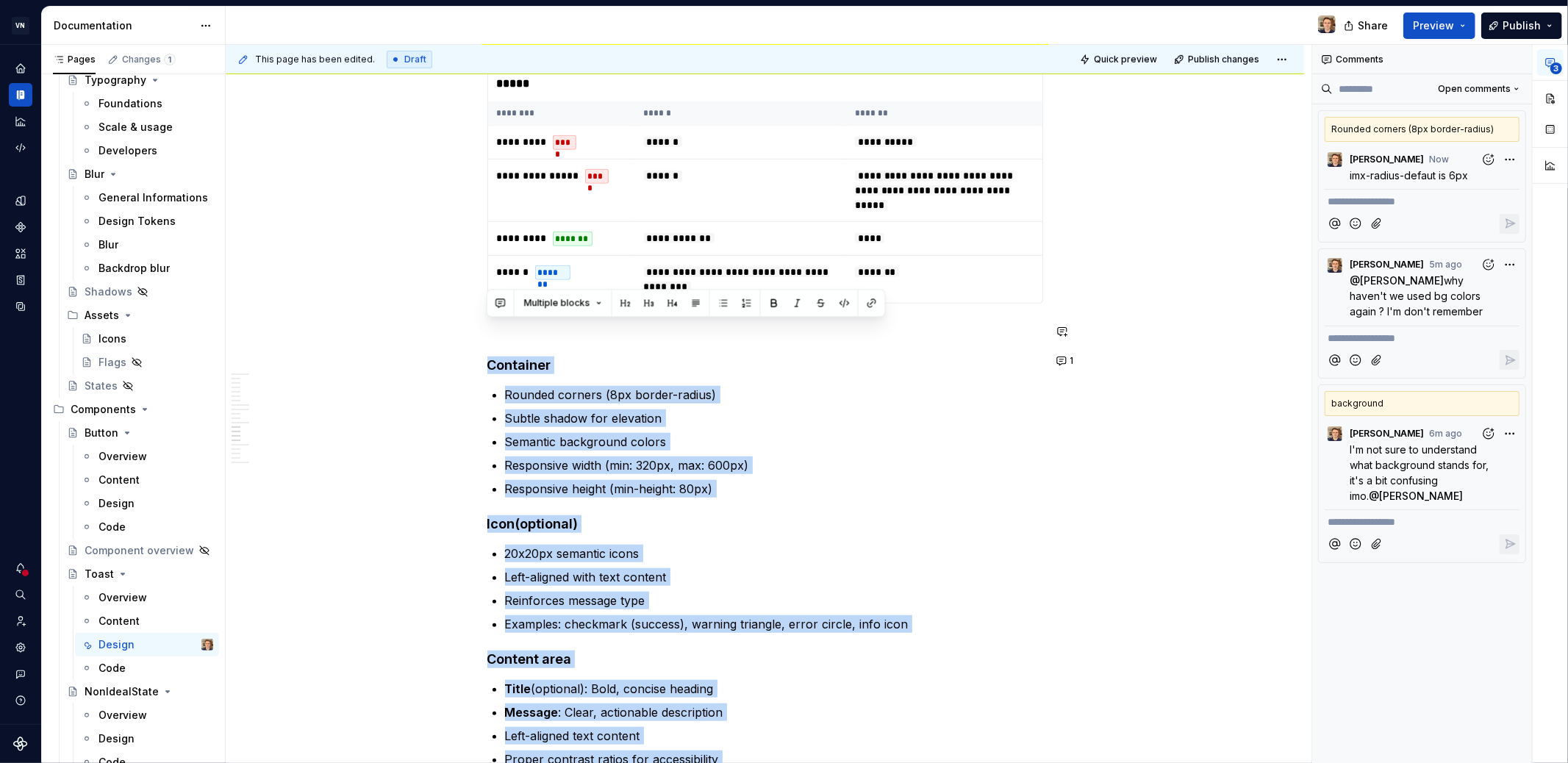
drag, startPoint x: 749, startPoint y: 596, endPoint x: 481, endPoint y: 315, distance: 388.3
click at [498, 305] on button "button" at bounding box center [500, 303] width 21 height 21
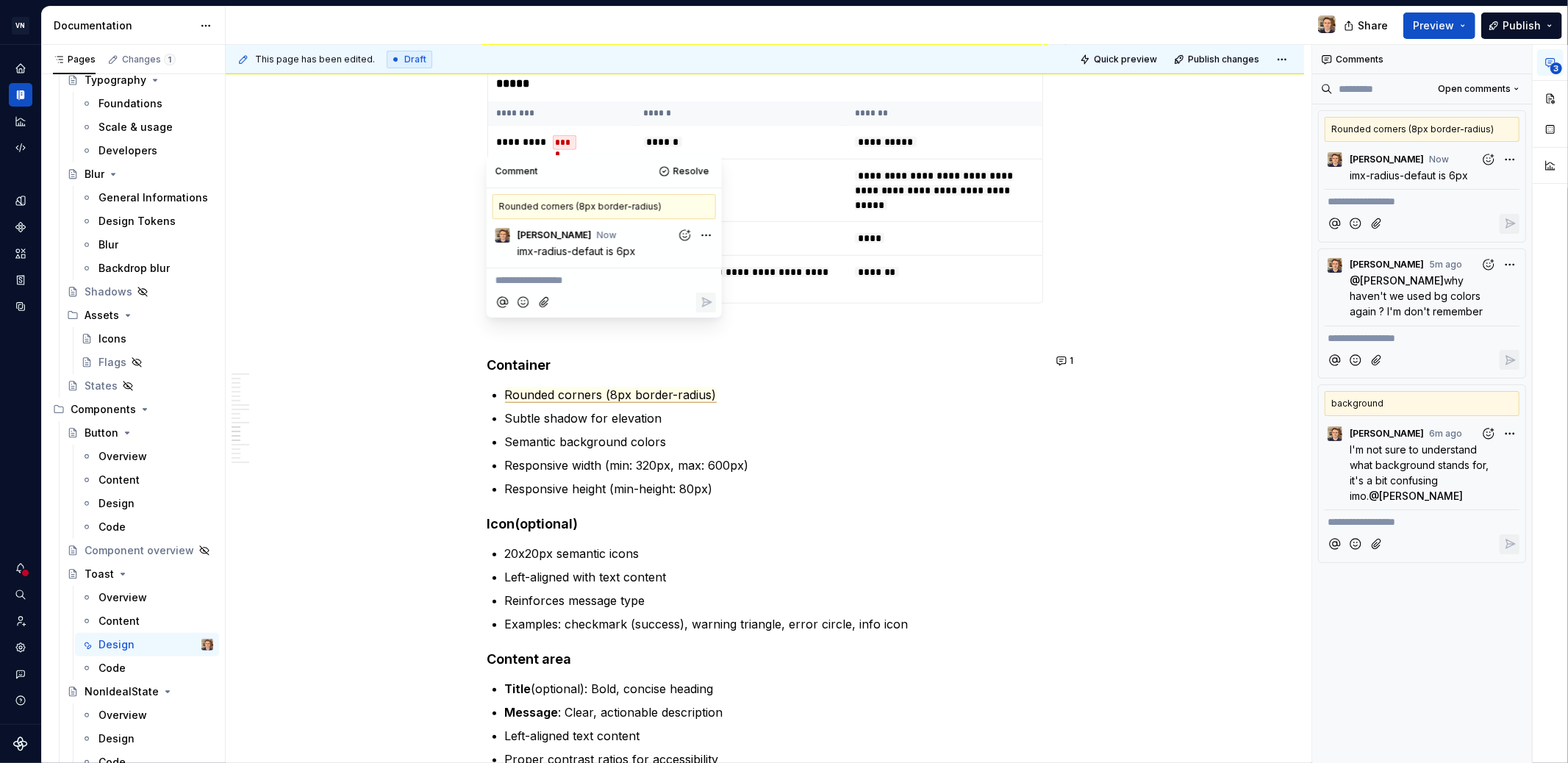
click at [582, 276] on p "**********" at bounding box center [604, 281] width 218 height 16
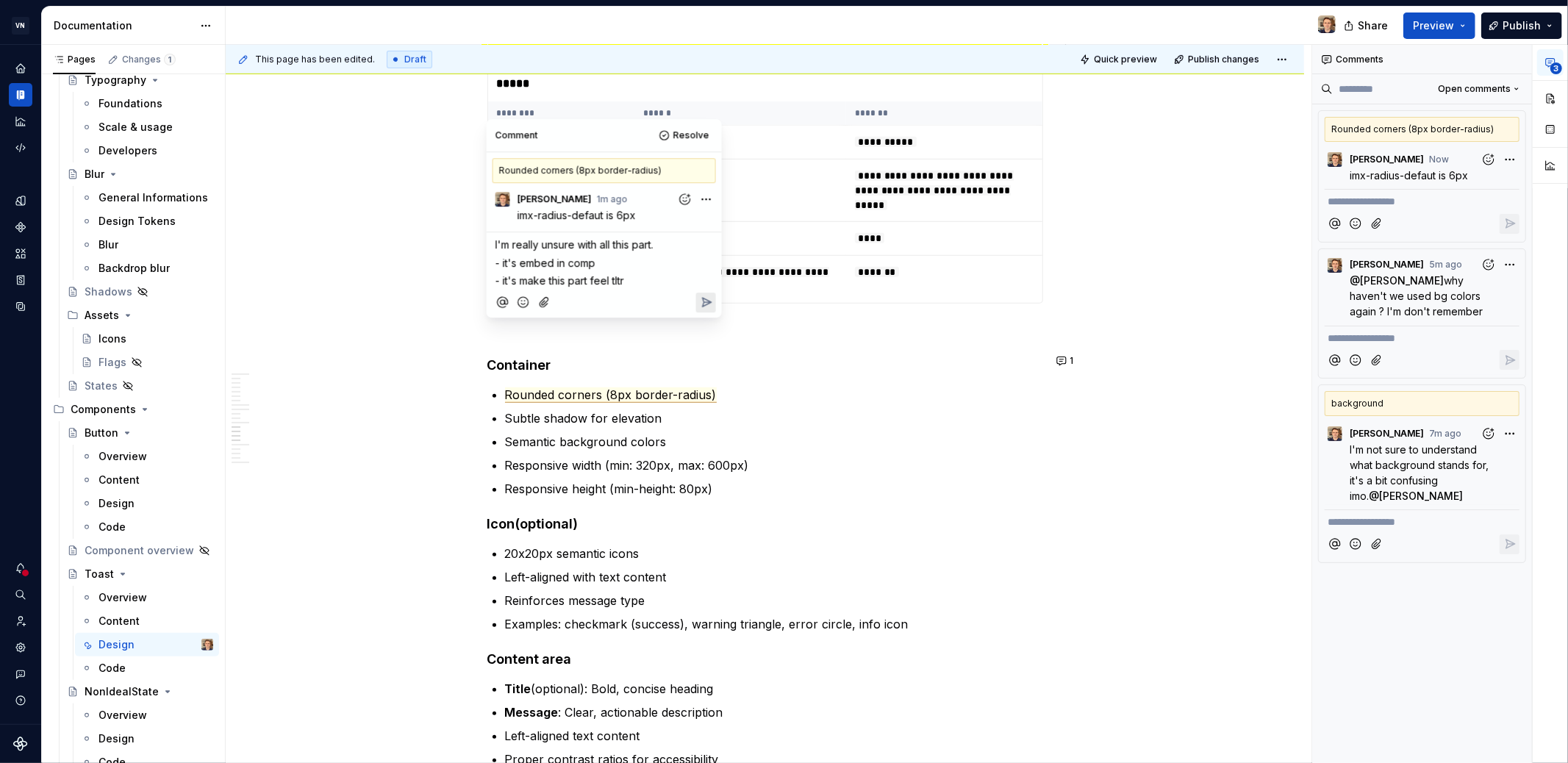
click at [619, 283] on span "- it's make this part feel tltr" at bounding box center [559, 280] width 128 height 13
copy span "tltr"
click at [610, 279] on span "- it's make this part feel TLTR" at bounding box center [566, 280] width 143 height 13
click at [683, 281] on p "- it's make this part feels TLTR" at bounding box center [604, 281] width 218 height 16
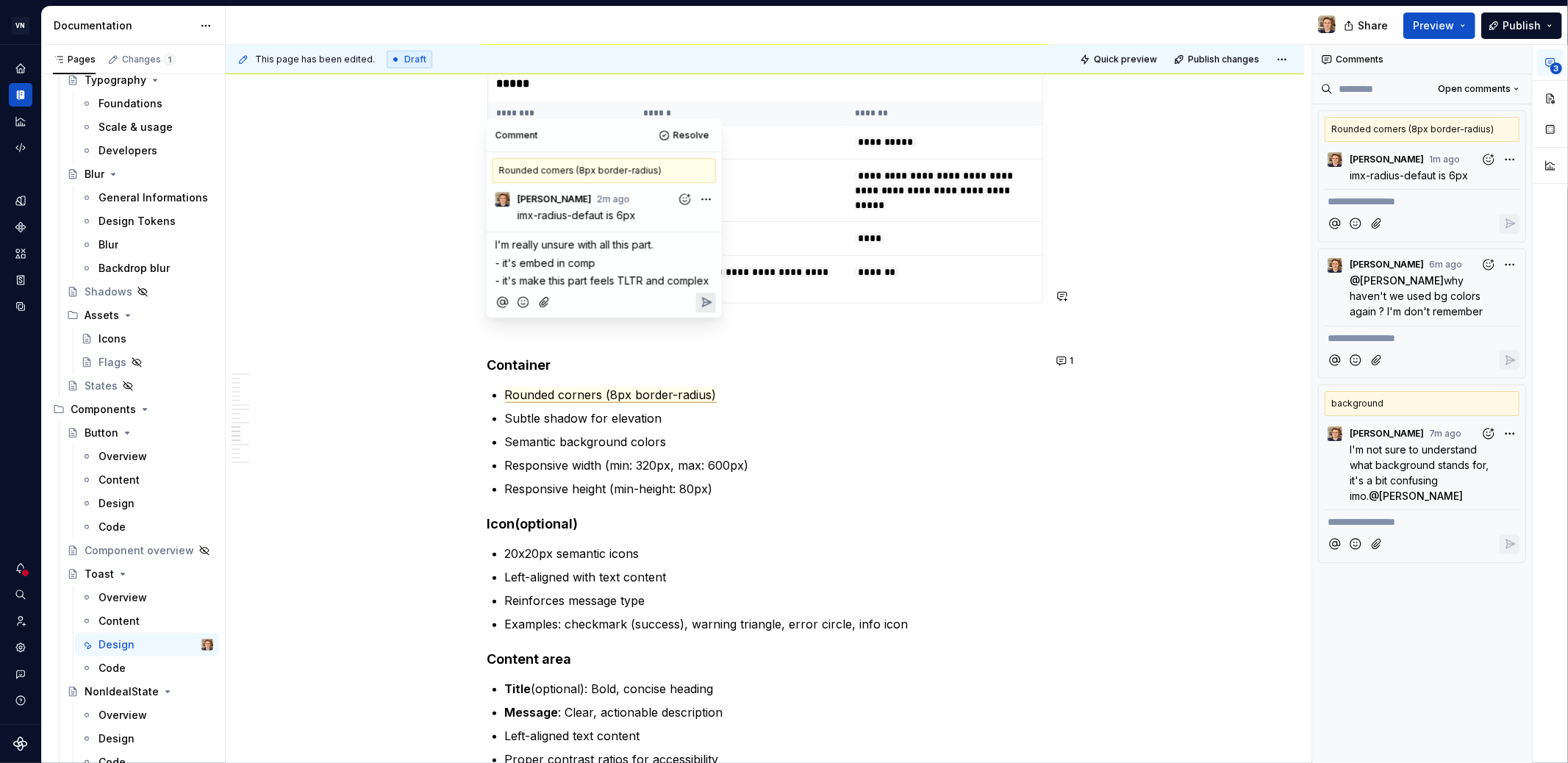
drag, startPoint x: 644, startPoint y: 281, endPoint x: 716, endPoint y: 282, distance: 72.0
click at [716, 282] on div "Comment Resolve Rounded corners (8px border-radius) UJ Ugo Jauffret 2m ago imx-…" at bounding box center [604, 218] width 236 height 198
drag, startPoint x: 709, startPoint y: 281, endPoint x: 640, endPoint y: 279, distance: 69.0
click at [640, 279] on p "- it's make this part feels TLTR and complex" at bounding box center [604, 281] width 218 height 16
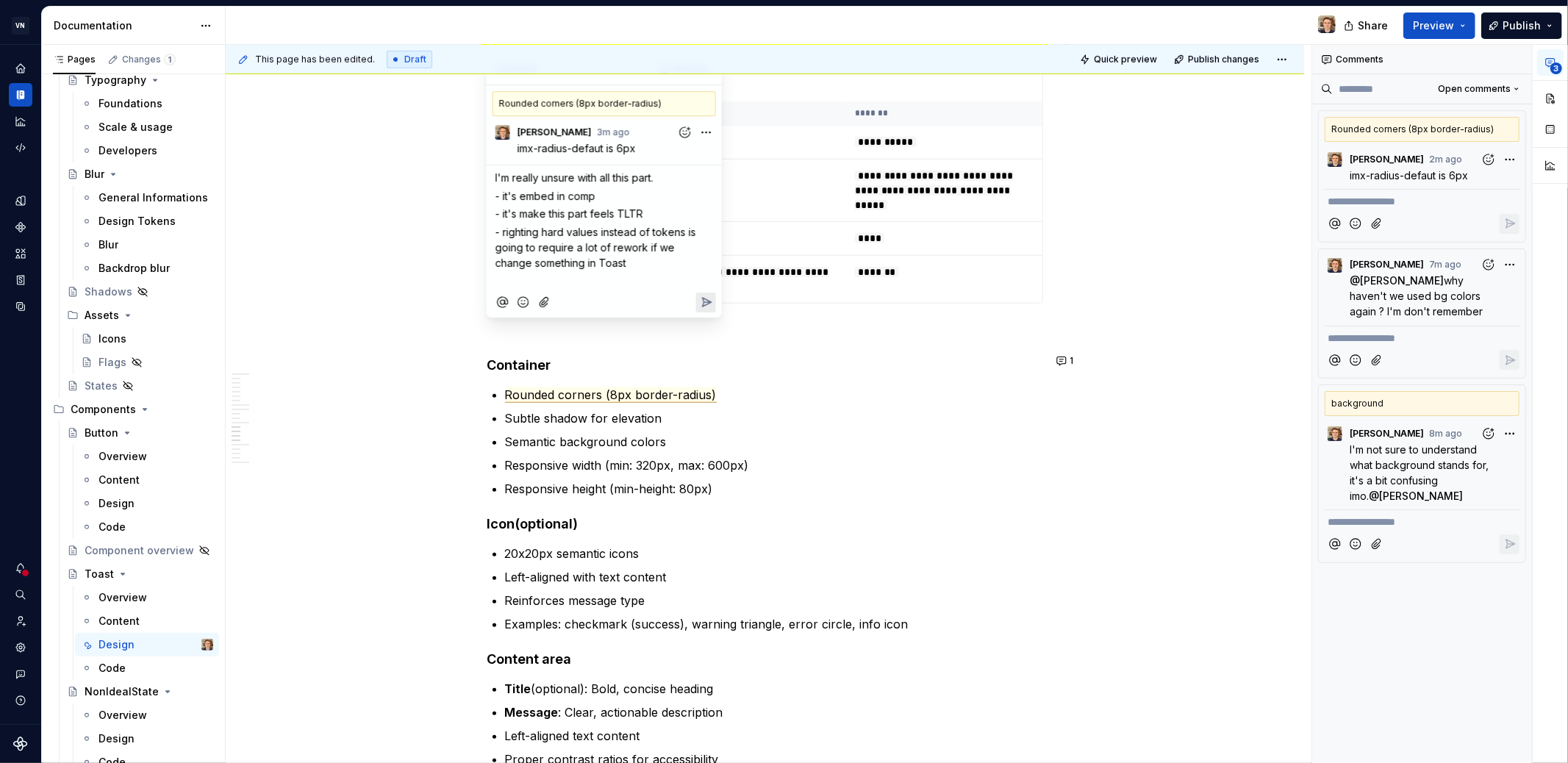
click at [503, 231] on span "- righting hard values instead of tokens is going to require a lot of rework if…" at bounding box center [597, 247] width 203 height 43
click at [509, 230] on span "- righting hard values instead of tokens is going to require a lot of rework if…" at bounding box center [597, 247] width 203 height 43
click at [622, 267] on p "- writing hard values instead of tokens is going to require a lot of rework if …" at bounding box center [604, 246] width 218 height 46
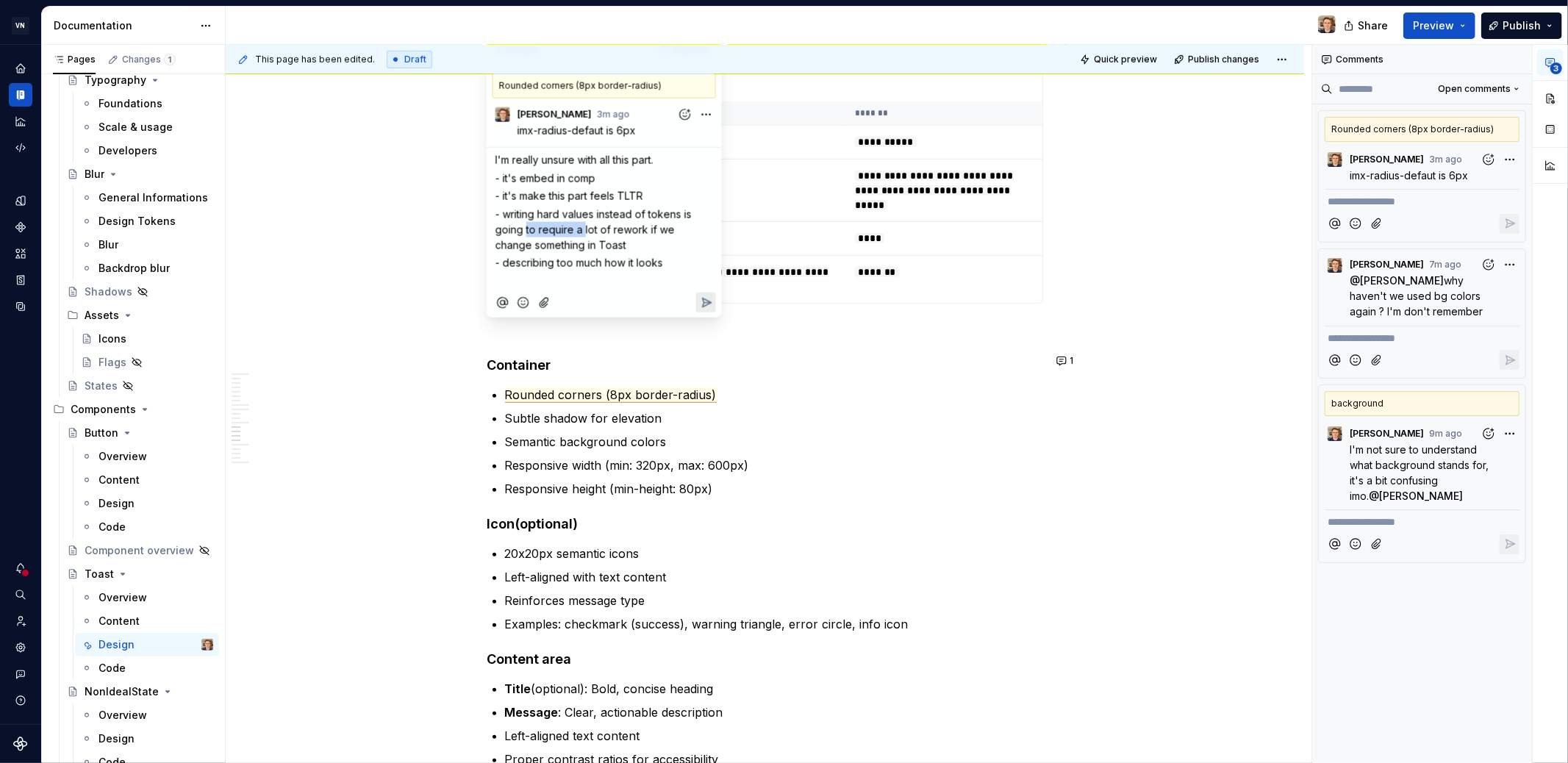
drag, startPoint x: 525, startPoint y: 230, endPoint x: 582, endPoint y: 234, distance: 57.1
click at [582, 234] on span "- writing hard values instead of tokens is going to require a lot of rework if …" at bounding box center [595, 229] width 199 height 43
drag, startPoint x: 673, startPoint y: 265, endPoint x: 504, endPoint y: 261, distance: 169.0
click at [504, 261] on p "- describing too much how it looks" at bounding box center [604, 263] width 218 height 16
click at [527, 230] on span "- writing hard values instead of tokens is going to require a lot of rework if …" at bounding box center [595, 229] width 199 height 43
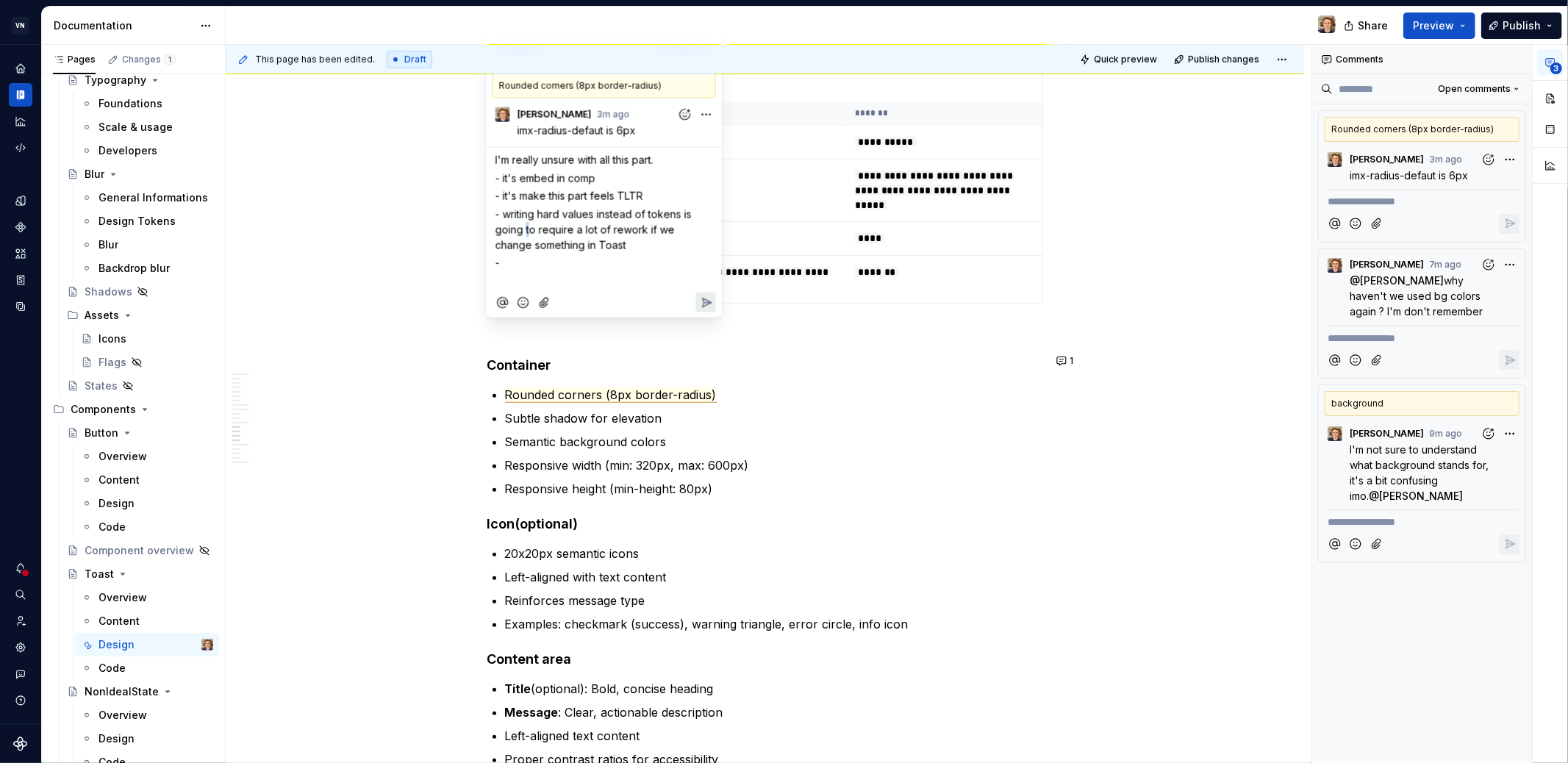
click at [527, 232] on span "- writing hard values instead of tokens is going to require a lot of rework if …" at bounding box center [595, 229] width 199 height 43
click at [527, 230] on span "- writing hard values instead of tokens is going to require a lot of rework if …" at bounding box center [595, 229] width 199 height 43
click at [524, 230] on span "- writing hard values instead of tokens is going to require a lot of rework if …" at bounding box center [595, 229] width 199 height 43
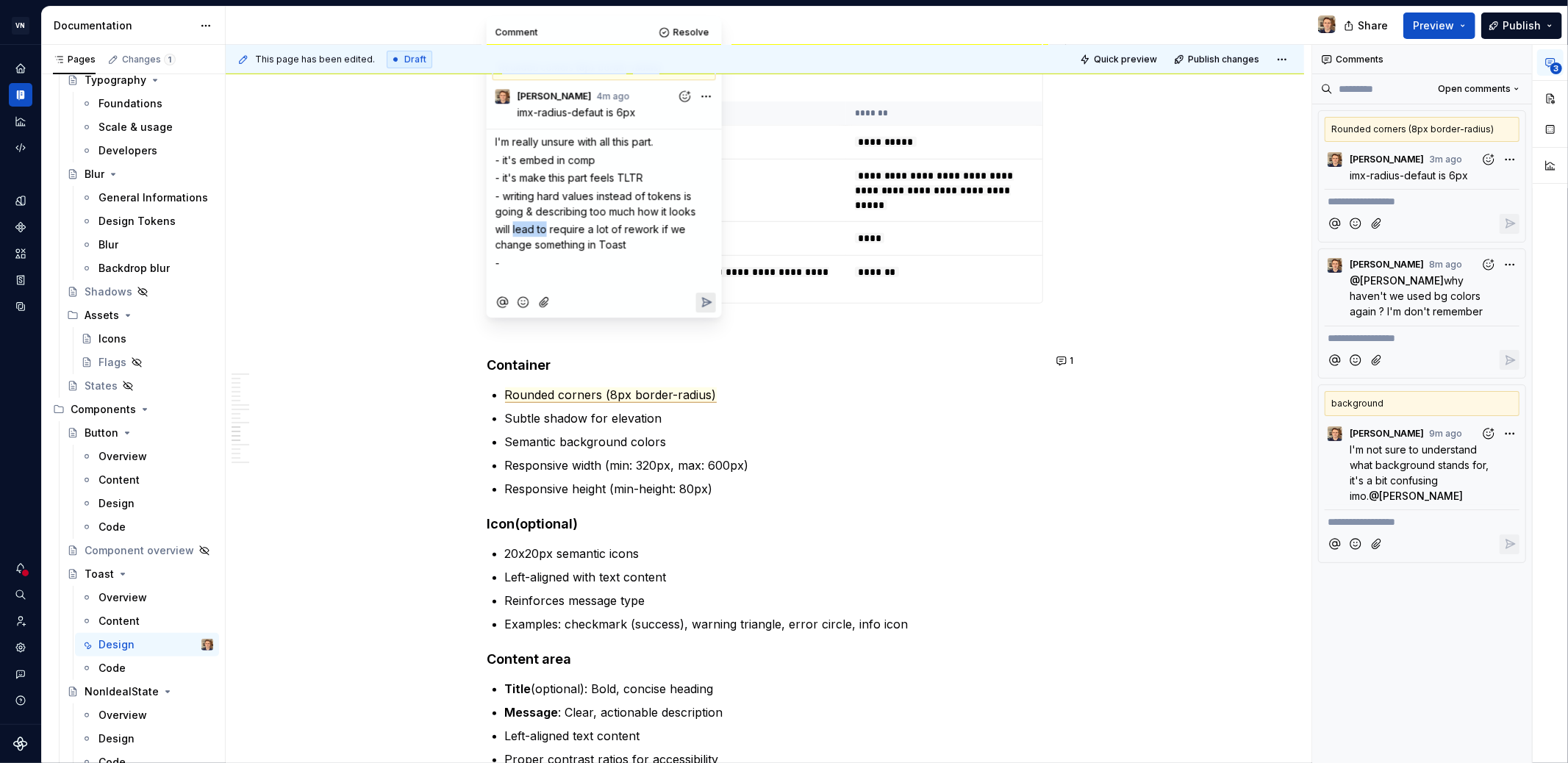
drag, startPoint x: 545, startPoint y: 228, endPoint x: 514, endPoint y: 232, distance: 31.3
click at [514, 232] on span "will lead to require a lot of rework if we change something in Toast" at bounding box center [592, 237] width 193 height 28
click at [592, 265] on p "-" at bounding box center [604, 263] width 218 height 16
click at [635, 245] on span "[PERSON_NAME]" at bounding box center [664, 243] width 84 height 15
click at [708, 311] on button "Reply" at bounding box center [706, 304] width 20 height 20
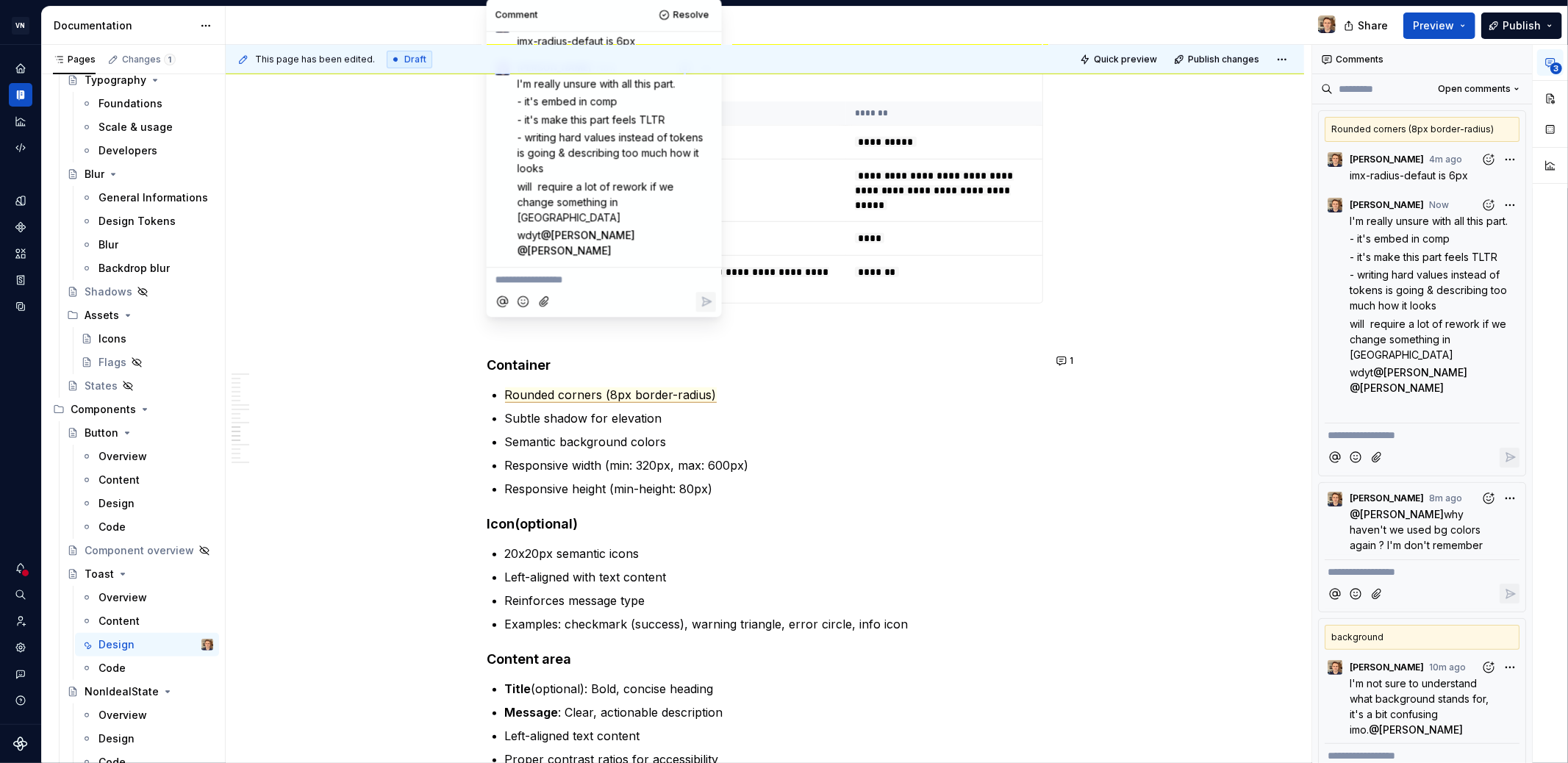
scroll to position [5847, 0]
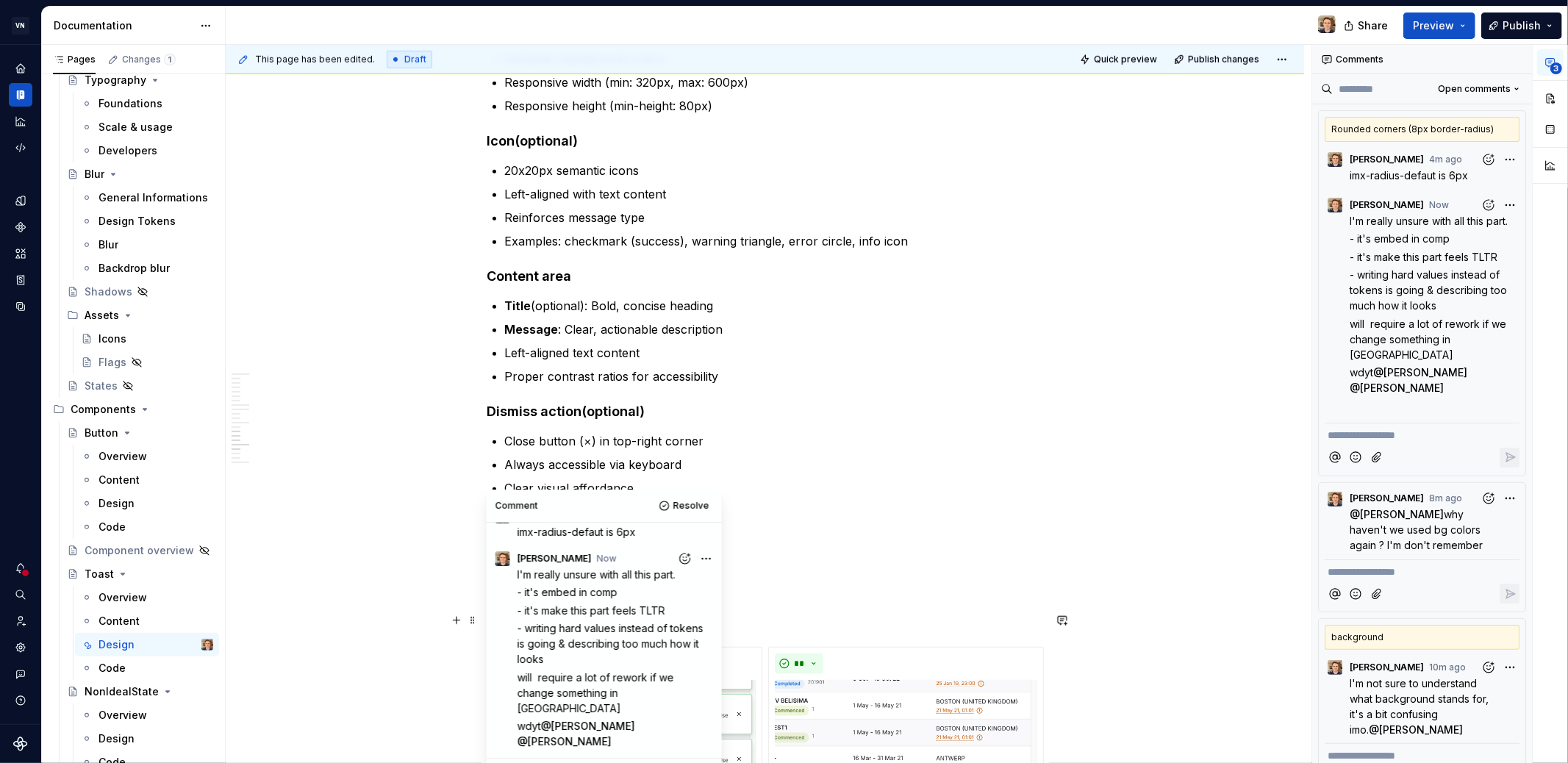
click at [578, 615] on p "- it's make this part feels TLTR" at bounding box center [616, 610] width 198 height 16
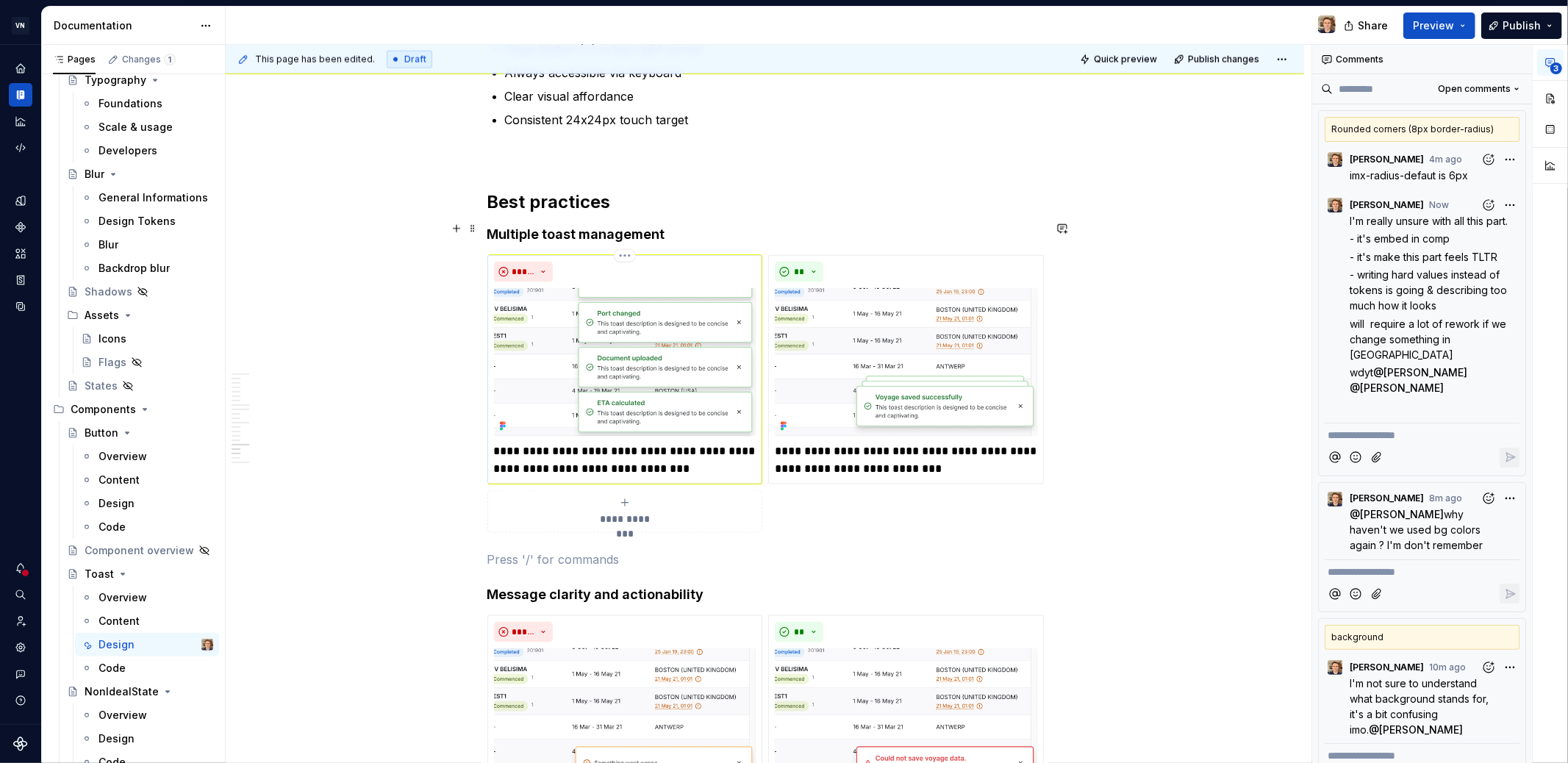
click at [611, 288] on img at bounding box center [625, 362] width 262 height 149
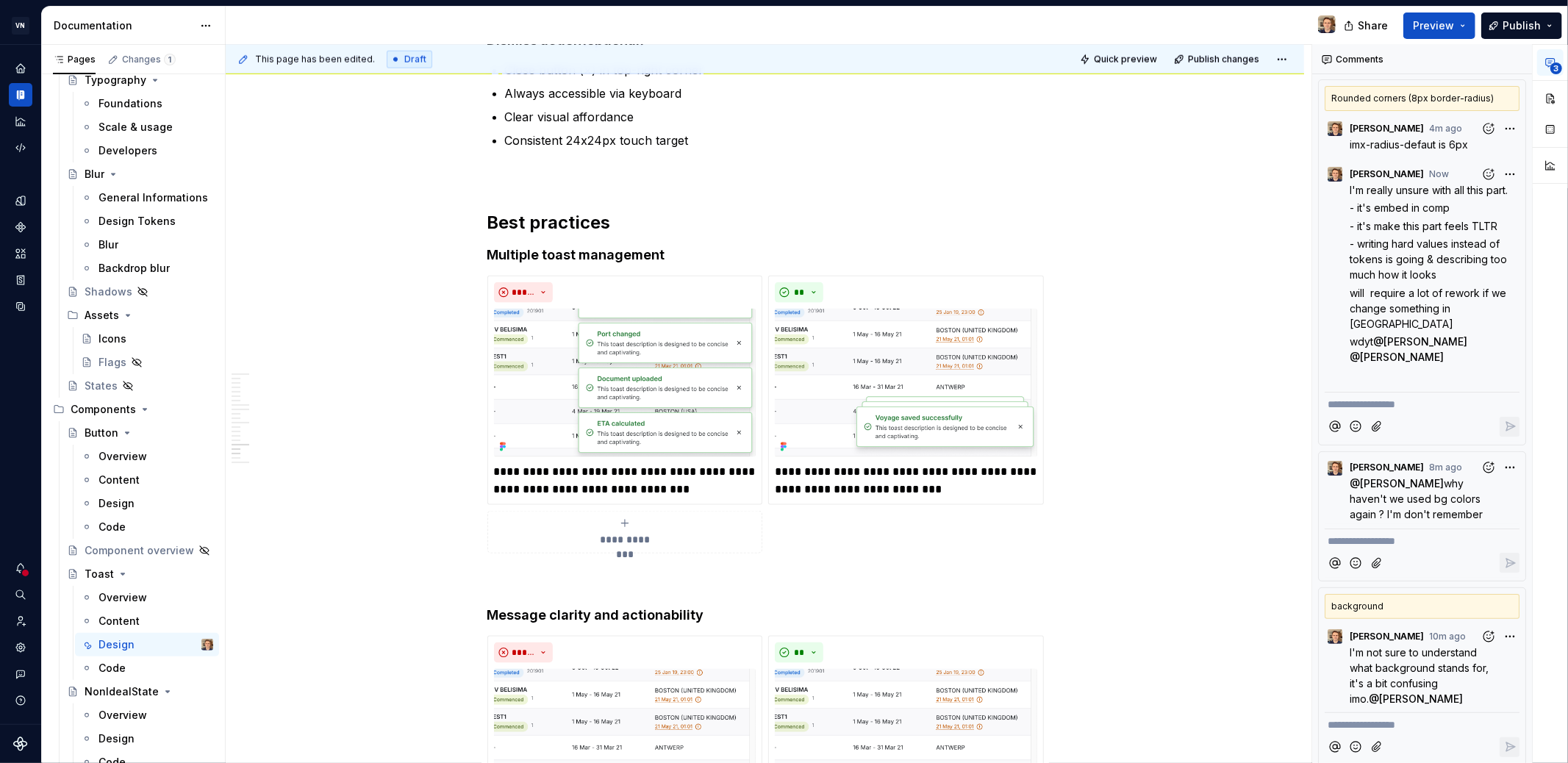
scroll to position [34, 0]
click at [1389, 646] on span "I'm not sure to understand what background stands for, it's a bit confusing imo." at bounding box center [1421, 673] width 142 height 59
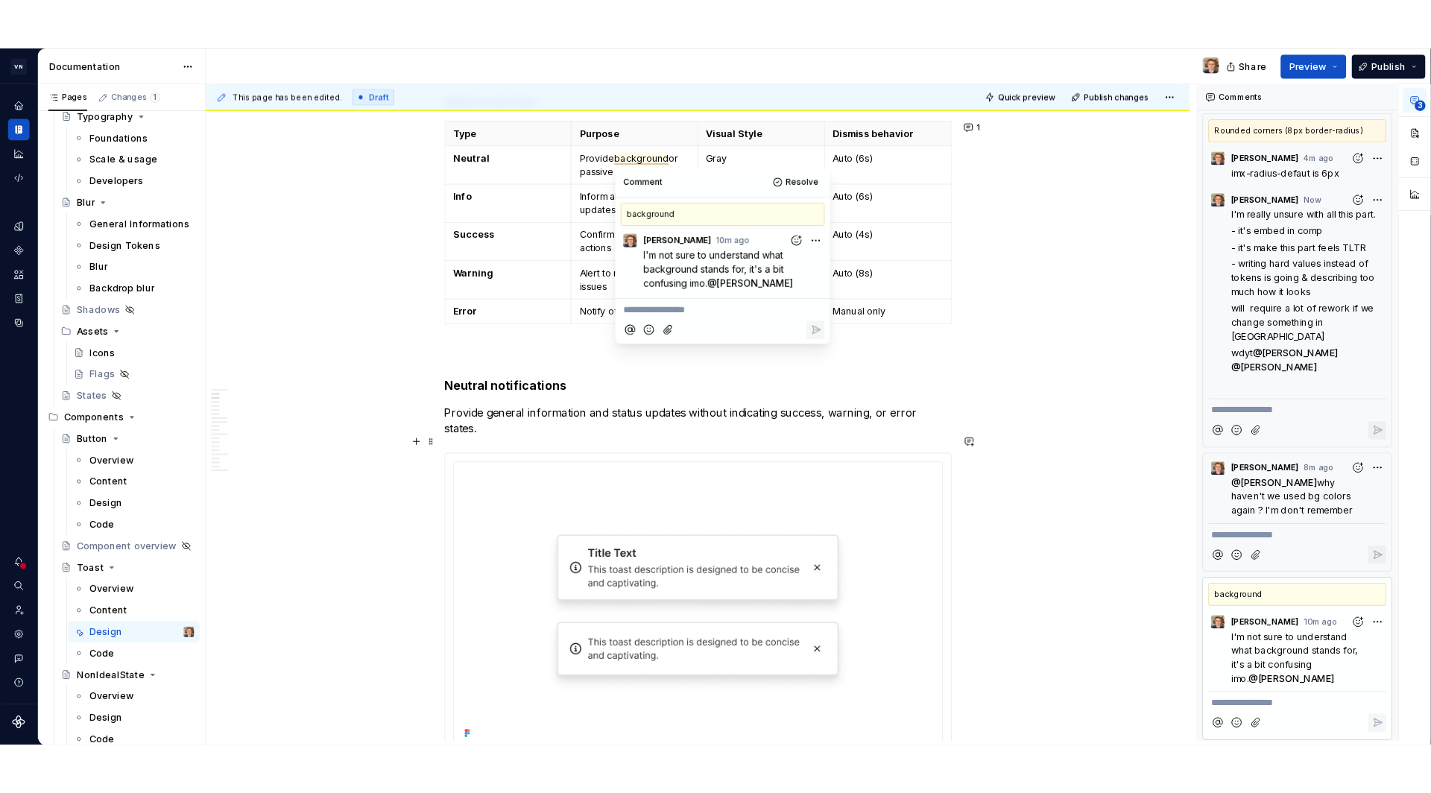
scroll to position [13, 0]
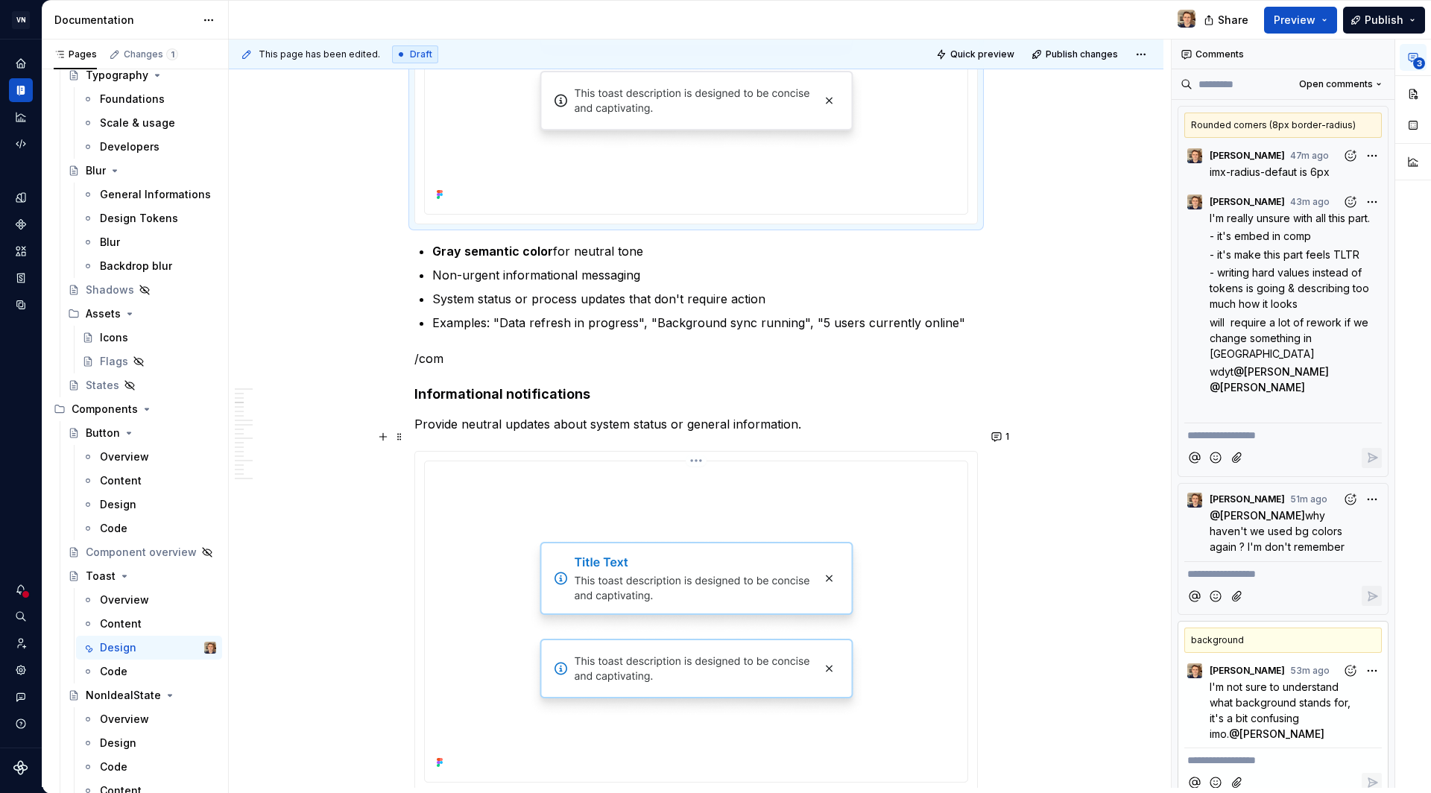
scroll to position [658, 0]
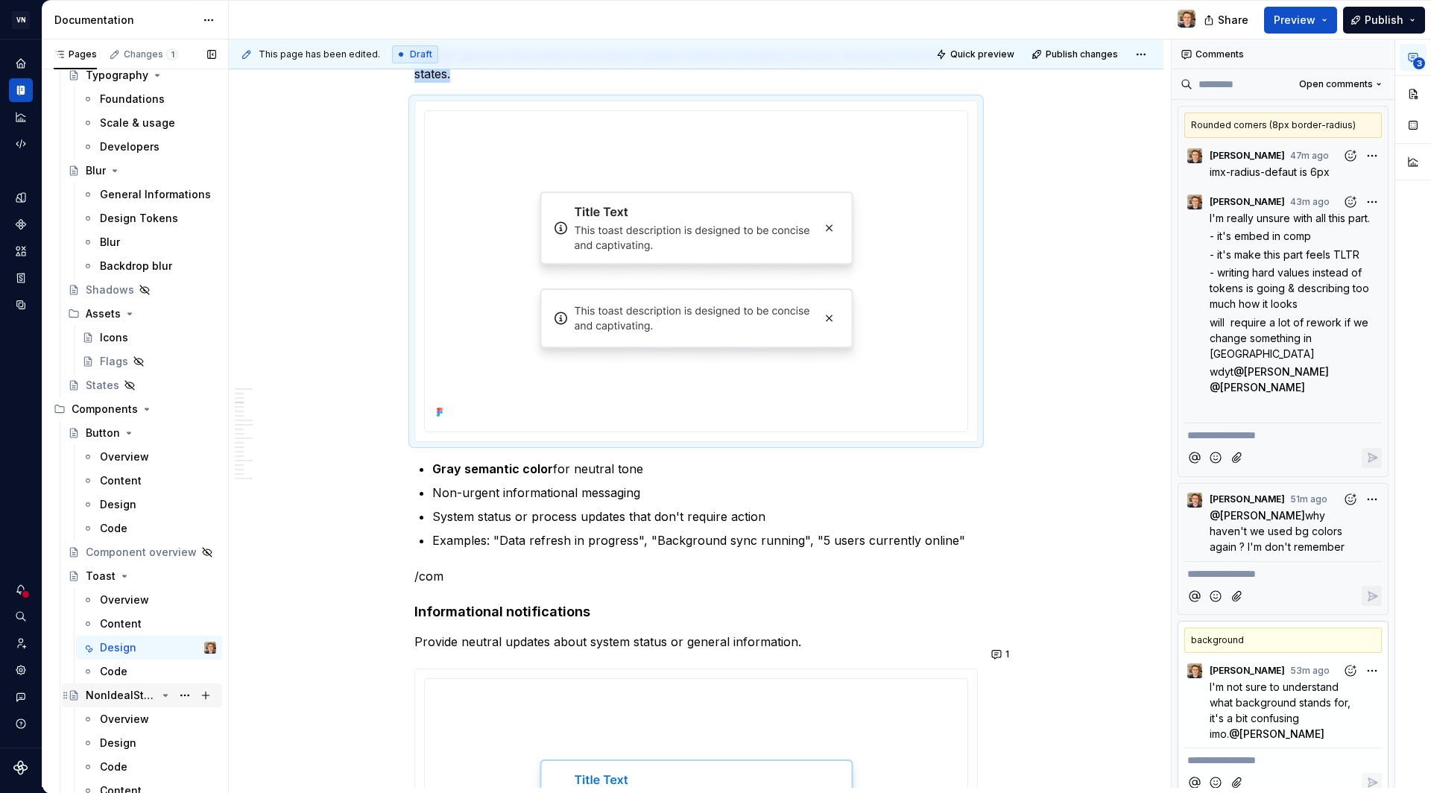
click at [129, 698] on div "NonIdealState" at bounding box center [121, 695] width 71 height 15
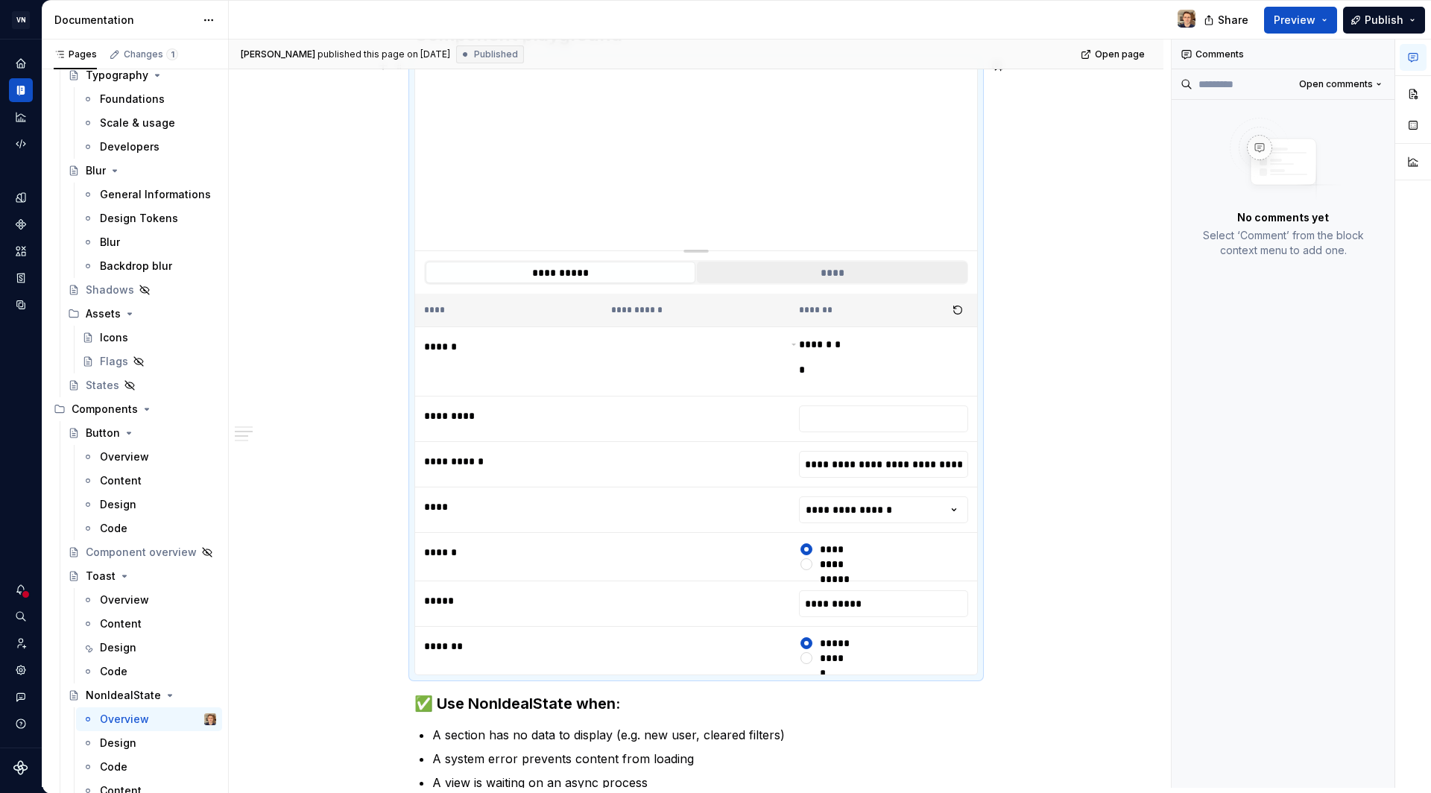
scroll to position [453, 0]
click at [892, 414] on input "text" at bounding box center [883, 417] width 169 height 27
click at [911, 501] on html "VN Compass Design system data Documentation Share Preview Publish Pages Changes…" at bounding box center [715, 396] width 1431 height 793
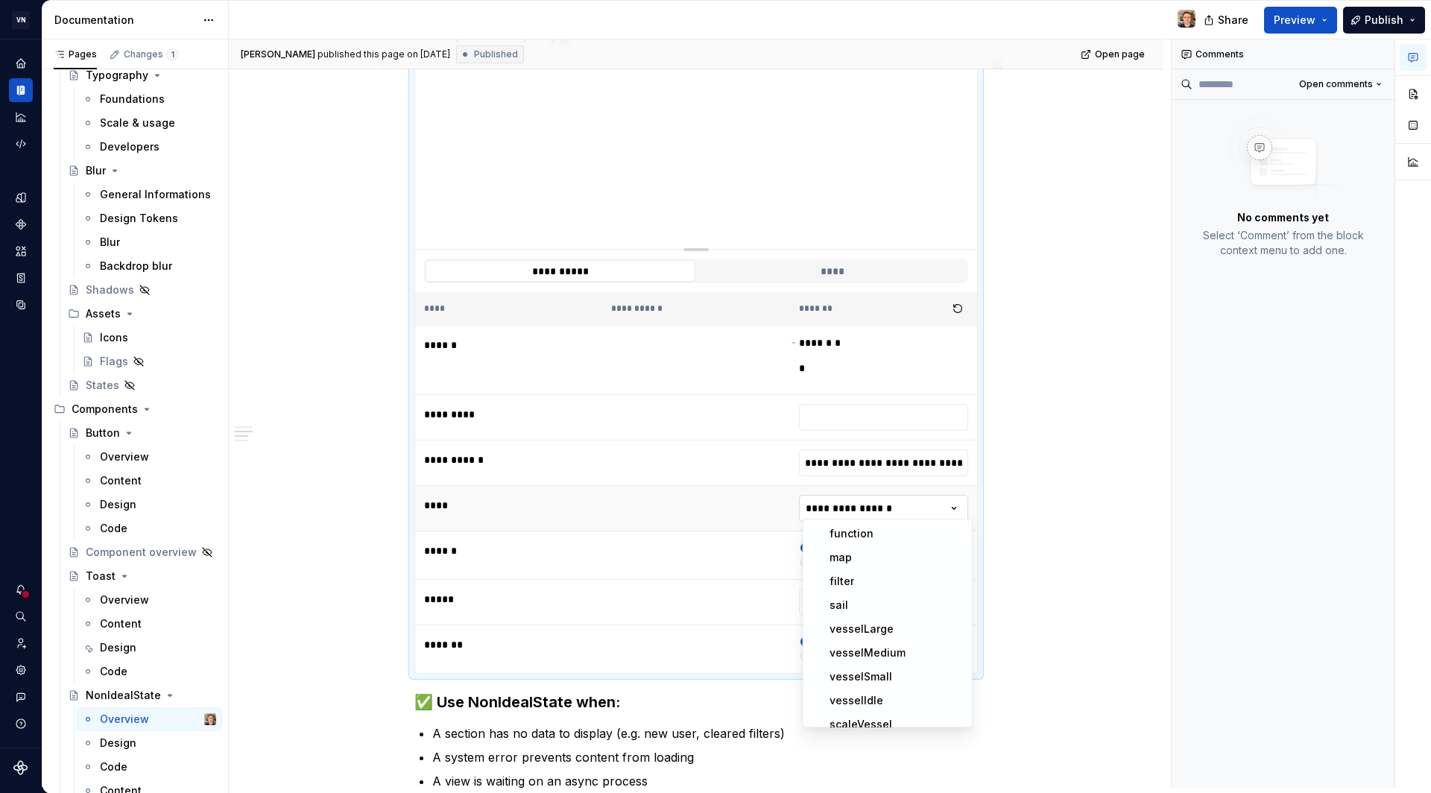
scroll to position [2155, 0]
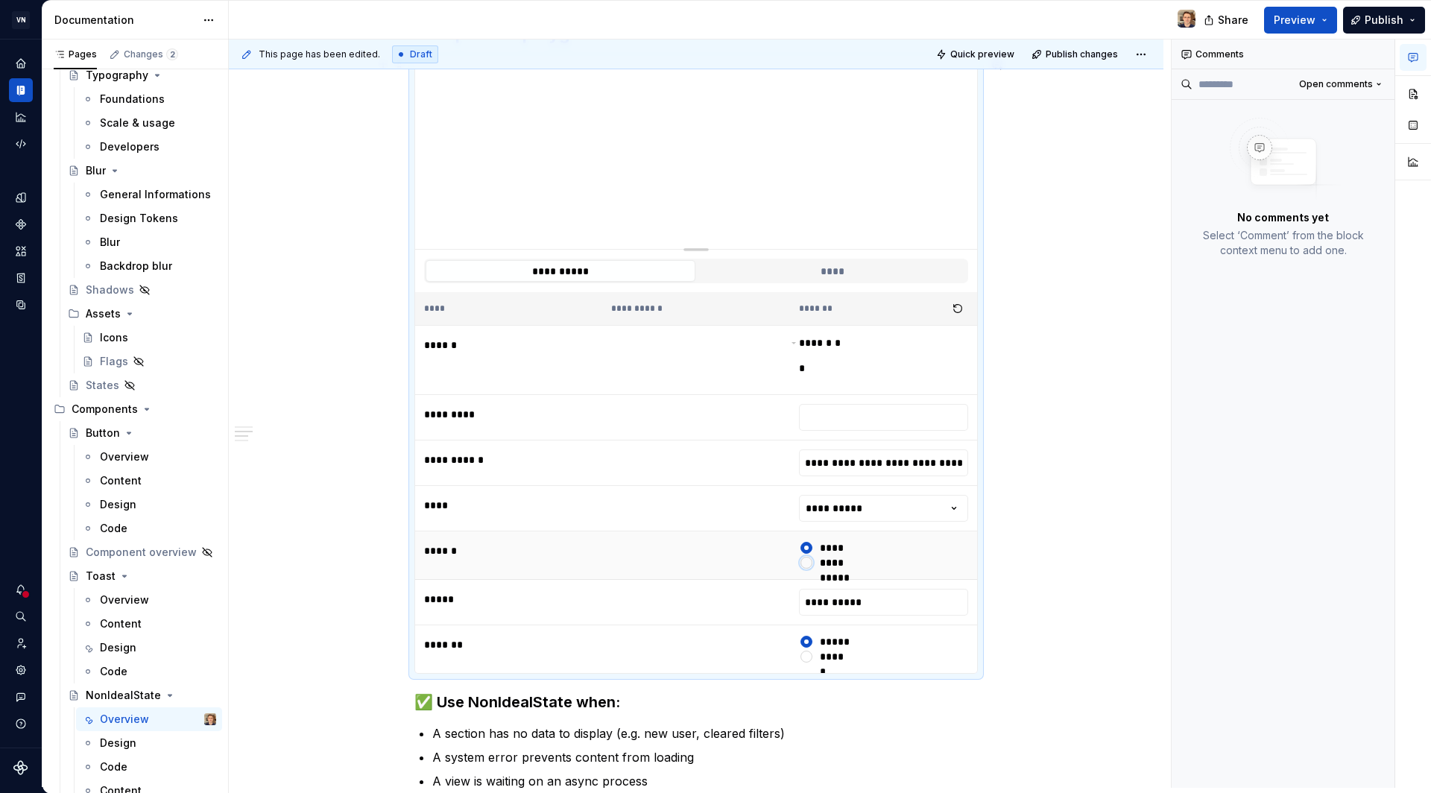
click at [810, 557] on button "**********" at bounding box center [807, 563] width 12 height 12
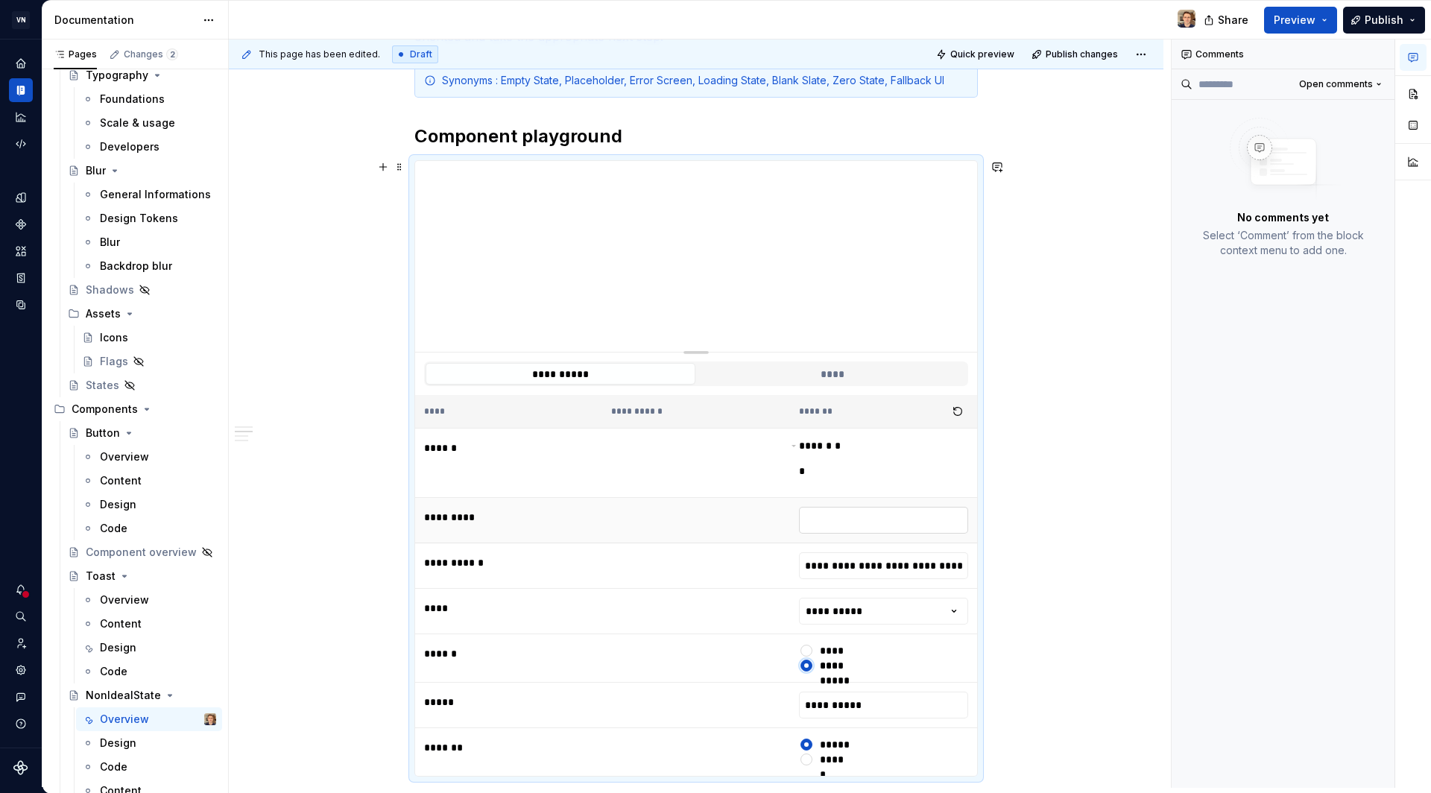
scroll to position [331, 0]
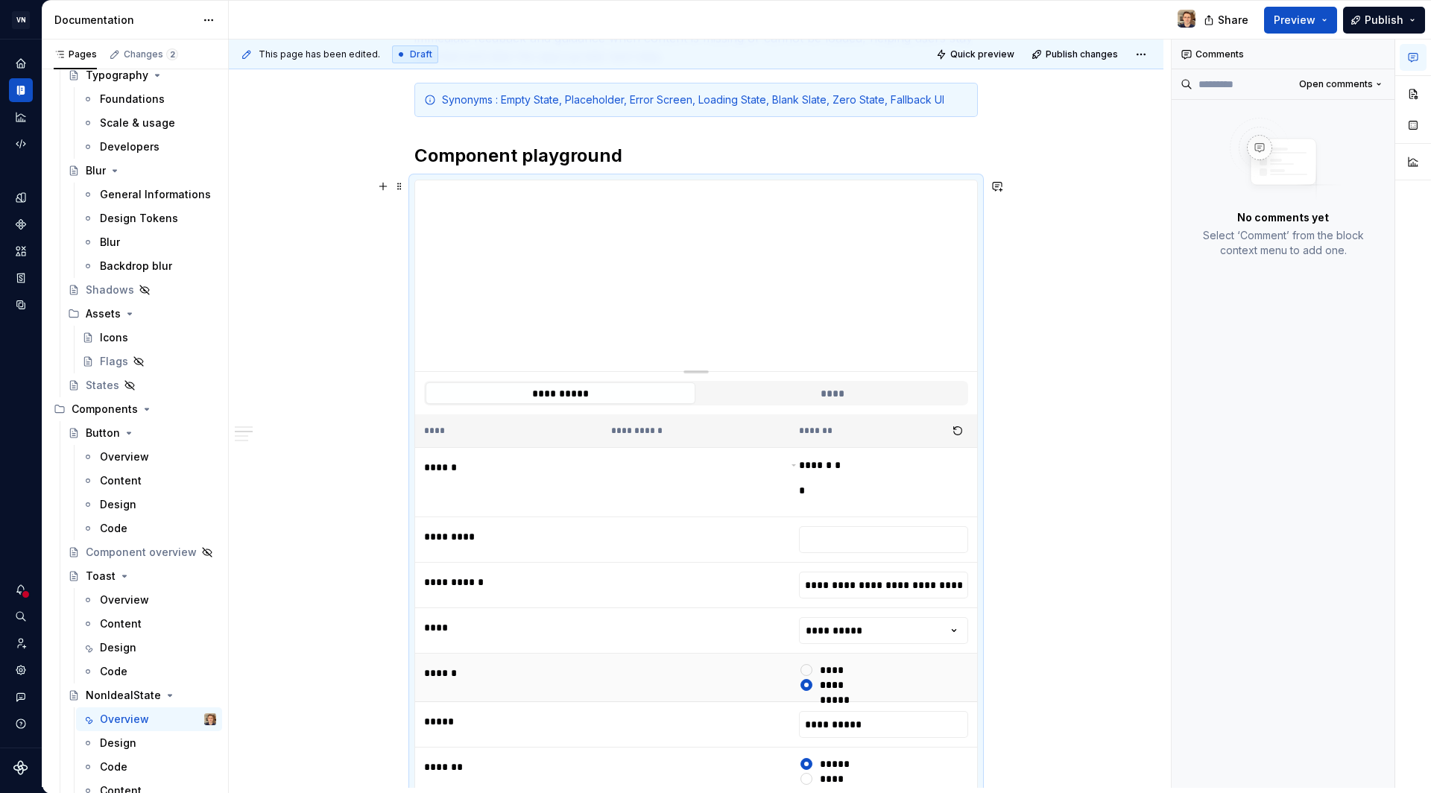
click at [814, 668] on div at bounding box center [806, 670] width 15 height 15
click at [807, 668] on button "********" at bounding box center [807, 670] width 12 height 12
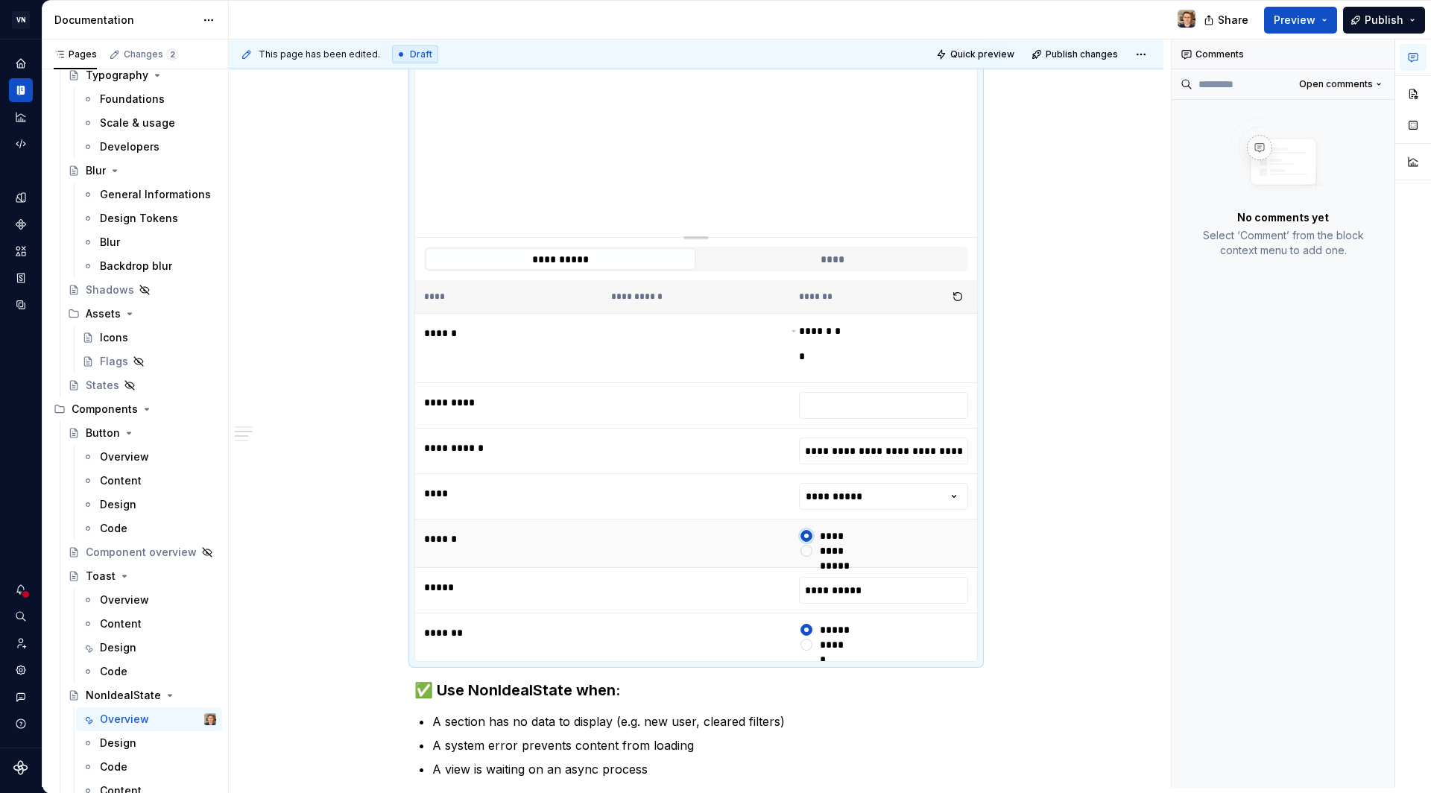
scroll to position [470, 0]
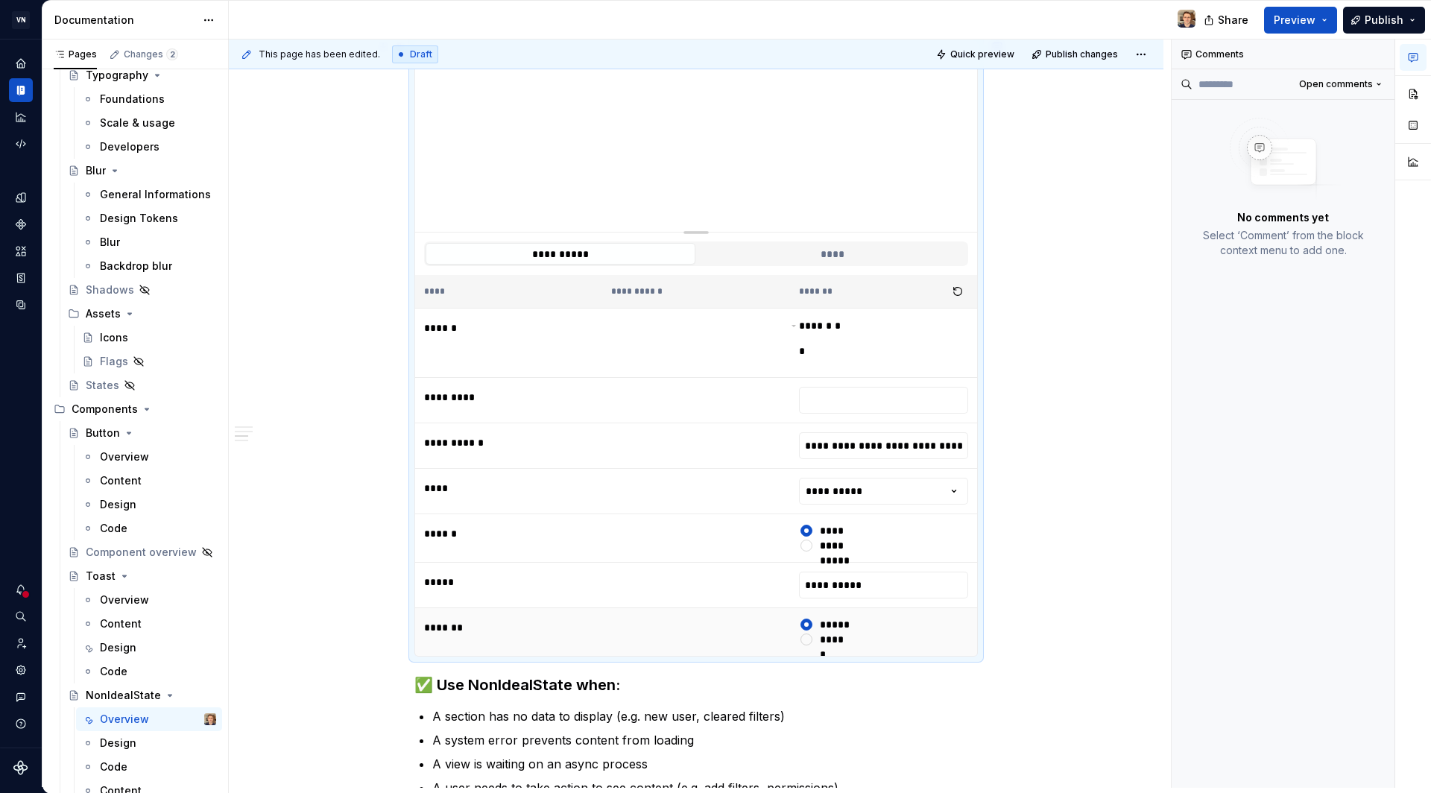
click at [813, 640] on div at bounding box center [806, 639] width 15 height 15
click at [810, 634] on button "*****" at bounding box center [807, 640] width 12 height 12
click at [810, 542] on button "**********" at bounding box center [807, 546] width 12 height 12
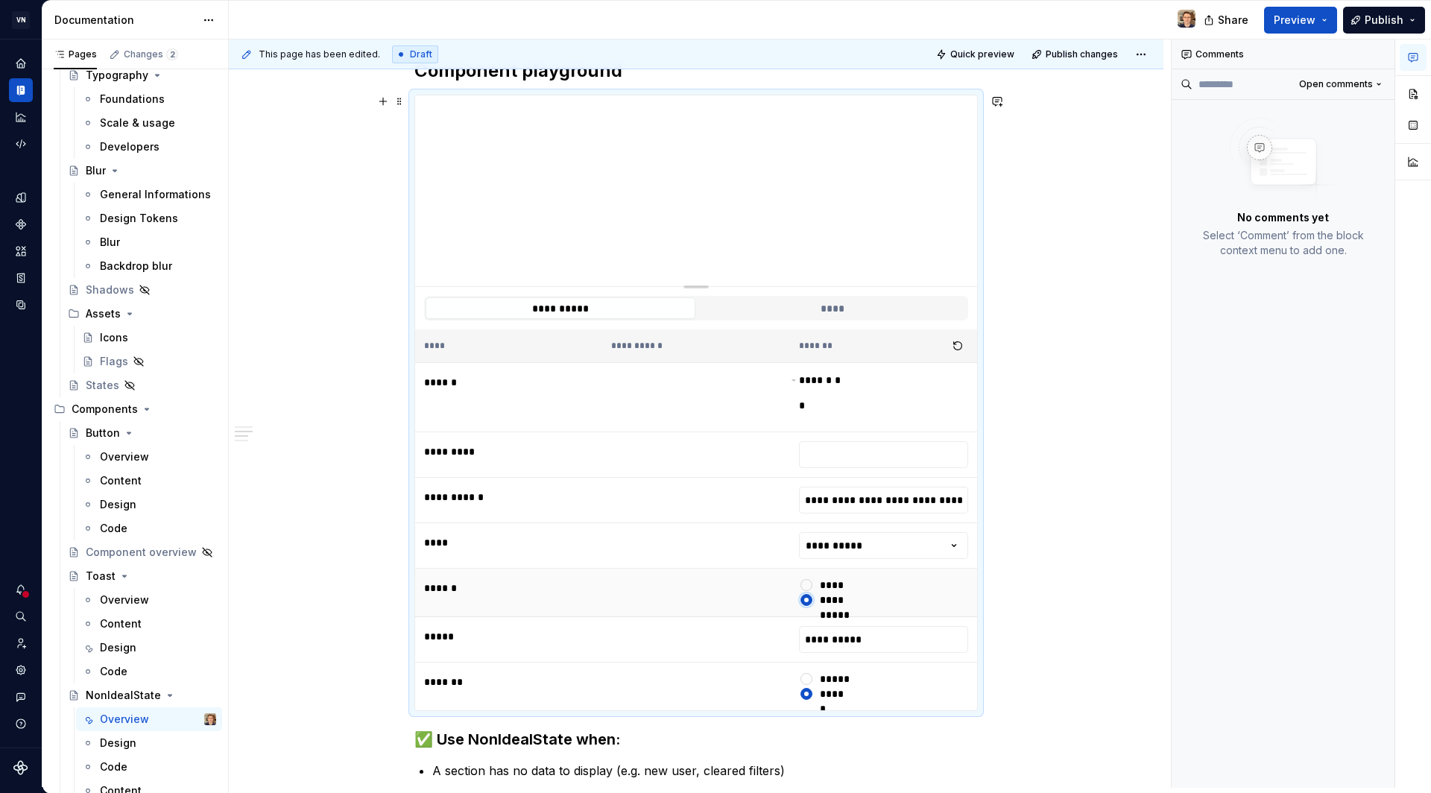
scroll to position [418, 0]
click at [893, 496] on input "**********" at bounding box center [883, 498] width 169 height 27
click at [874, 634] on input "**********" at bounding box center [883, 637] width 169 height 27
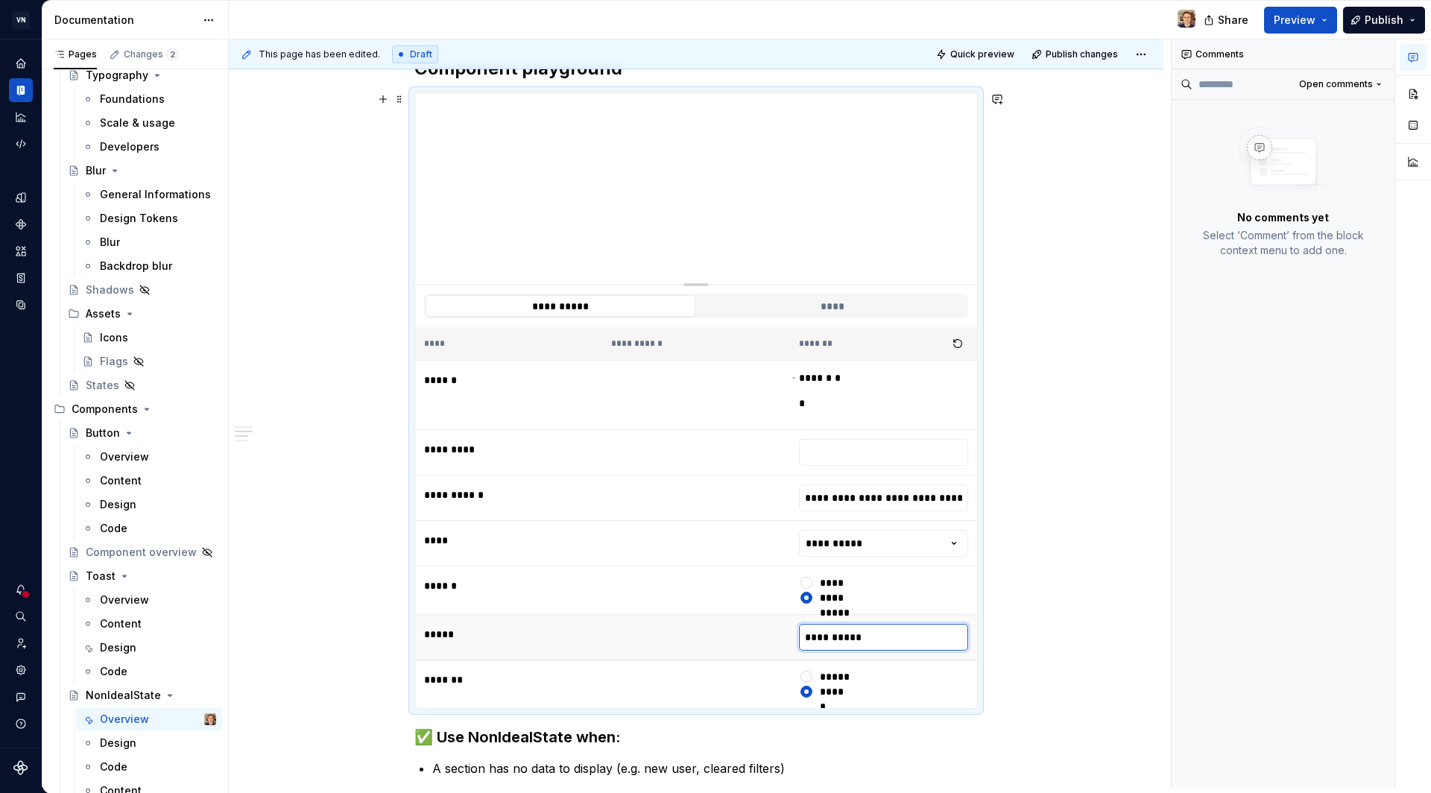
type textarea "*"
type input "*"
type textarea "*"
type input "**"
type textarea "*"
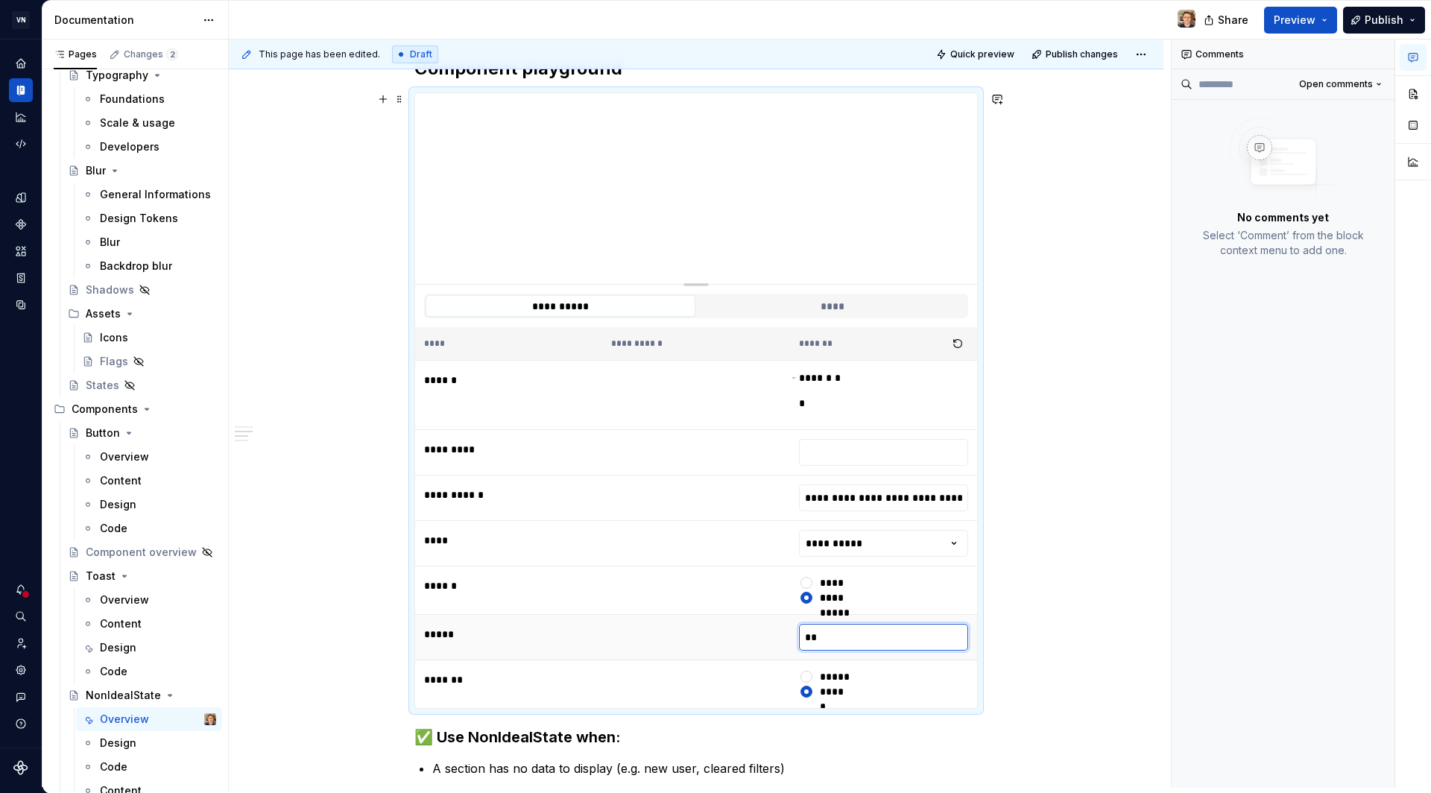
type input "***"
type textarea "*"
type input "***"
click at [1023, 538] on div "**********" at bounding box center [696, 572] width 935 height 1440
type textarea "*"
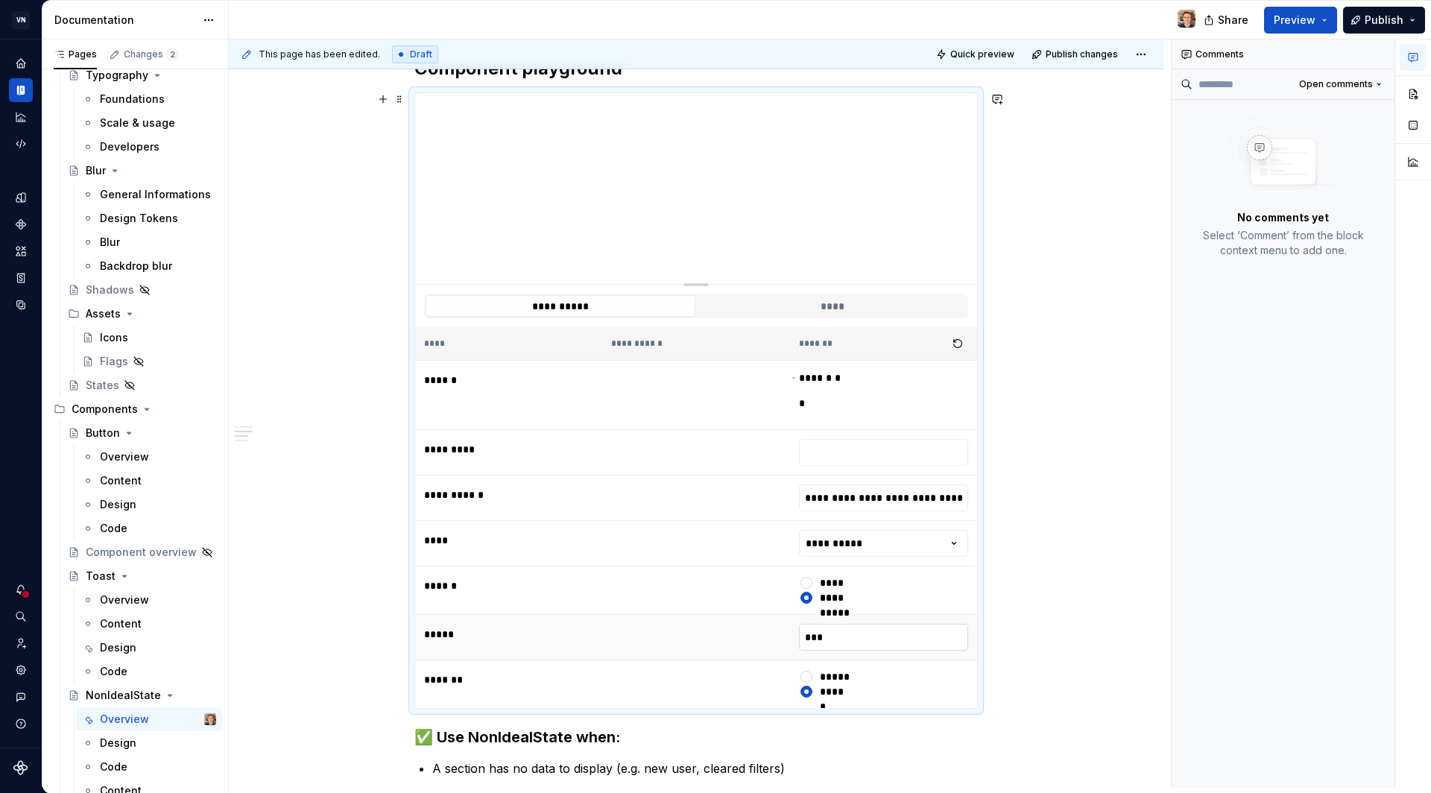
type input "**"
type textarea "*"
type input "*"
type textarea "*"
type input "**********"
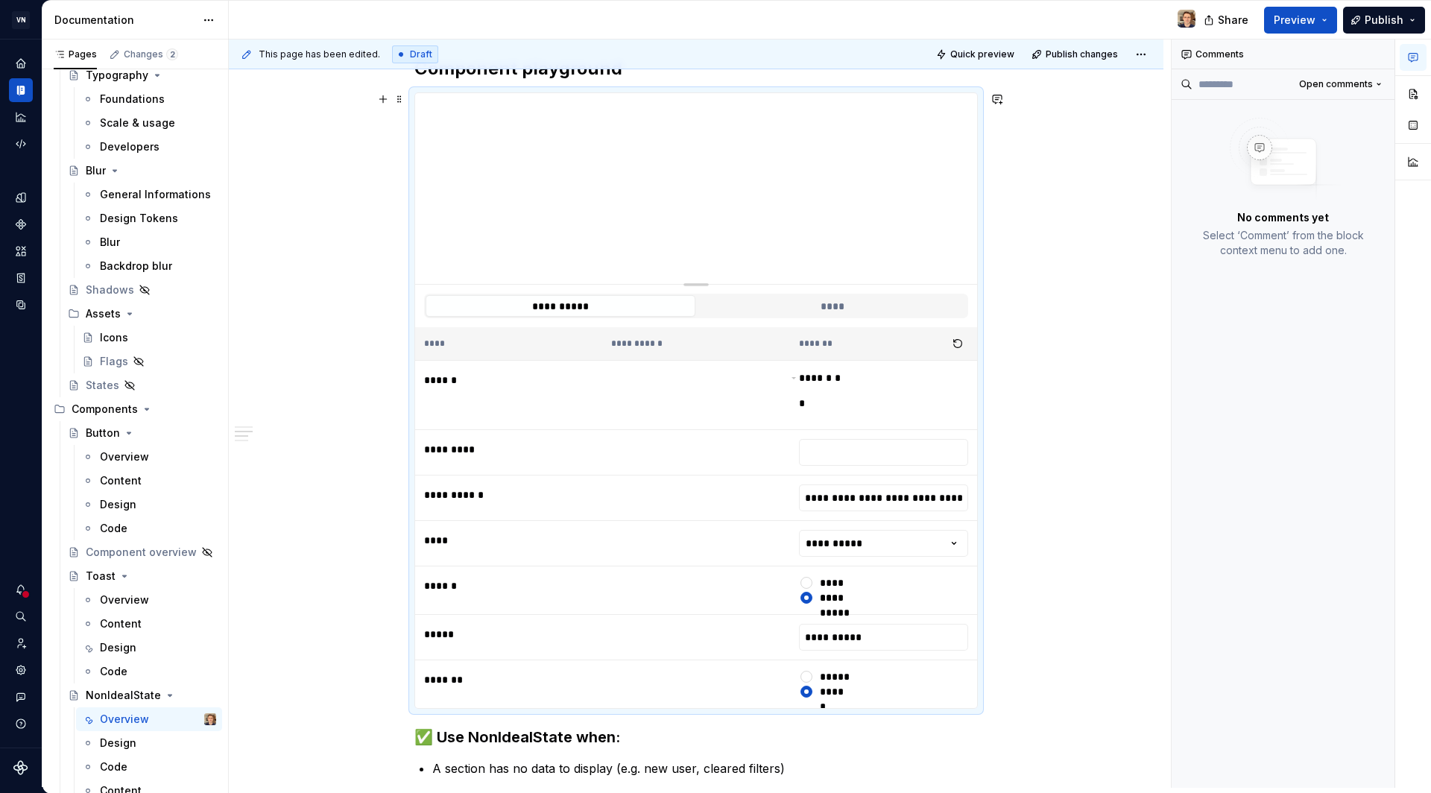
click at [1038, 552] on div "**********" at bounding box center [696, 572] width 935 height 1440
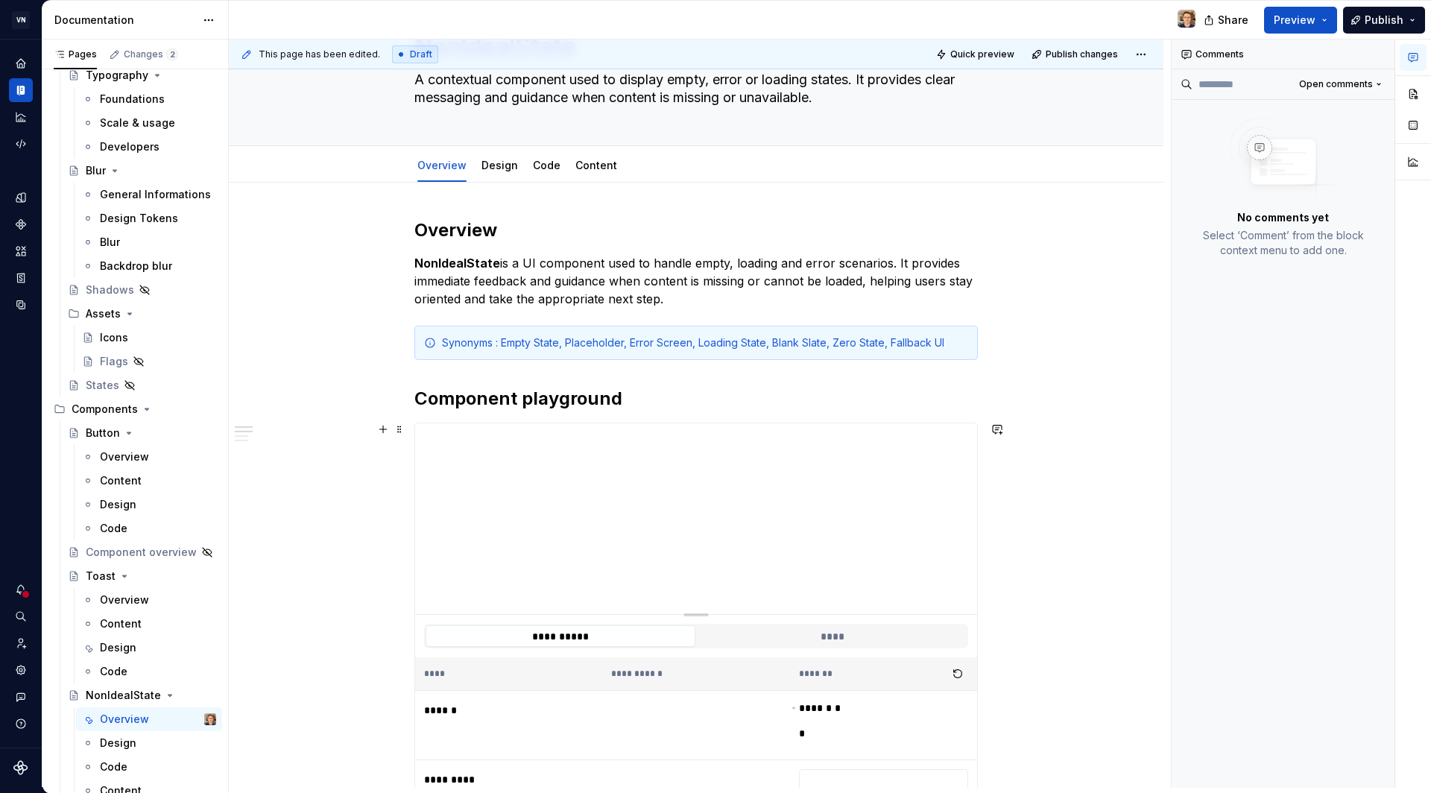
scroll to position [25, 0]
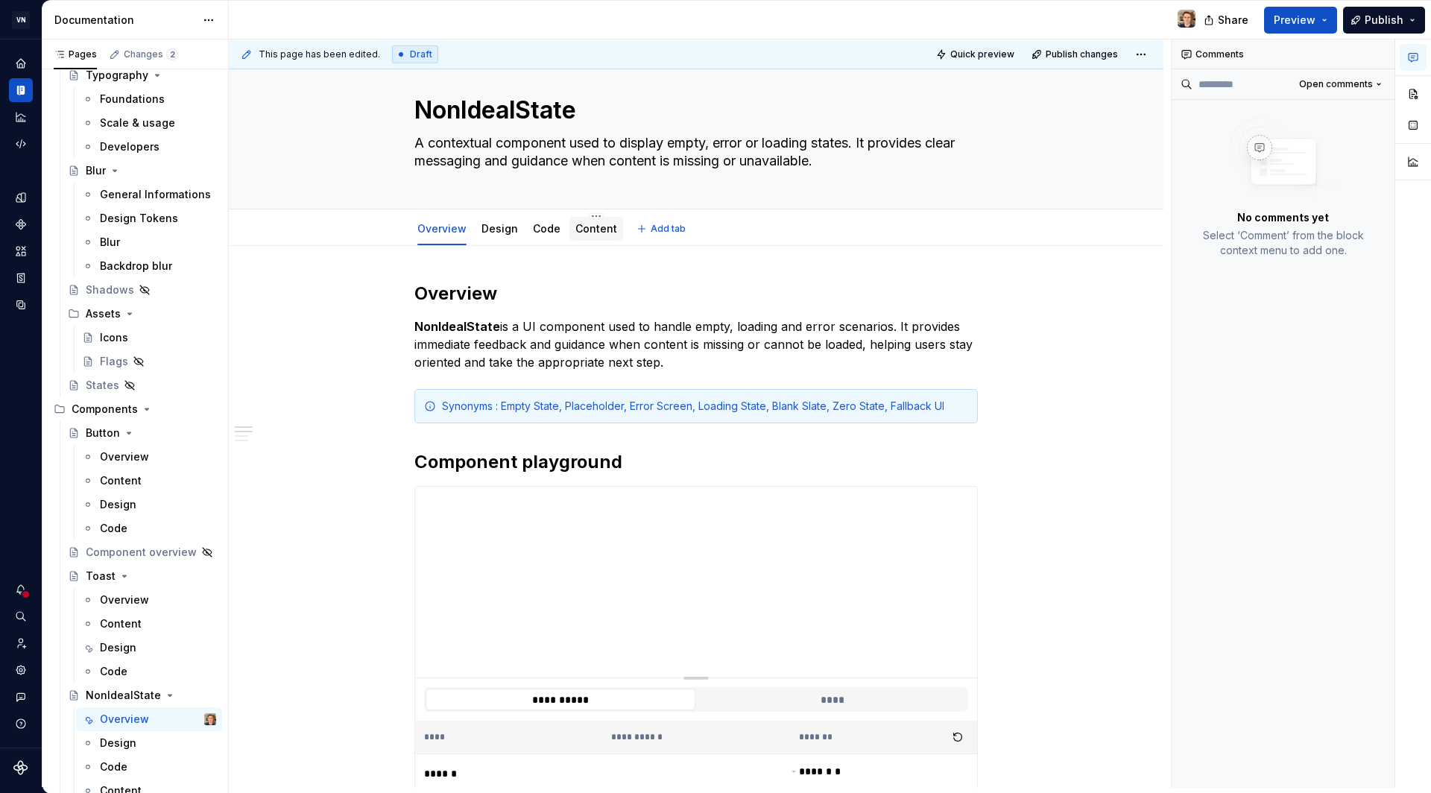
click at [597, 225] on link "Content" at bounding box center [596, 228] width 42 height 13
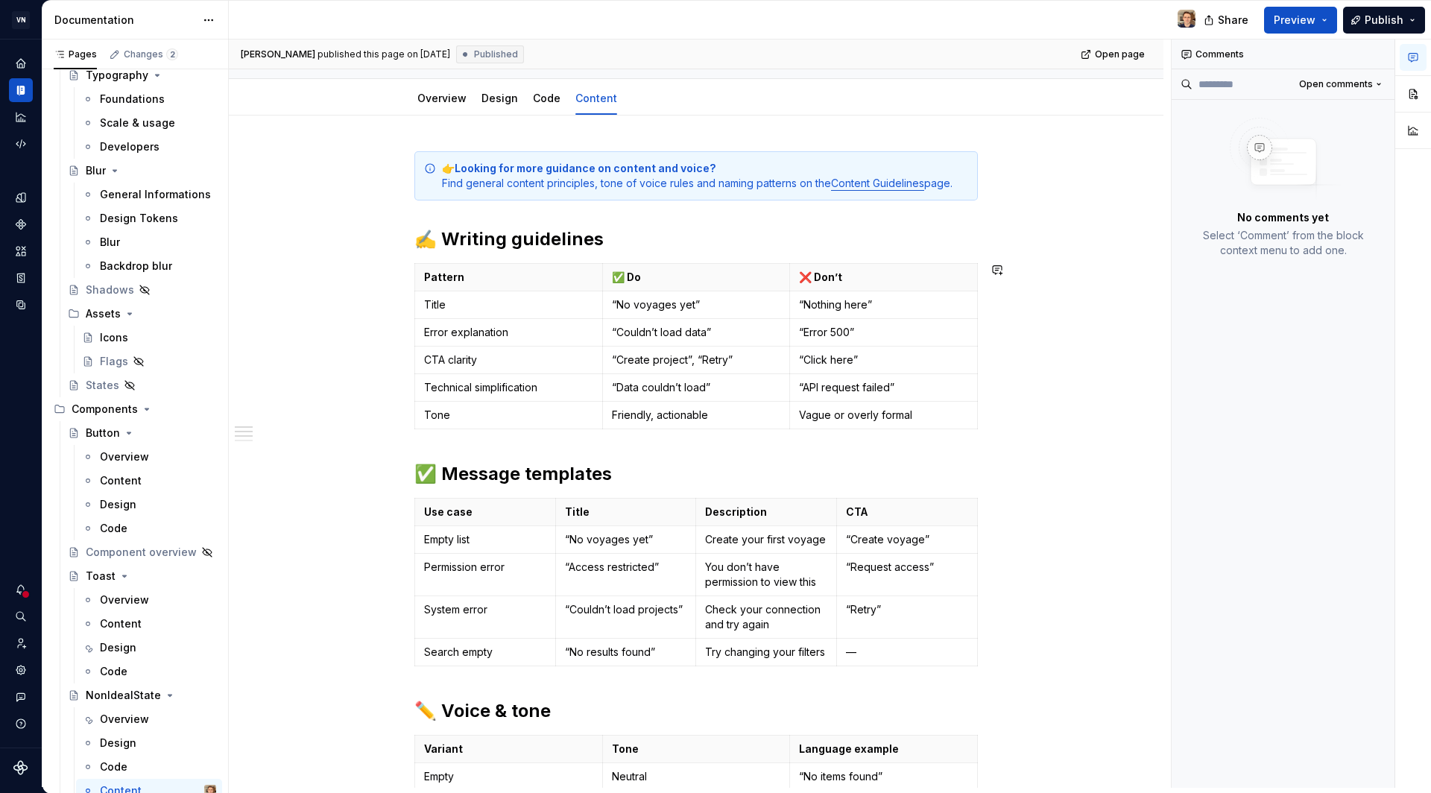
scroll to position [157, 0]
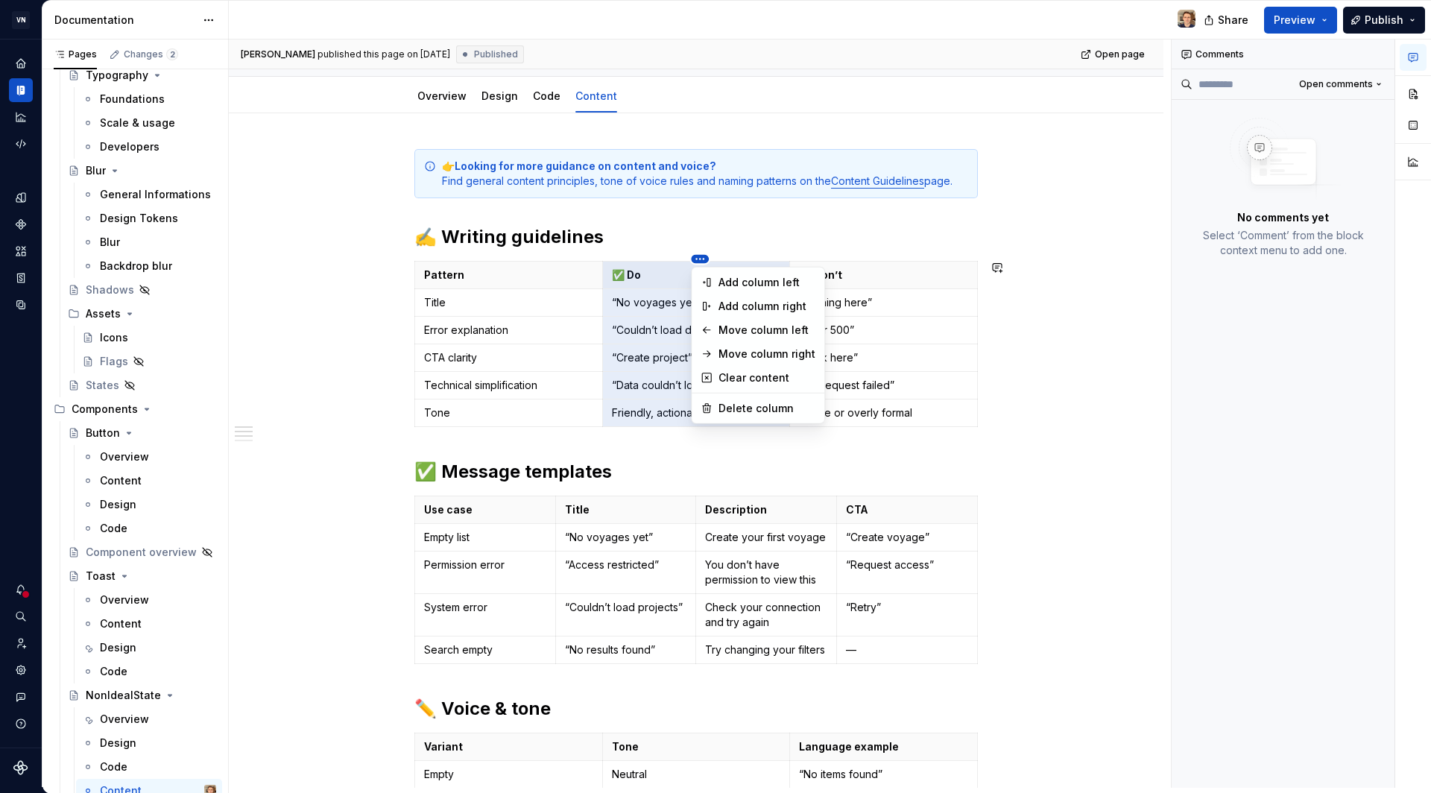
click at [848, 236] on html "VN Compass Design system data Documentation Share Preview Publish Pages Changes…" at bounding box center [715, 396] width 1431 height 793
click at [868, 233] on html "VN Compass Design system data Documentation Share Preview Publish Pages Changes…" at bounding box center [715, 396] width 1431 height 793
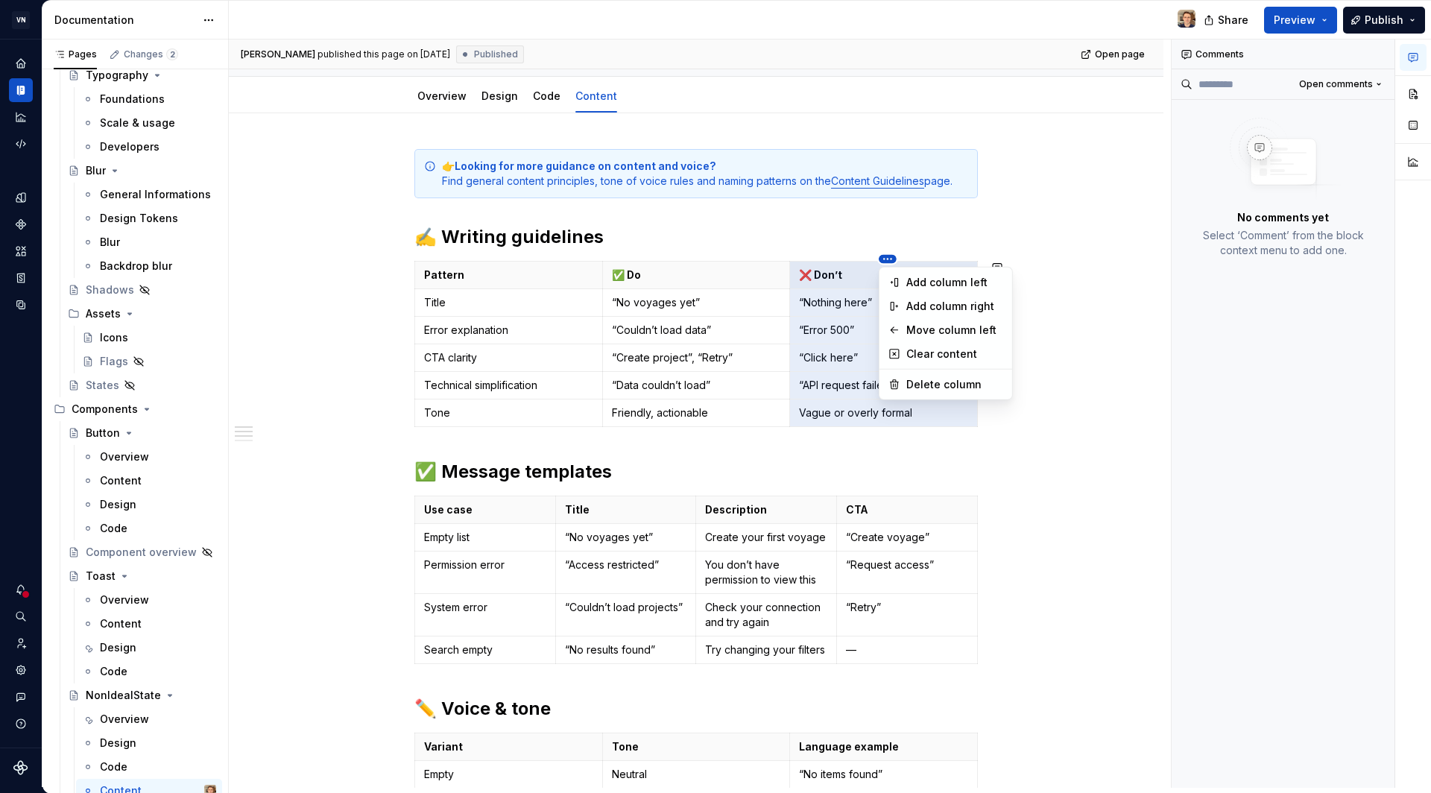
click at [755, 255] on html "VN Compass Design system data Documentation Share Preview Publish Pages Changes…" at bounding box center [715, 396] width 1431 height 793
click at [935, 325] on div "Move column left" at bounding box center [954, 330] width 97 height 15
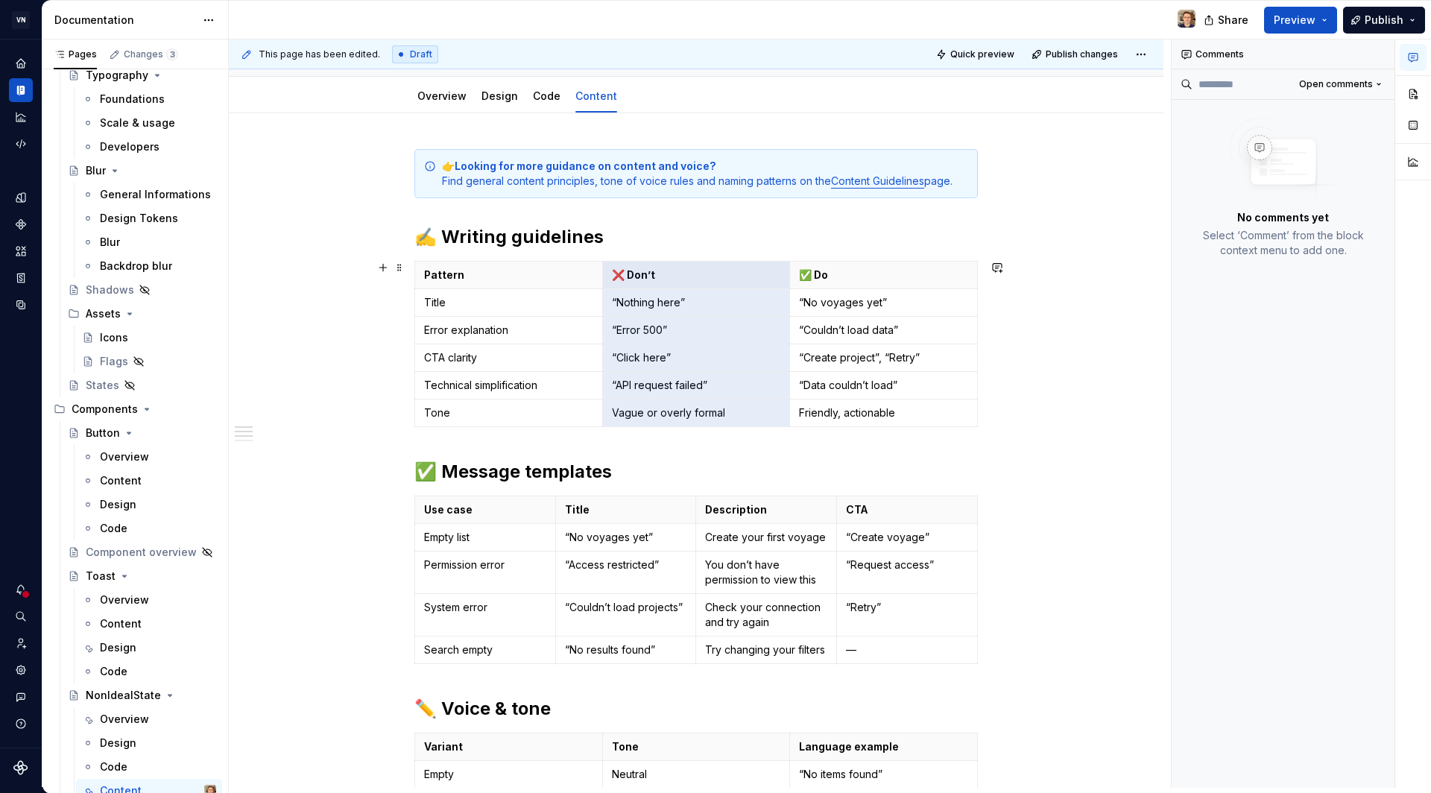
click at [1064, 340] on div "👉 Looking for more guidance on content and voice? Find general content principl…" at bounding box center [696, 722] width 935 height 1219
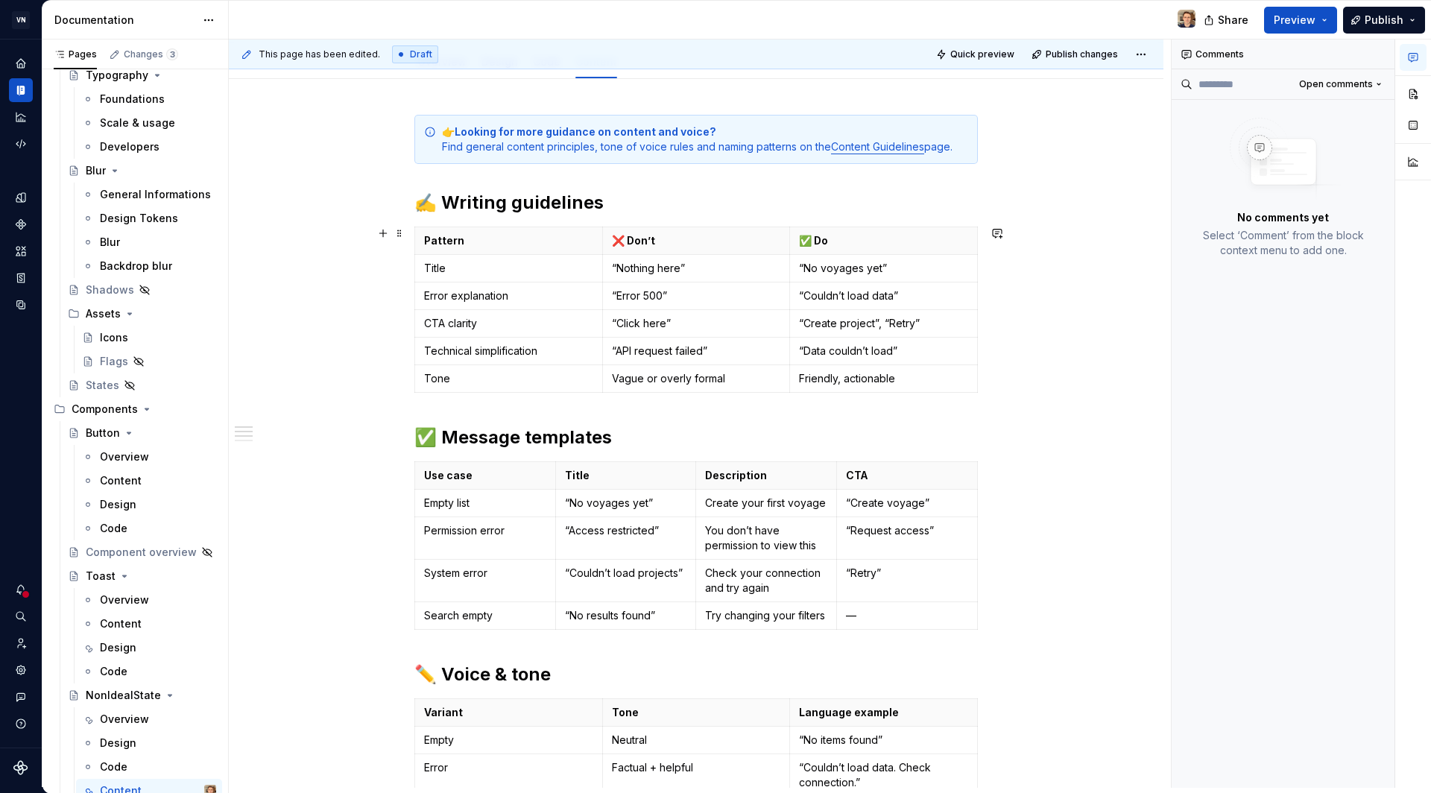
scroll to position [206, 0]
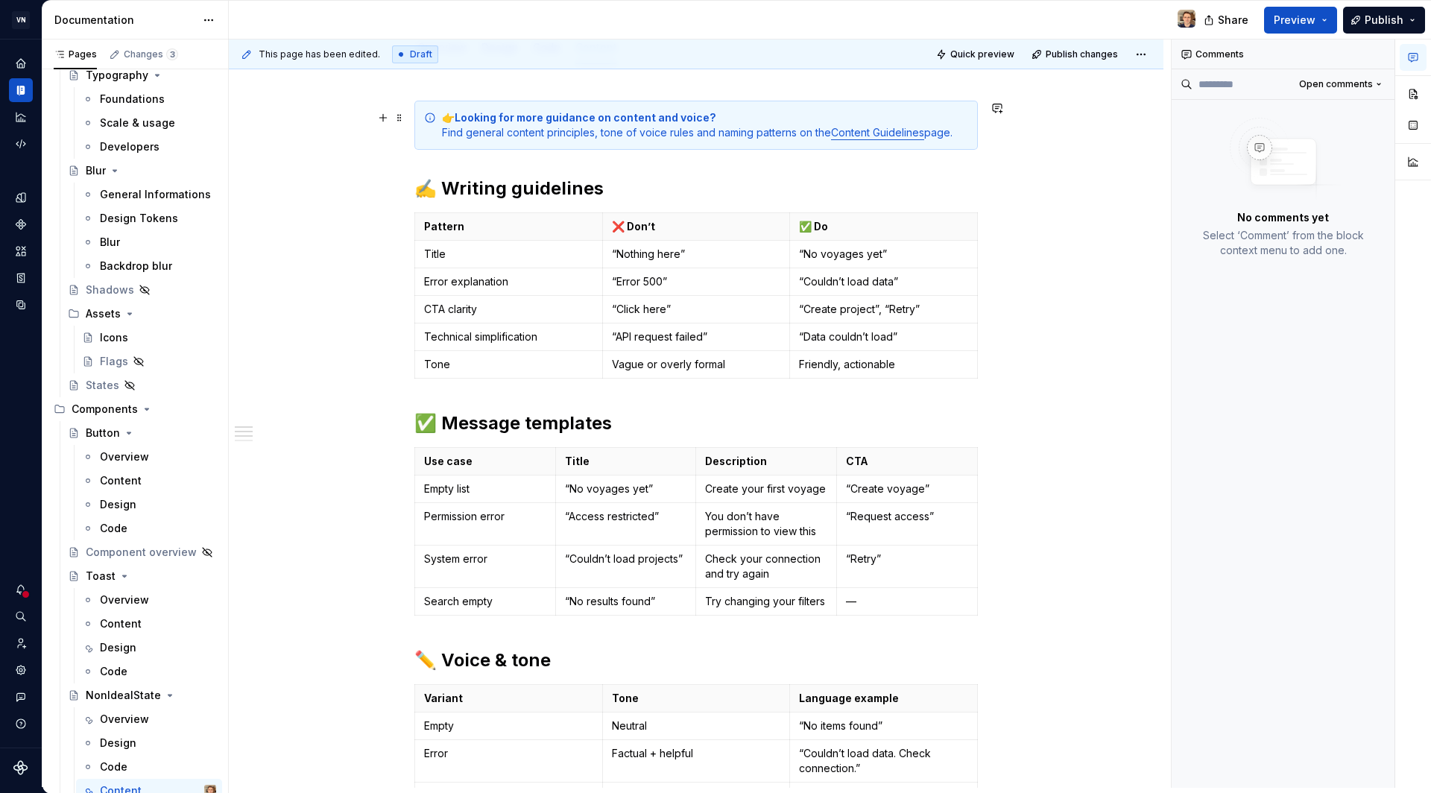
click at [898, 133] on link "Content Guidelines" at bounding box center [877, 132] width 93 height 13
click at [889, 130] on link "Content Guidelines" at bounding box center [877, 132] width 93 height 13
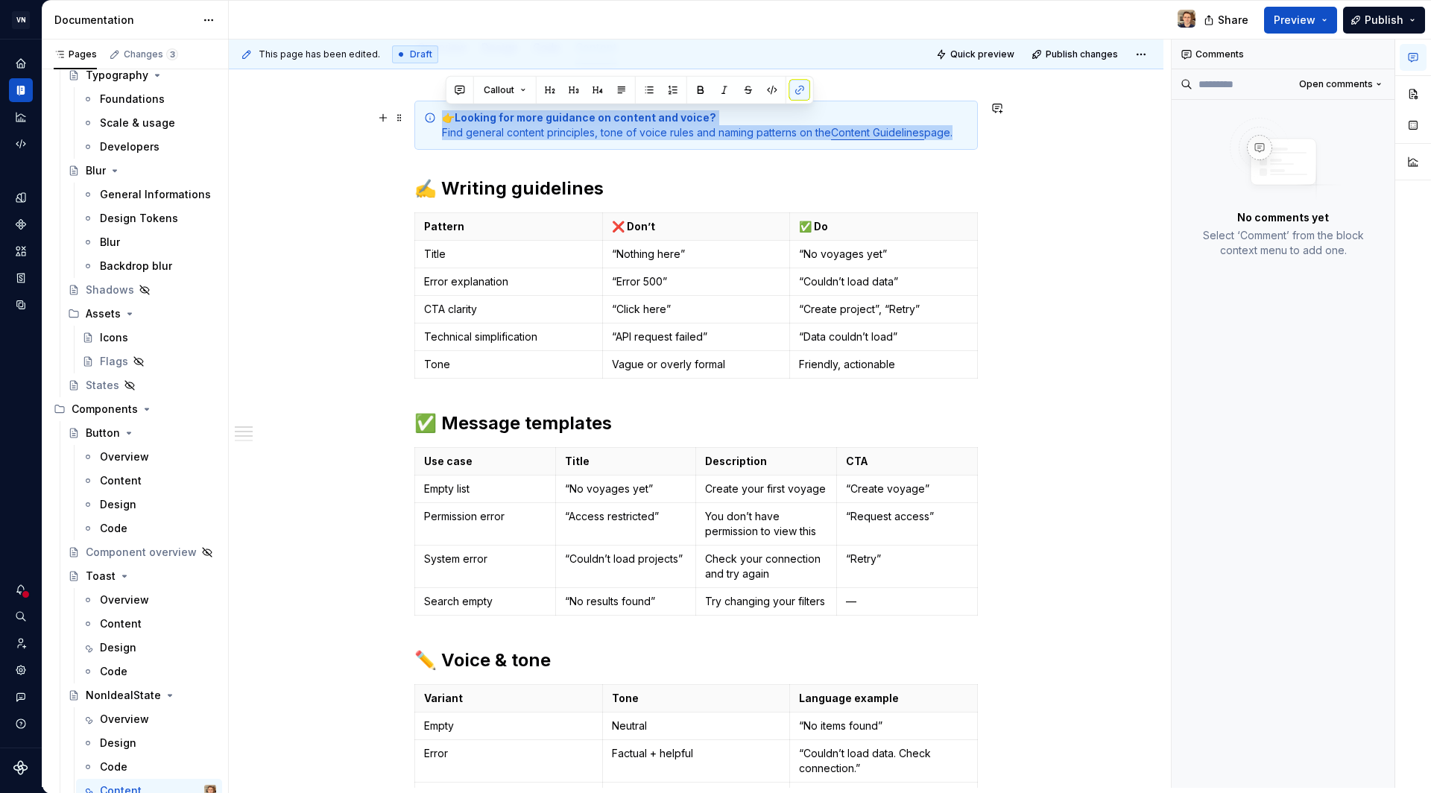
click at [889, 130] on link "Content Guidelines" at bounding box center [877, 132] width 93 height 13
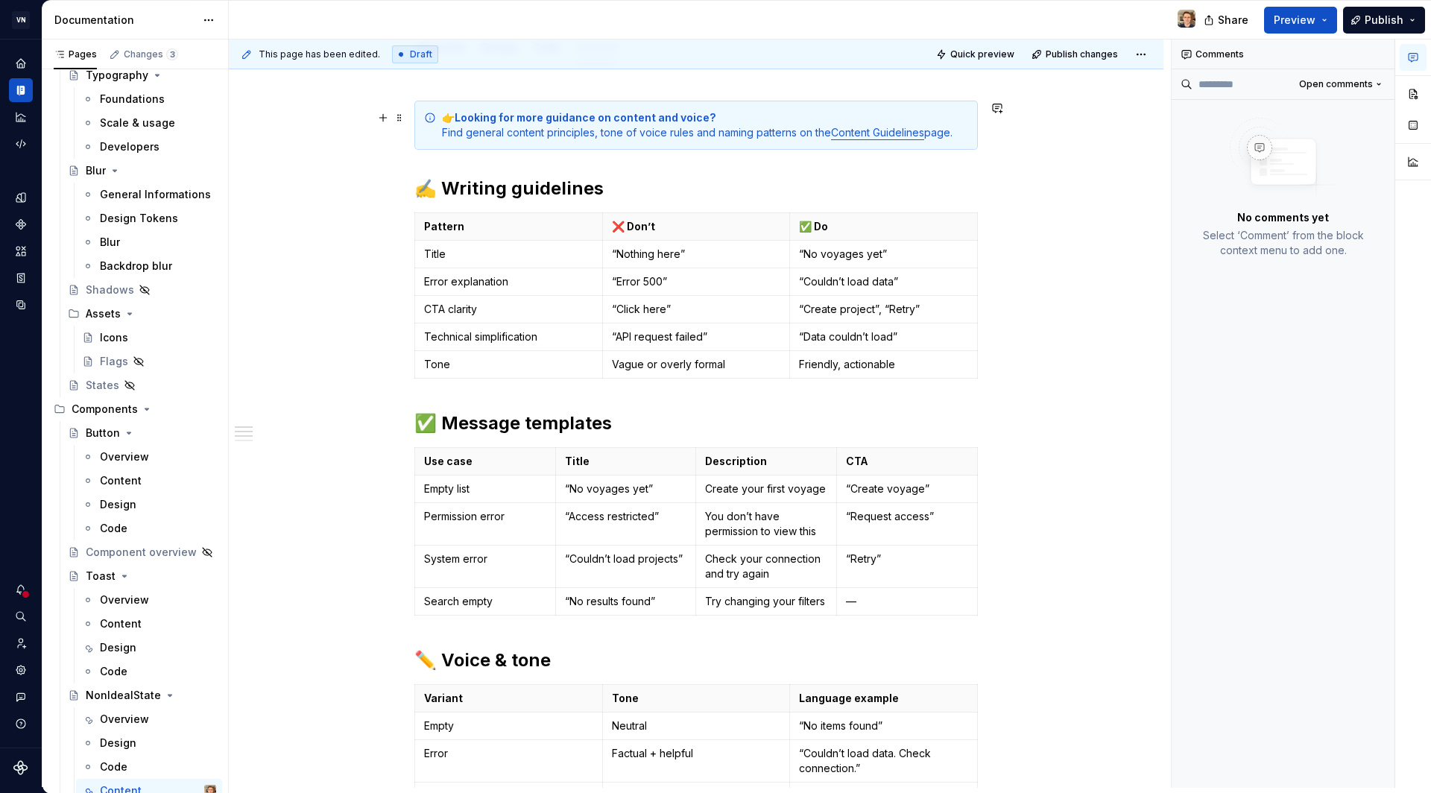
click at [889, 130] on link "Content Guidelines" at bounding box center [877, 132] width 93 height 13
click at [1001, 151] on div "👉 Looking for more guidance on content and voice? Find general content principl…" at bounding box center [696, 674] width 935 height 1219
click at [982, 54] on span "Quick preview" at bounding box center [982, 54] width 64 height 12
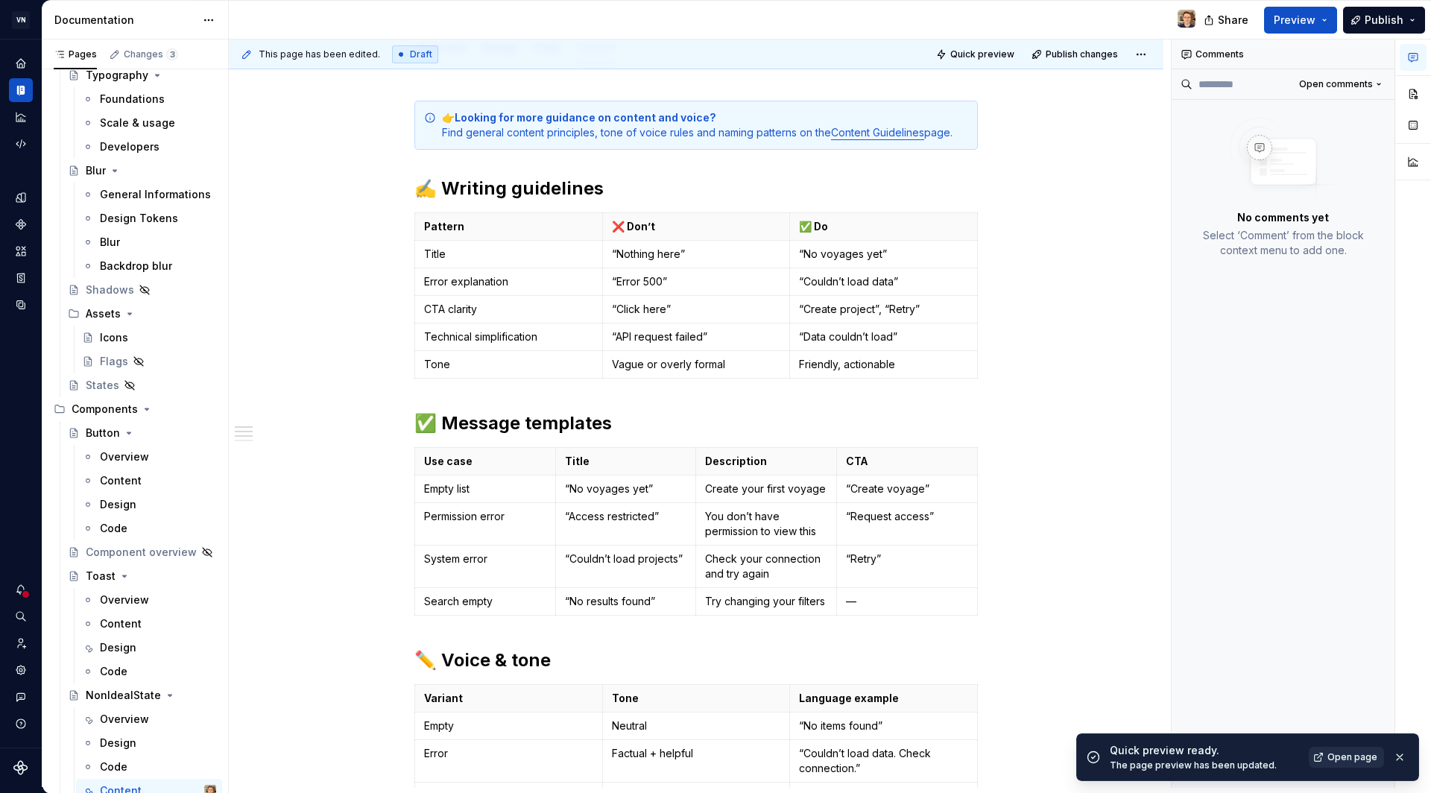
click at [1359, 757] on span "Open page" at bounding box center [1353, 757] width 50 height 12
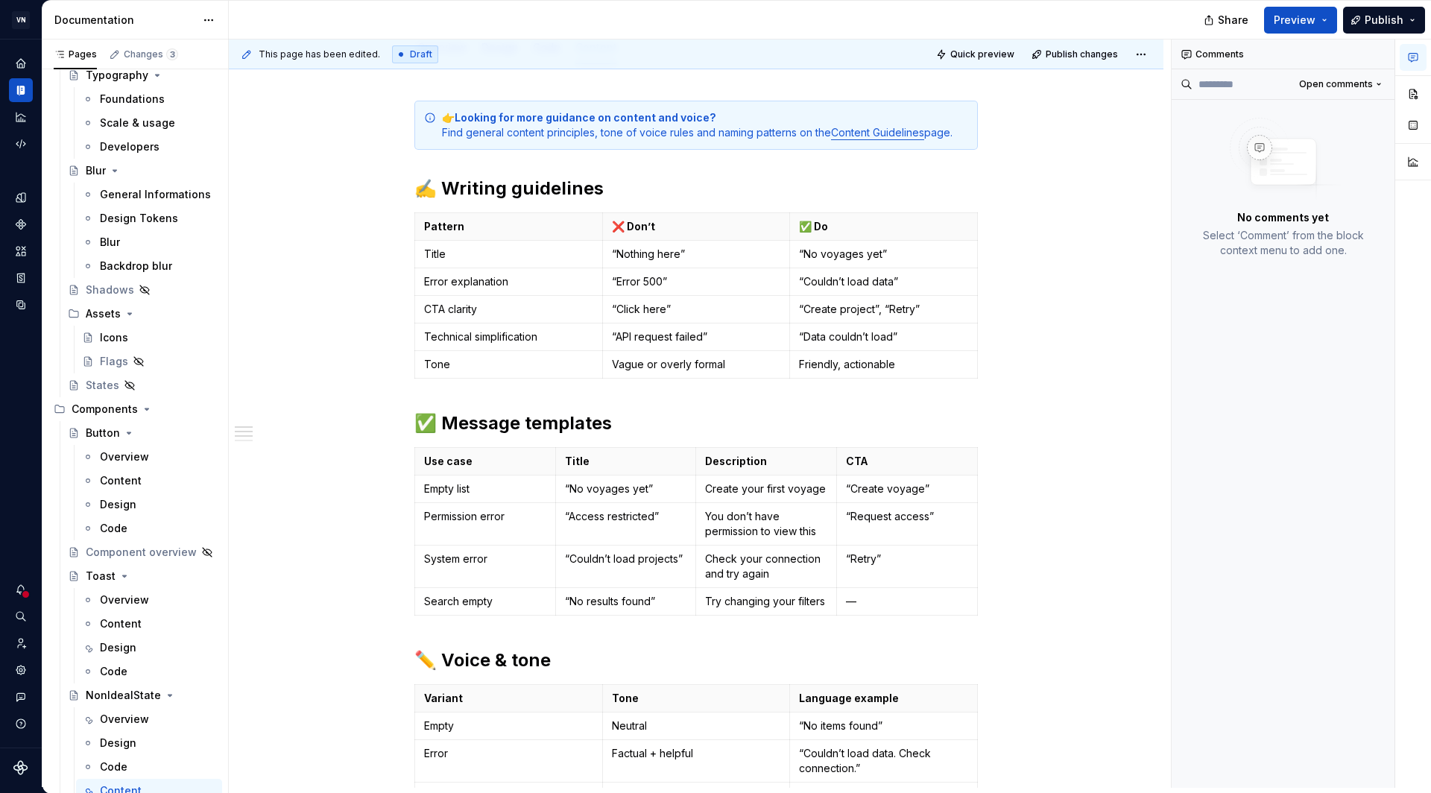
type textarea "*"
